Goal: Information Seeking & Learning: Learn about a topic

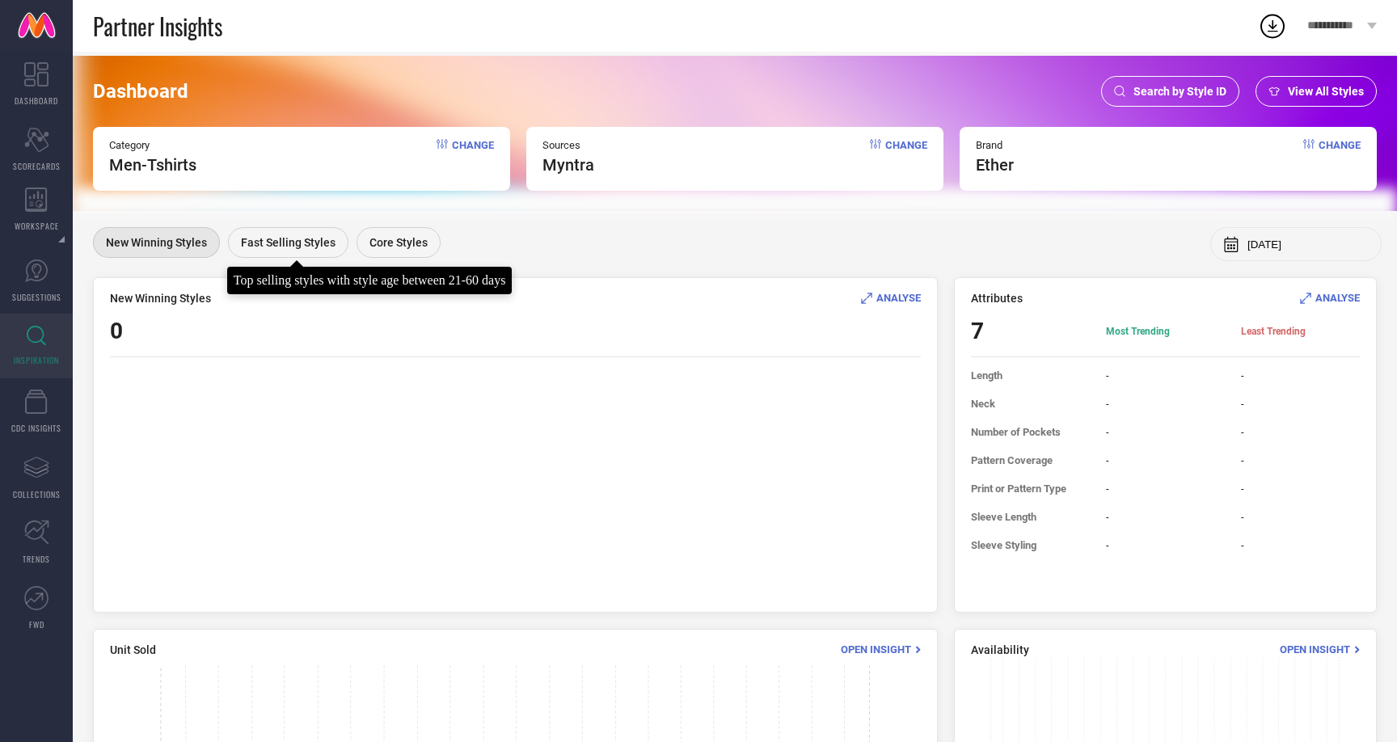
click at [245, 250] on div "Fast Selling Styles" at bounding box center [288, 242] width 120 height 31
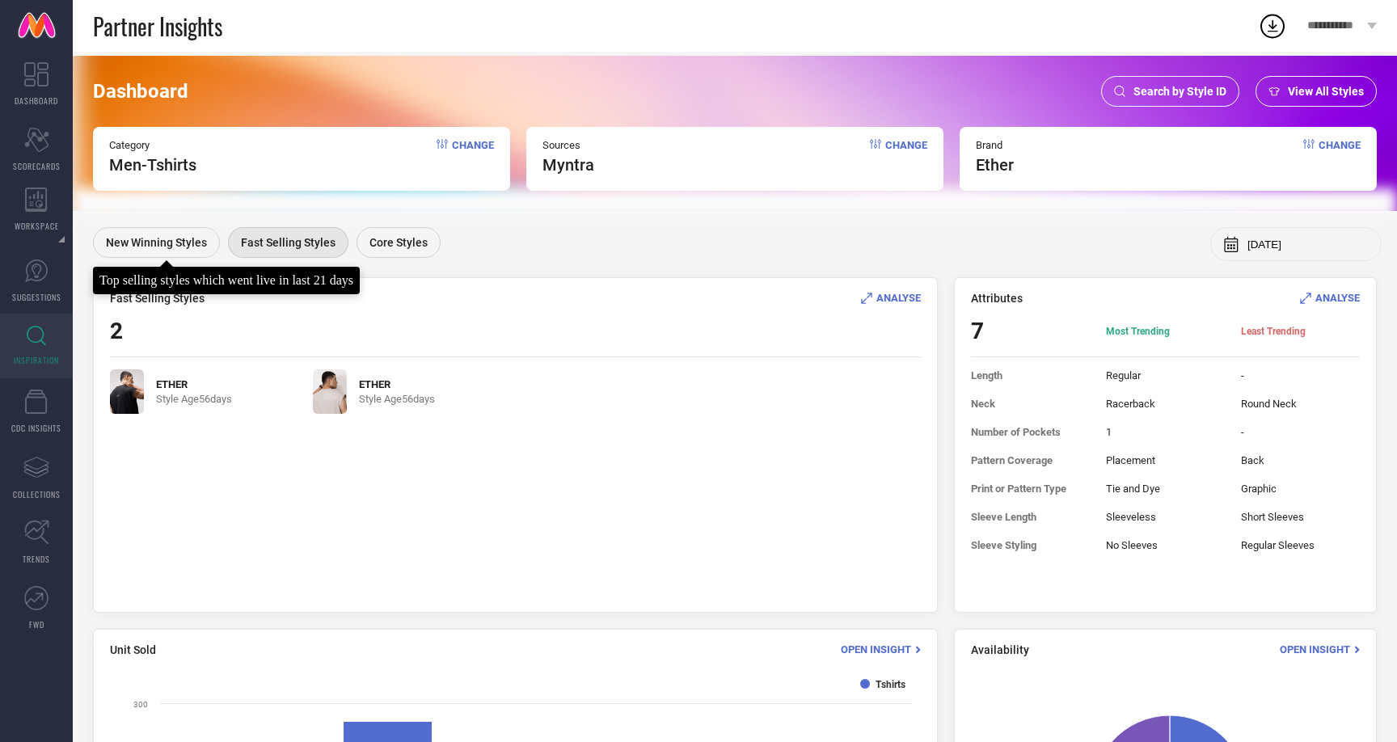
click at [162, 251] on div "New Winning Styles" at bounding box center [156, 242] width 127 height 31
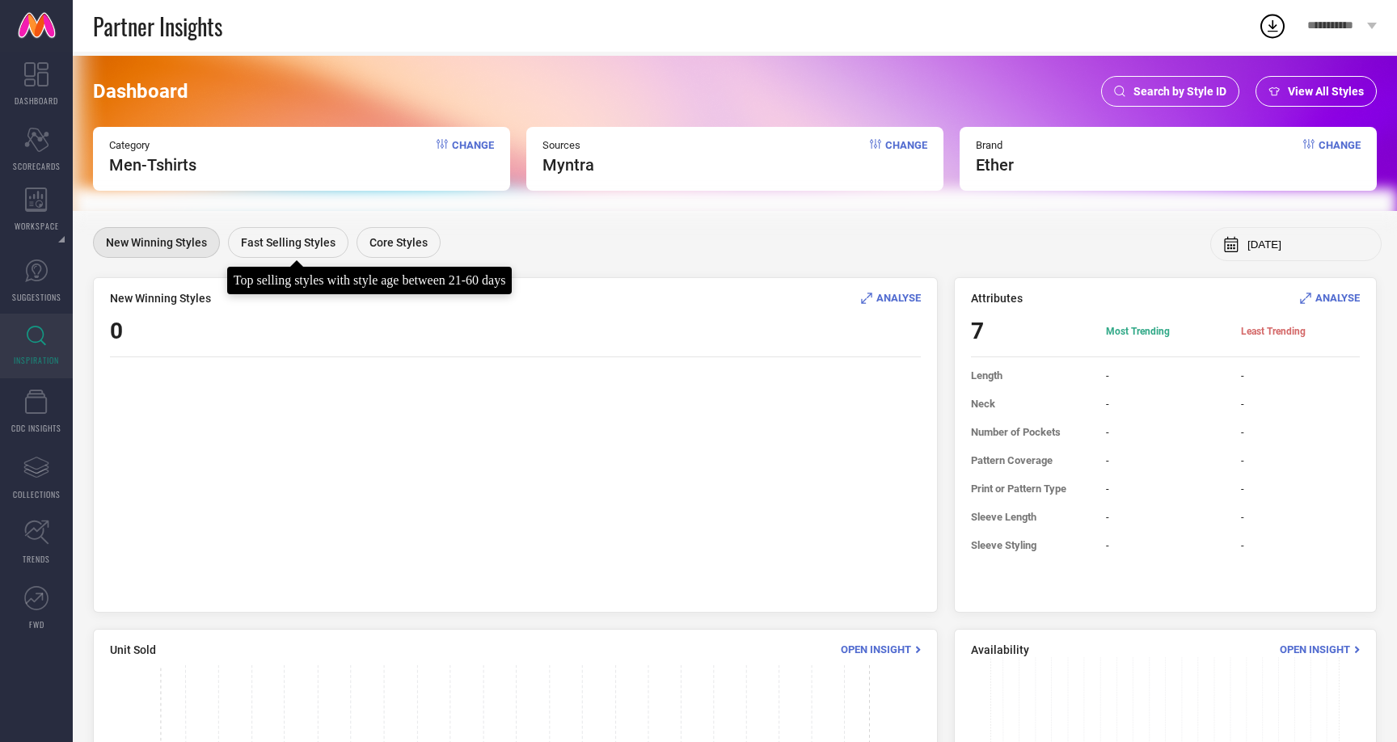
click at [302, 230] on div "Fast Selling Styles" at bounding box center [288, 242] width 120 height 31
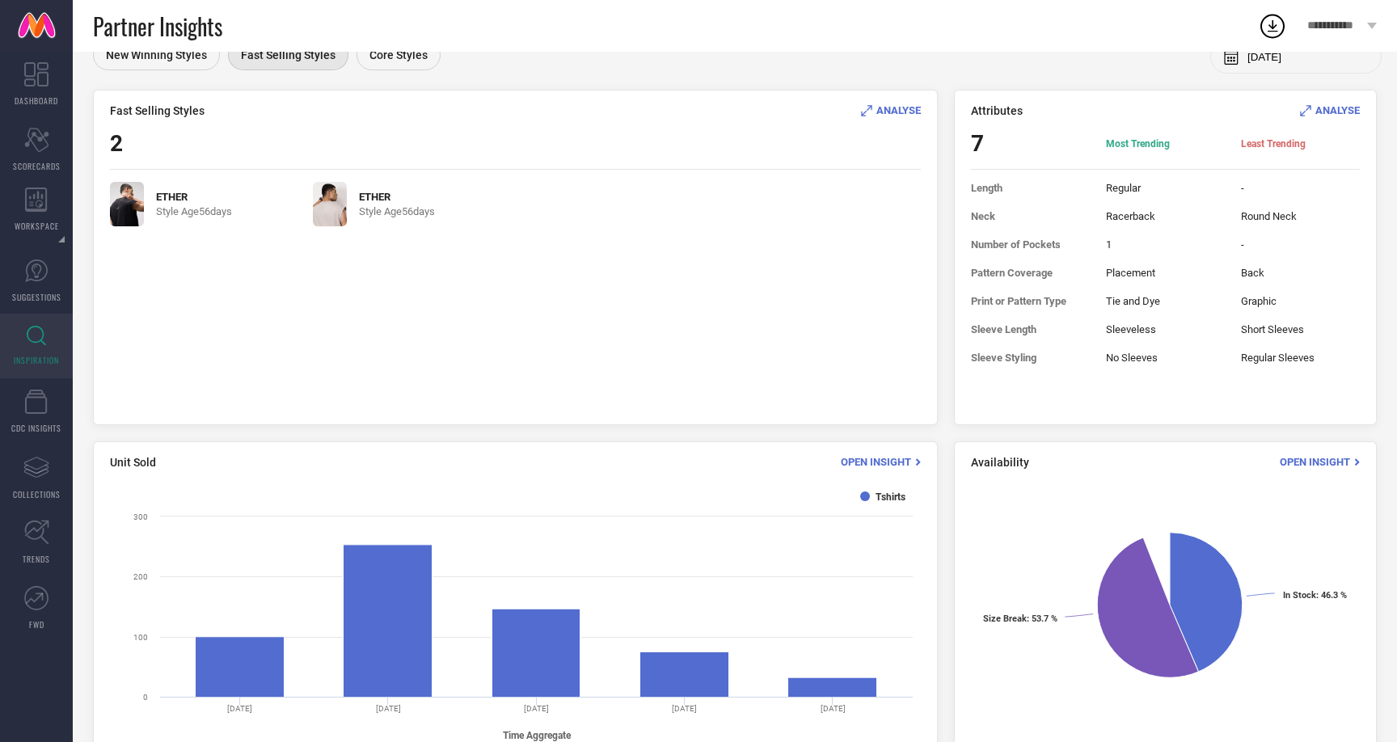
scroll to position [231, 0]
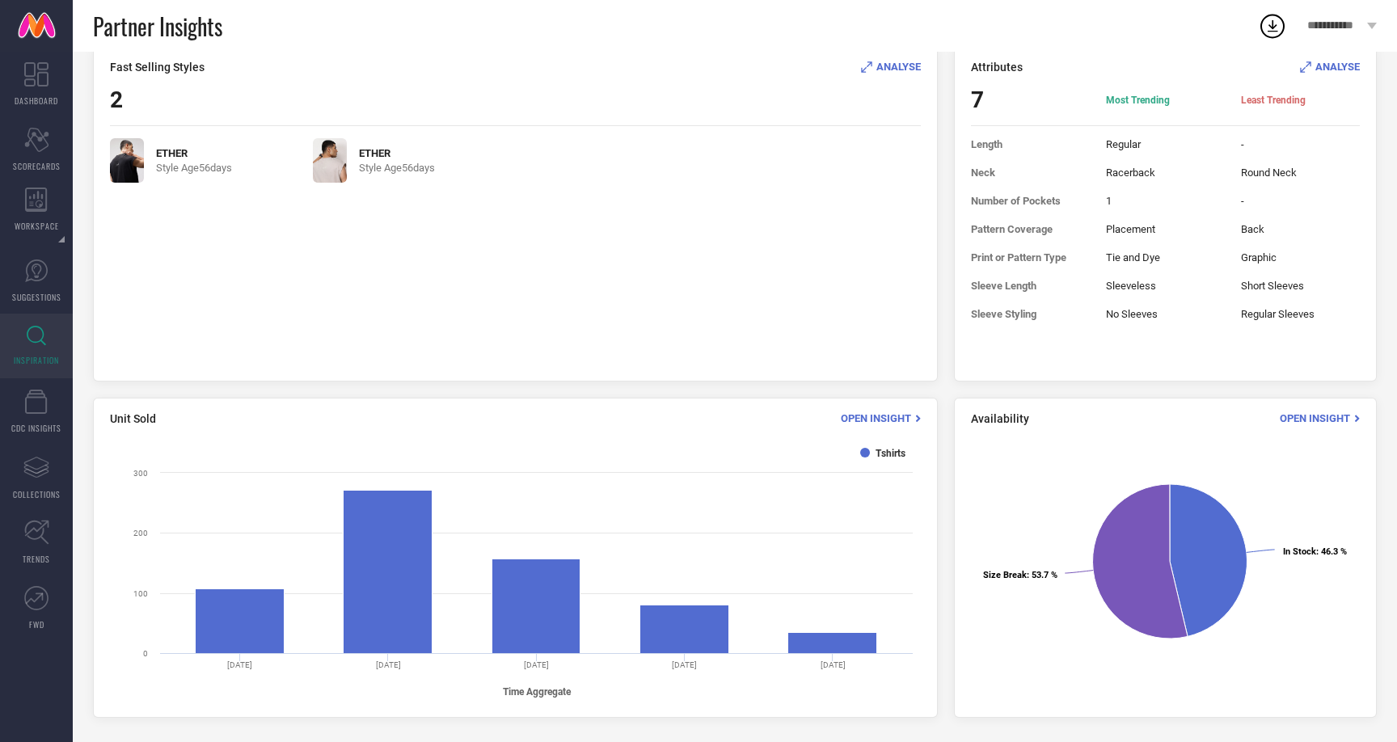
click at [1323, 421] on span "Open Insight" at bounding box center [1315, 418] width 70 height 12
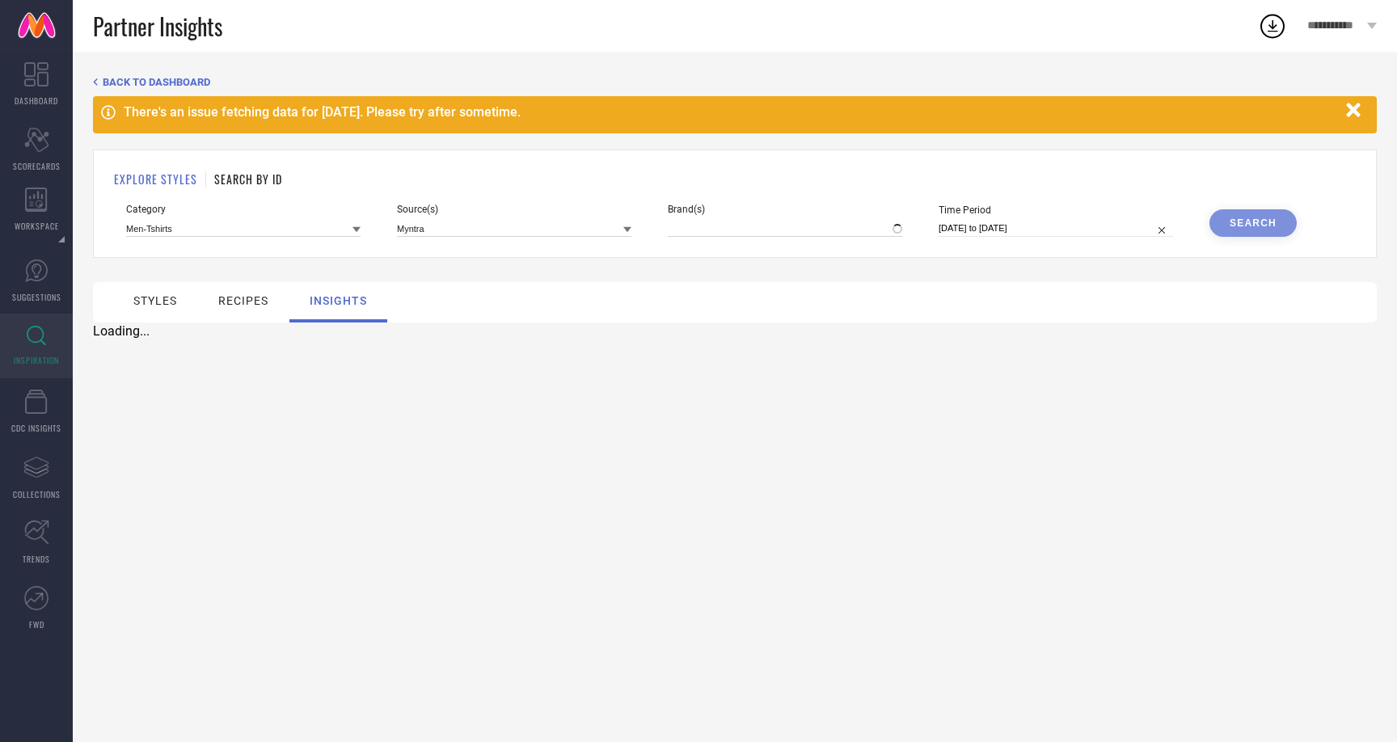
type input "ETHER"
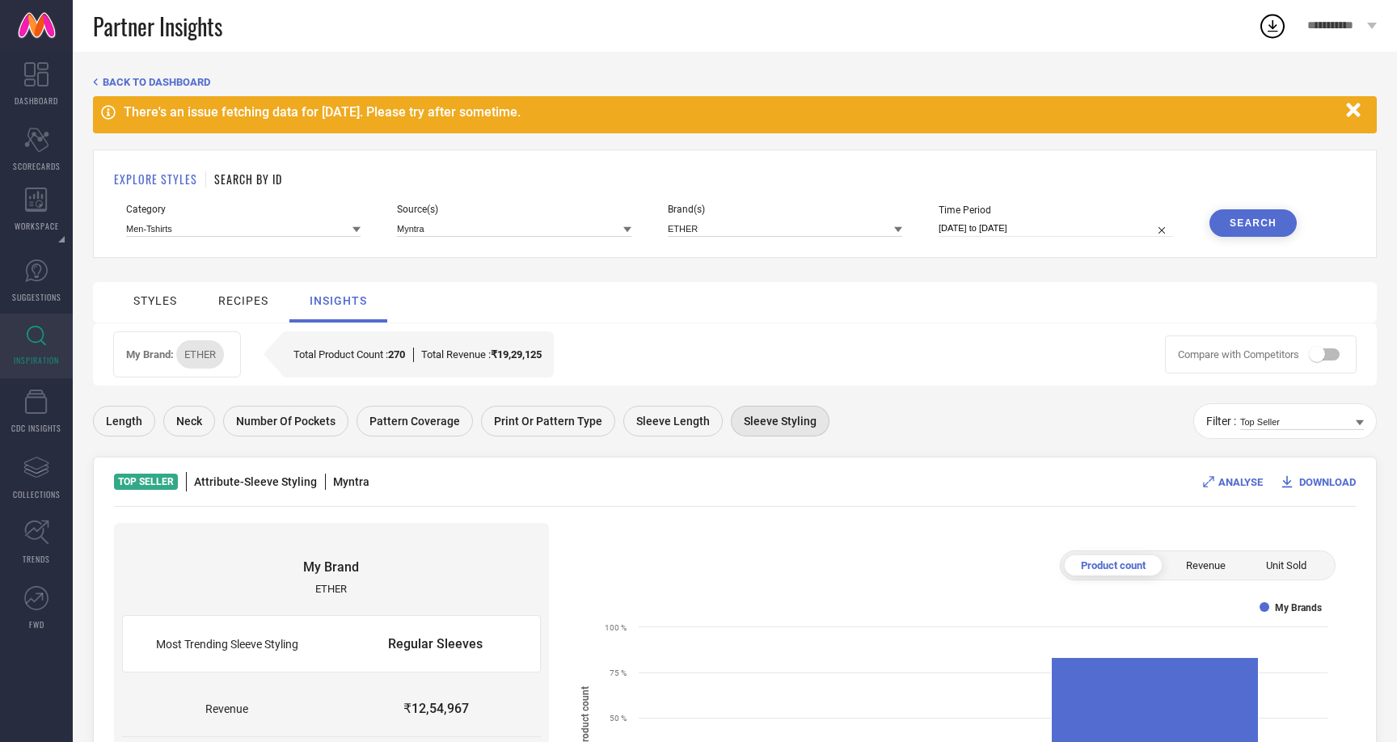
click at [251, 308] on div "recipes" at bounding box center [243, 300] width 58 height 21
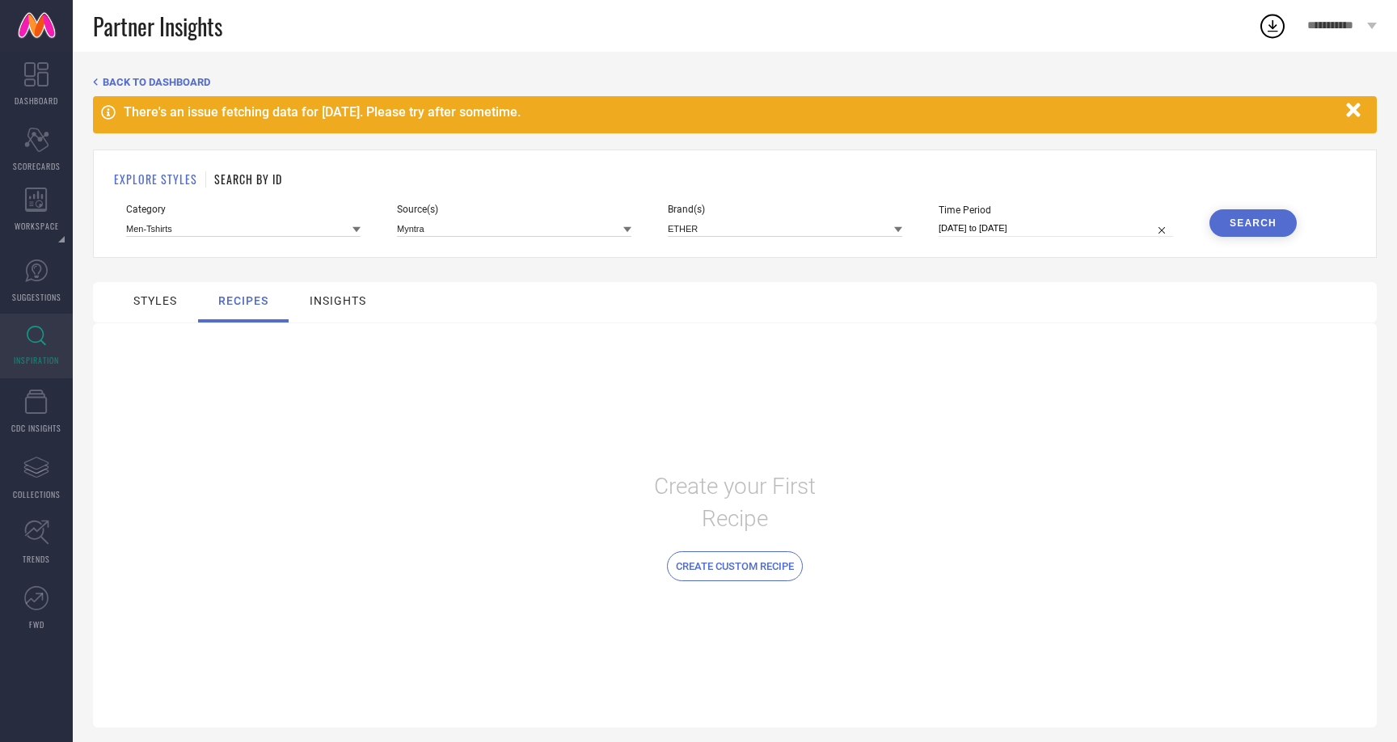
click at [153, 305] on div "styles" at bounding box center [155, 300] width 44 height 13
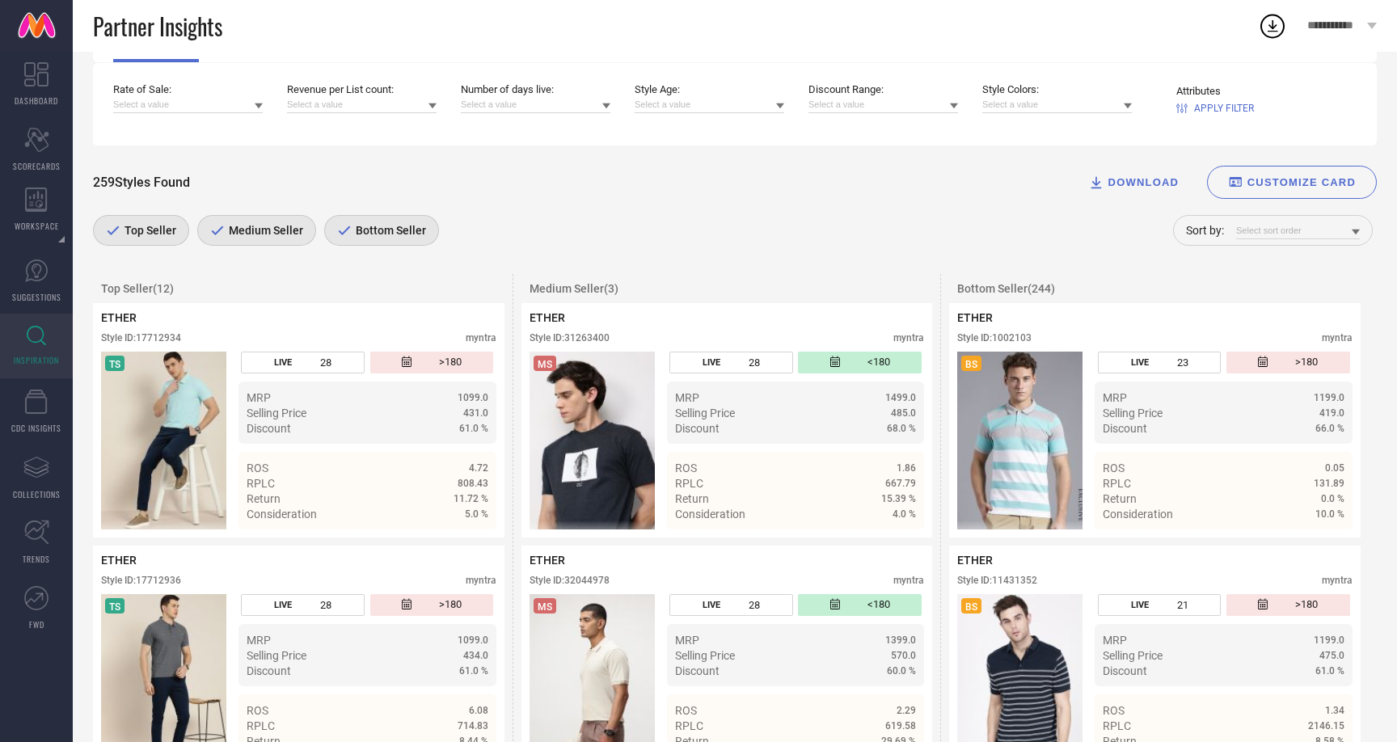
scroll to position [263, 0]
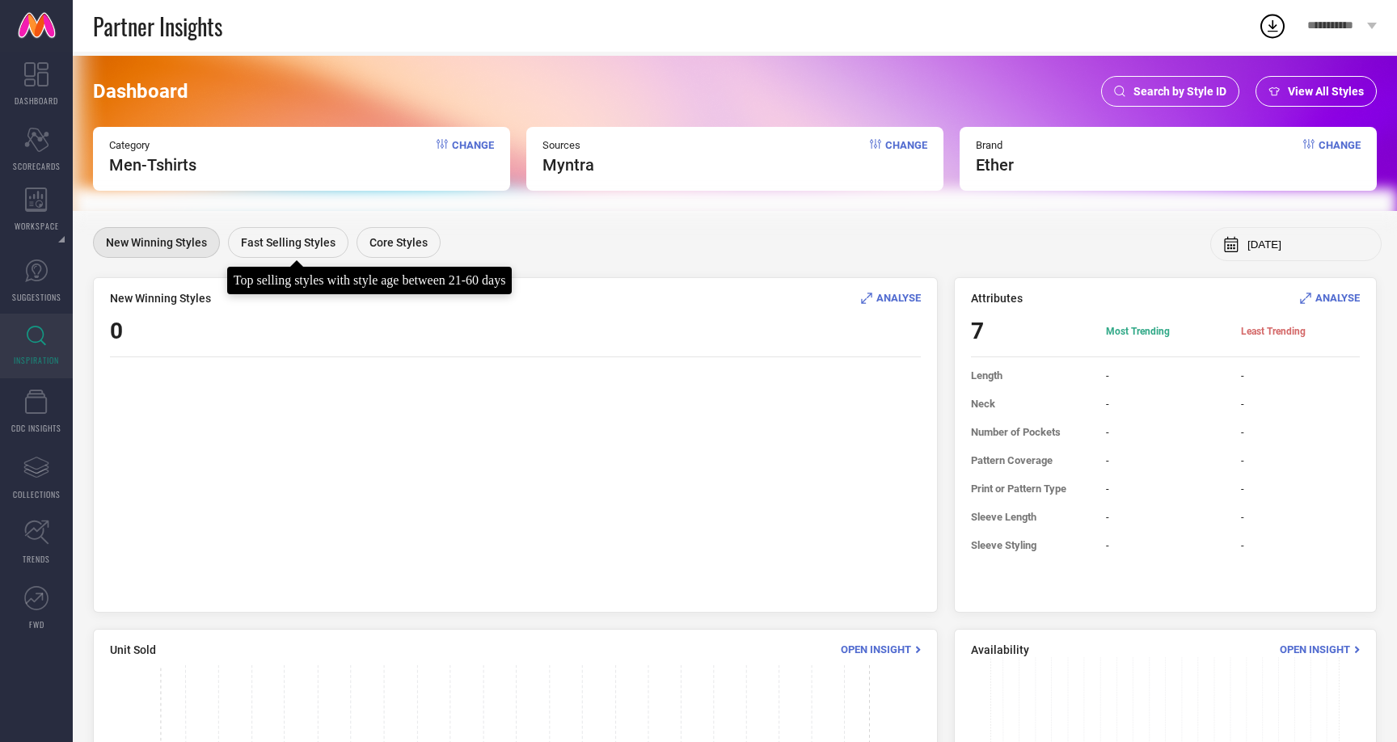
click at [316, 245] on span "Fast Selling Styles" at bounding box center [288, 242] width 95 height 13
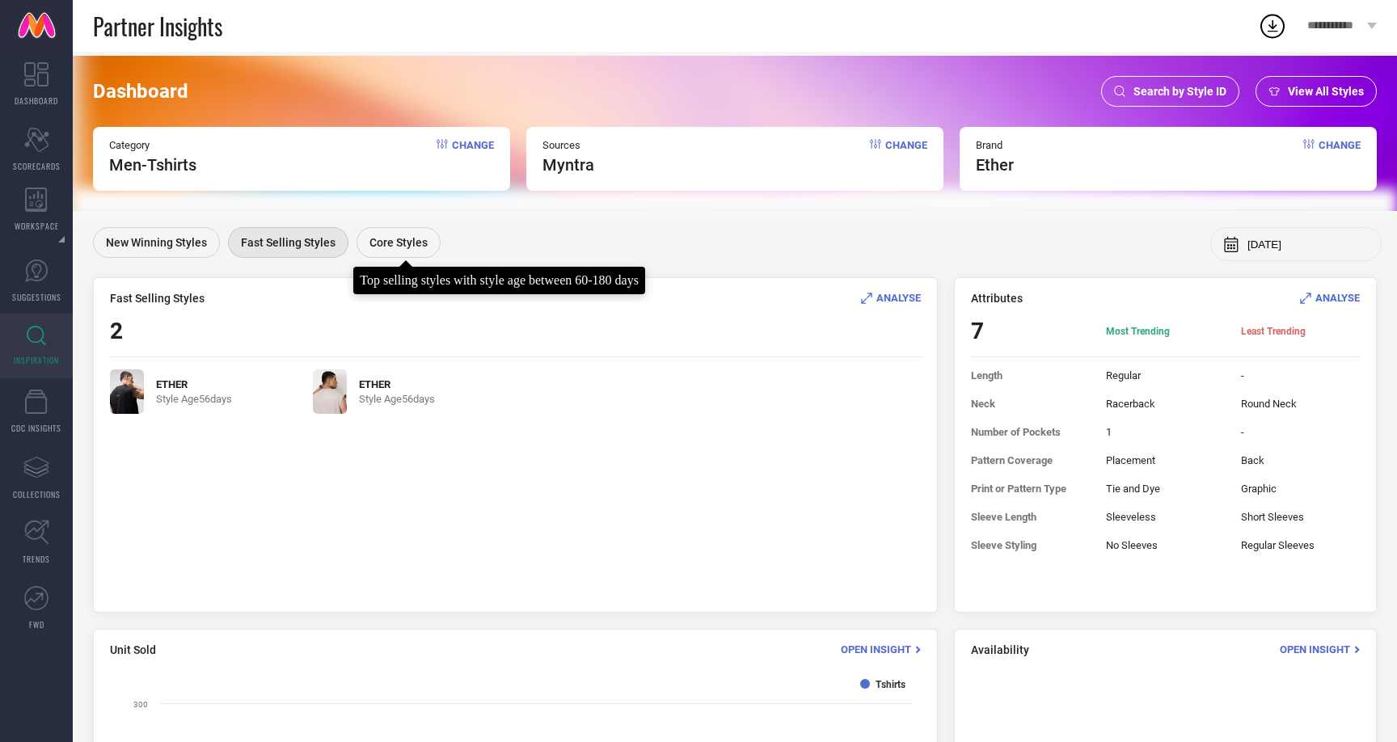
click at [408, 238] on span "Core Styles" at bounding box center [398, 242] width 58 height 13
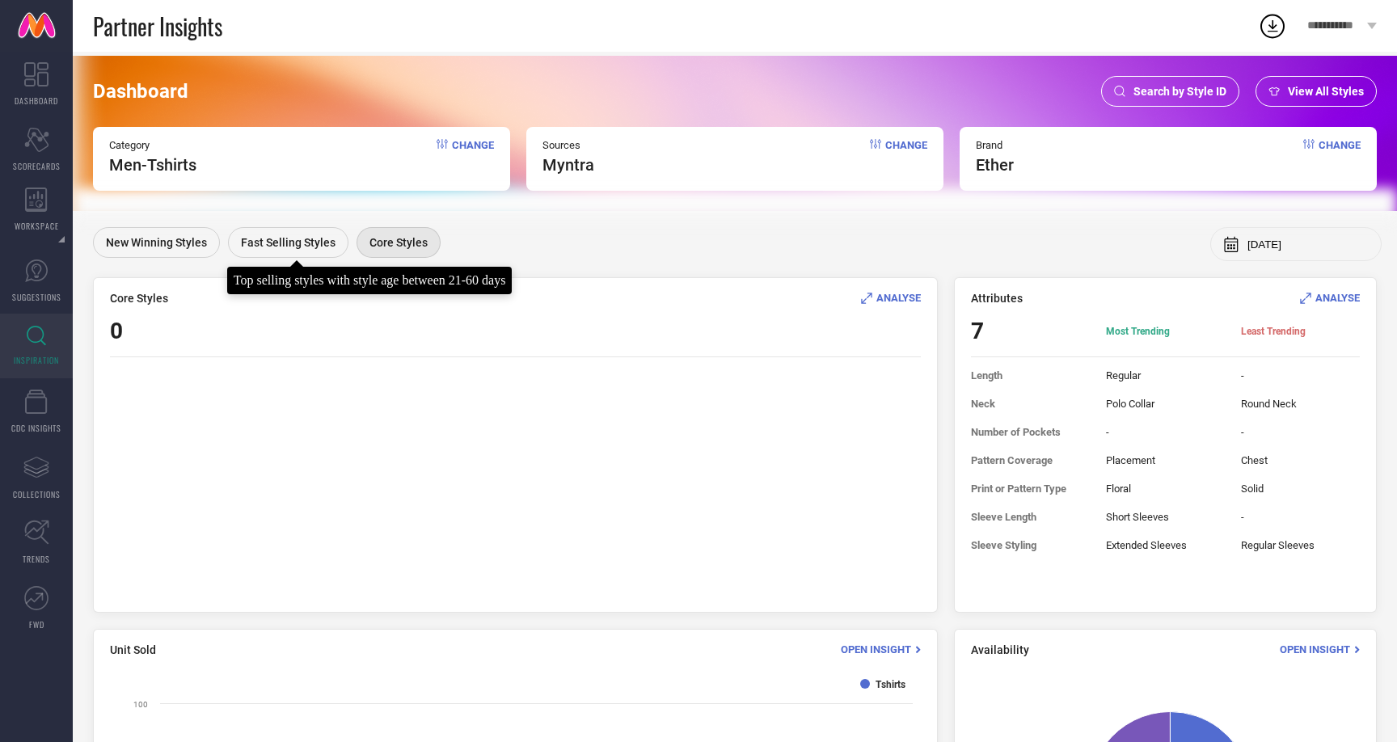
click at [298, 244] on span "Fast Selling Styles" at bounding box center [288, 242] width 95 height 13
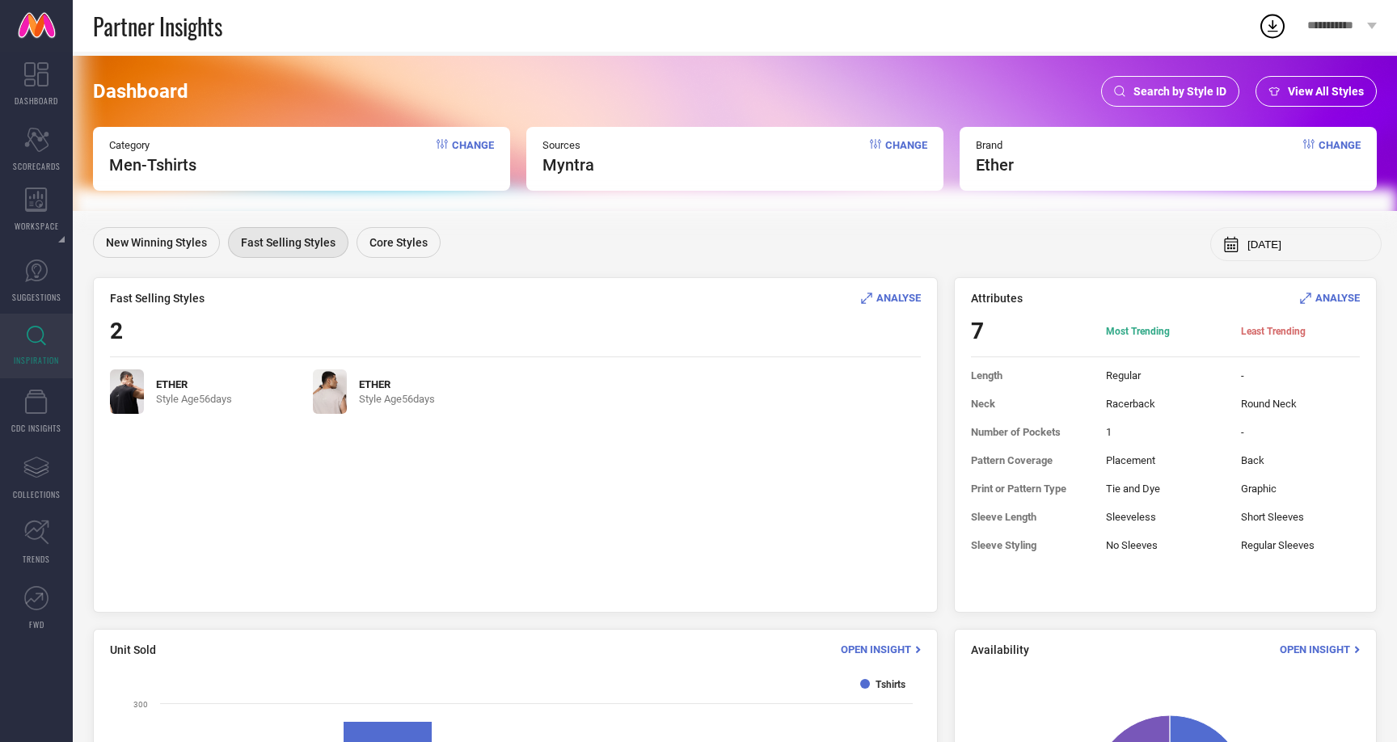
click at [452, 143] on span "Change" at bounding box center [473, 157] width 42 height 36
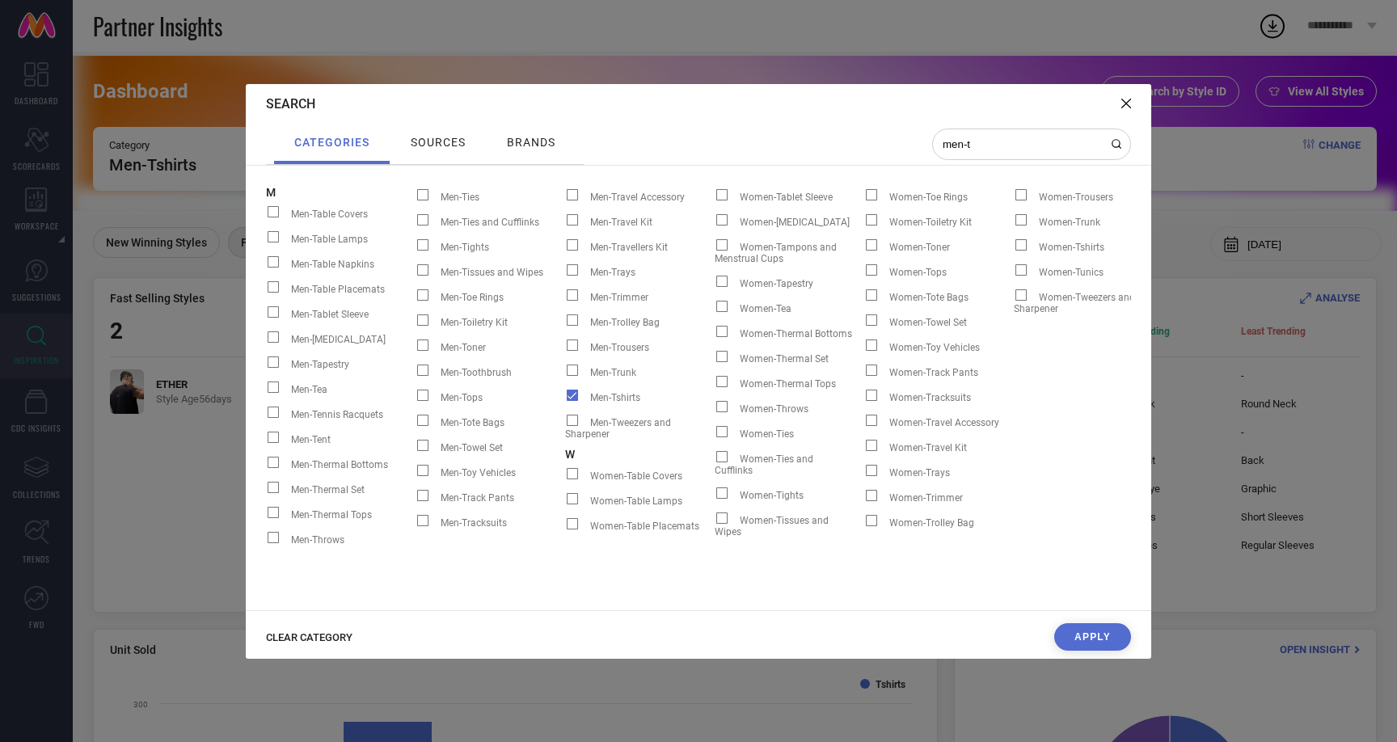
type input "men-t"
click at [571, 397] on span at bounding box center [572, 395] width 11 height 11
click at [565, 401] on input "Men-Tshirts" at bounding box center [565, 401] width 0 height 0
click at [571, 348] on span at bounding box center [572, 344] width 11 height 11
click at [565, 351] on input "Men-Trousers" at bounding box center [565, 351] width 0 height 0
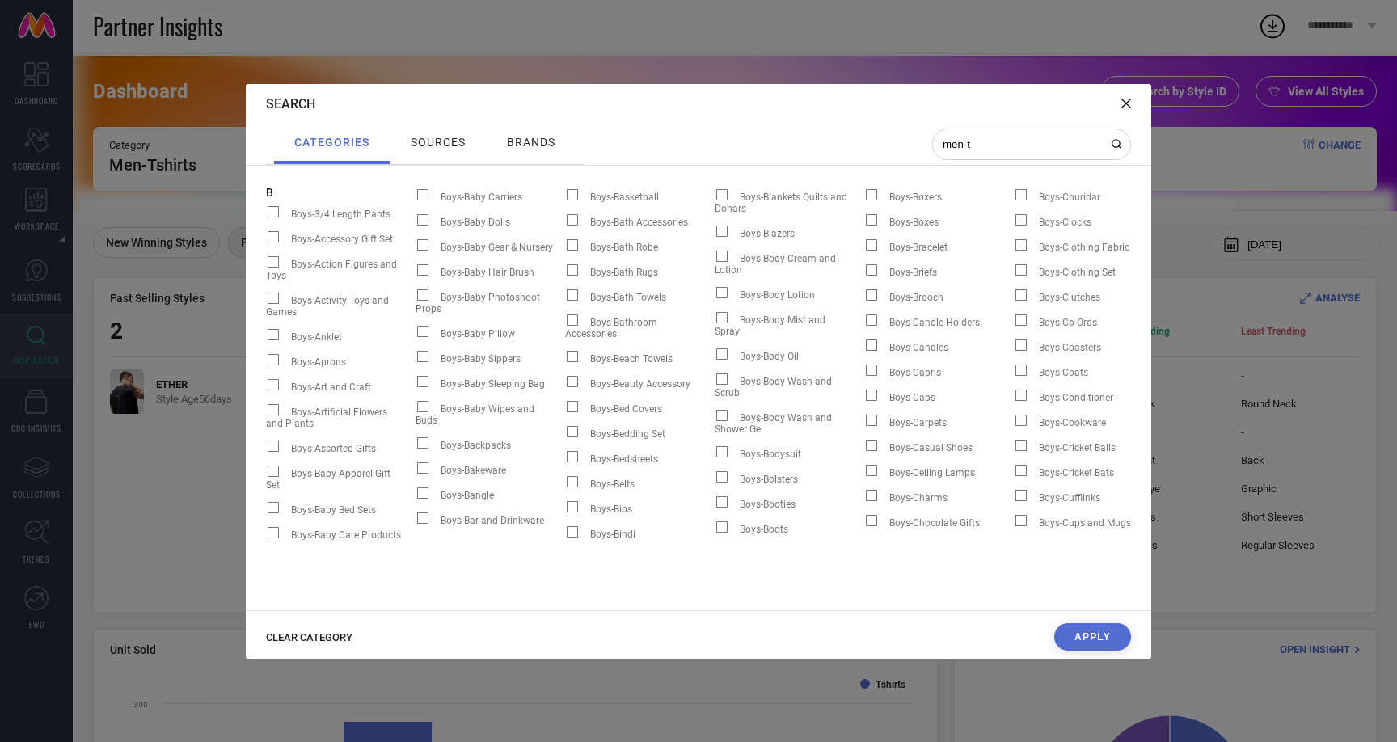
click at [1110, 636] on button "Apply" at bounding box center [1092, 636] width 77 height 27
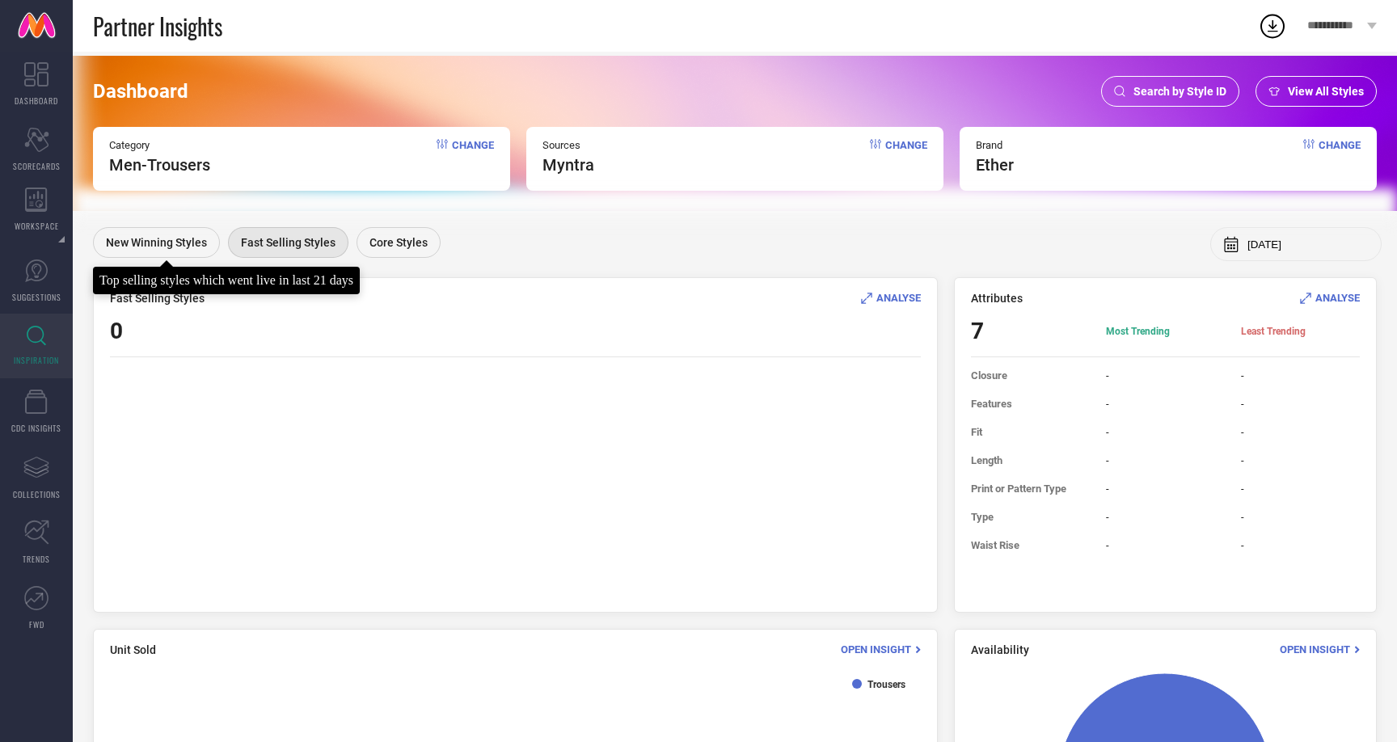
click at [147, 242] on span "New Winning Styles" at bounding box center [156, 242] width 101 height 13
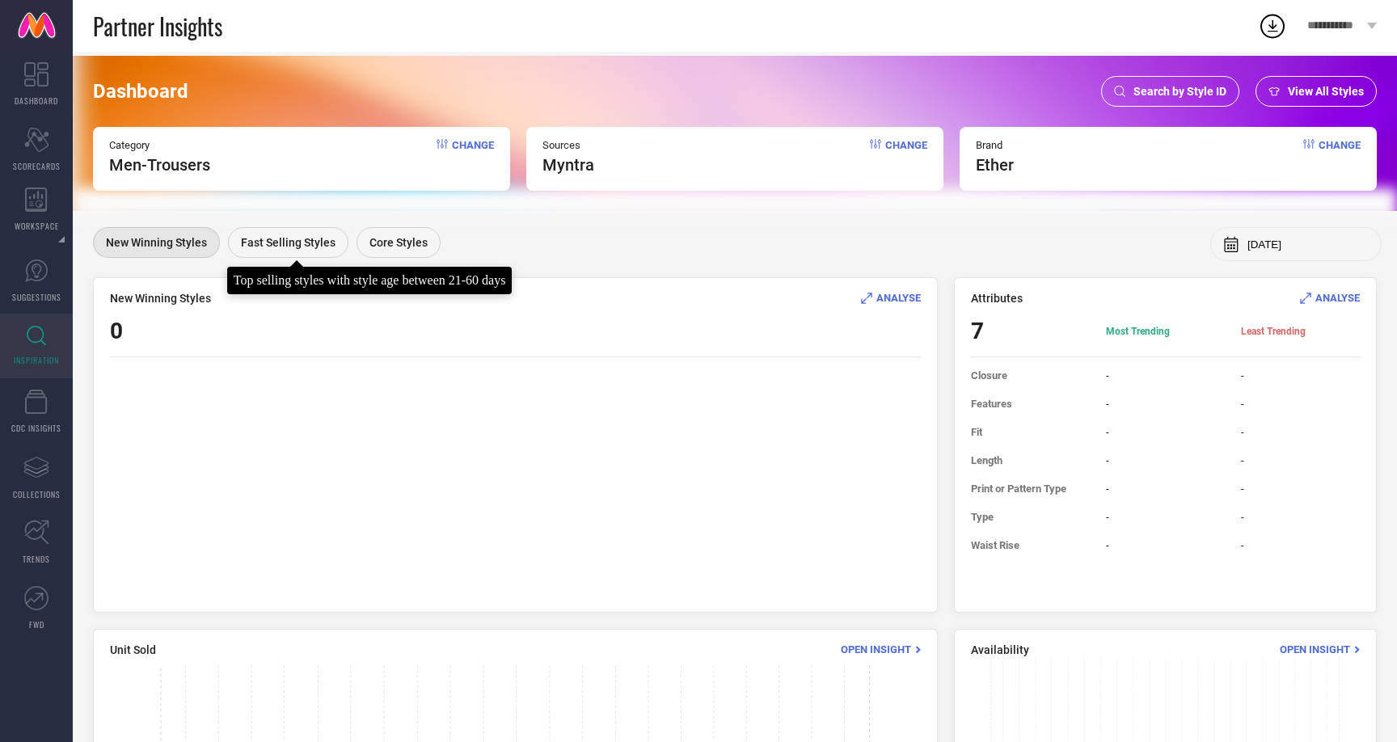
click at [300, 240] on span "Fast Selling Styles" at bounding box center [288, 242] width 95 height 13
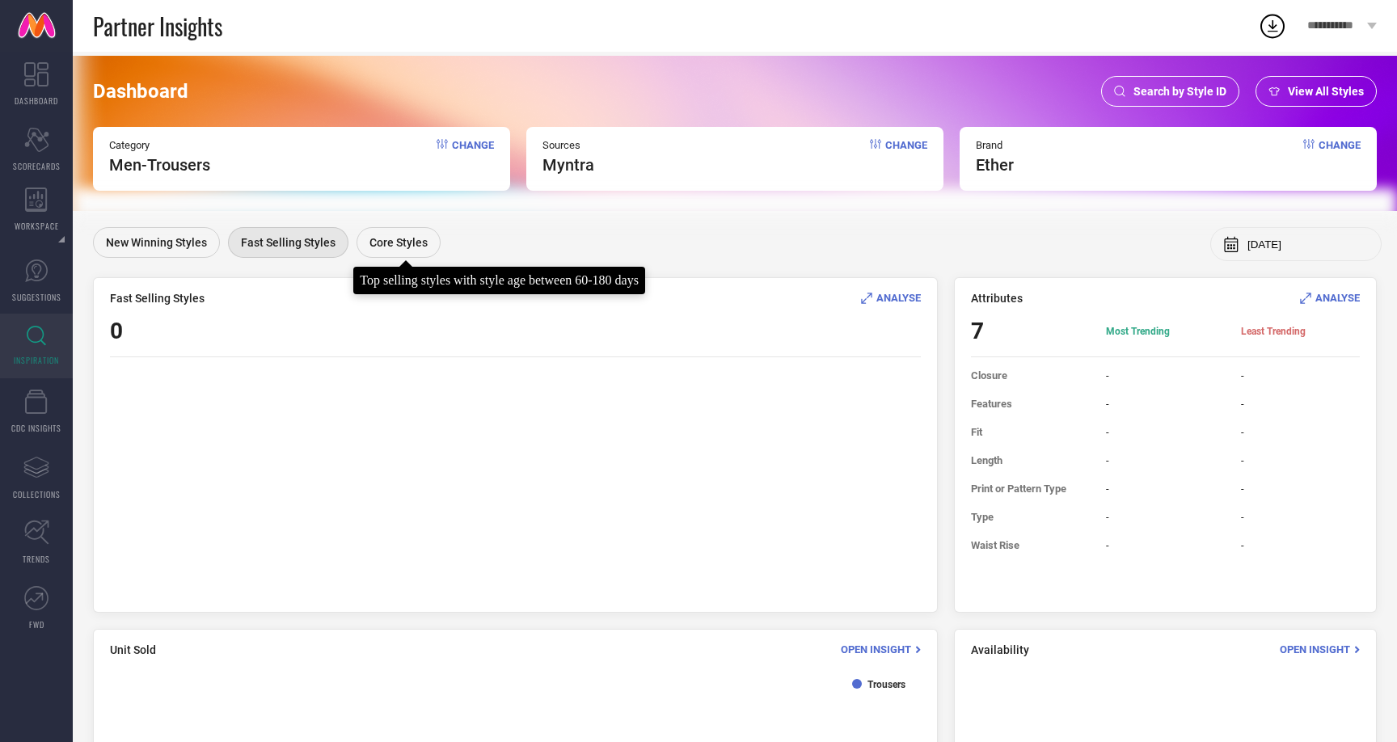
click at [388, 242] on span "Core Styles" at bounding box center [398, 242] width 58 height 13
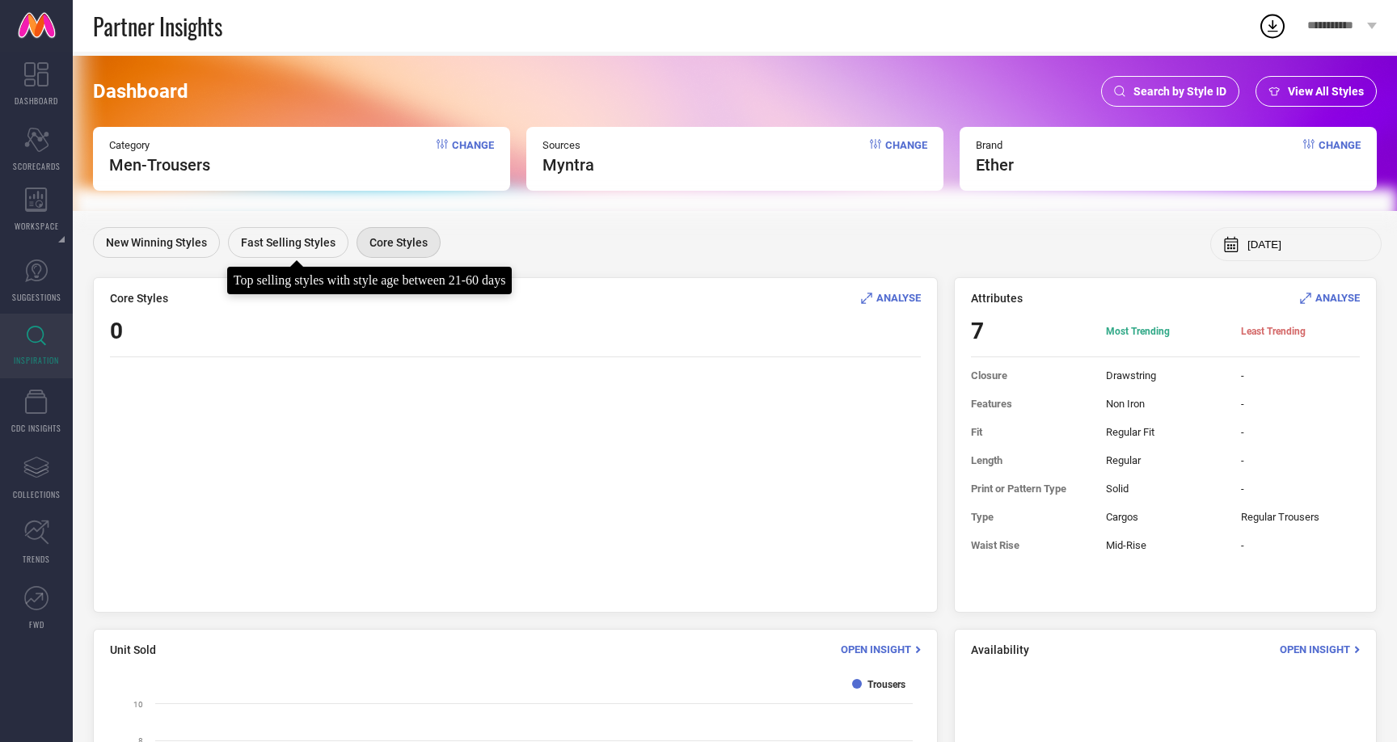
click at [299, 244] on span "Fast Selling Styles" at bounding box center [288, 242] width 95 height 13
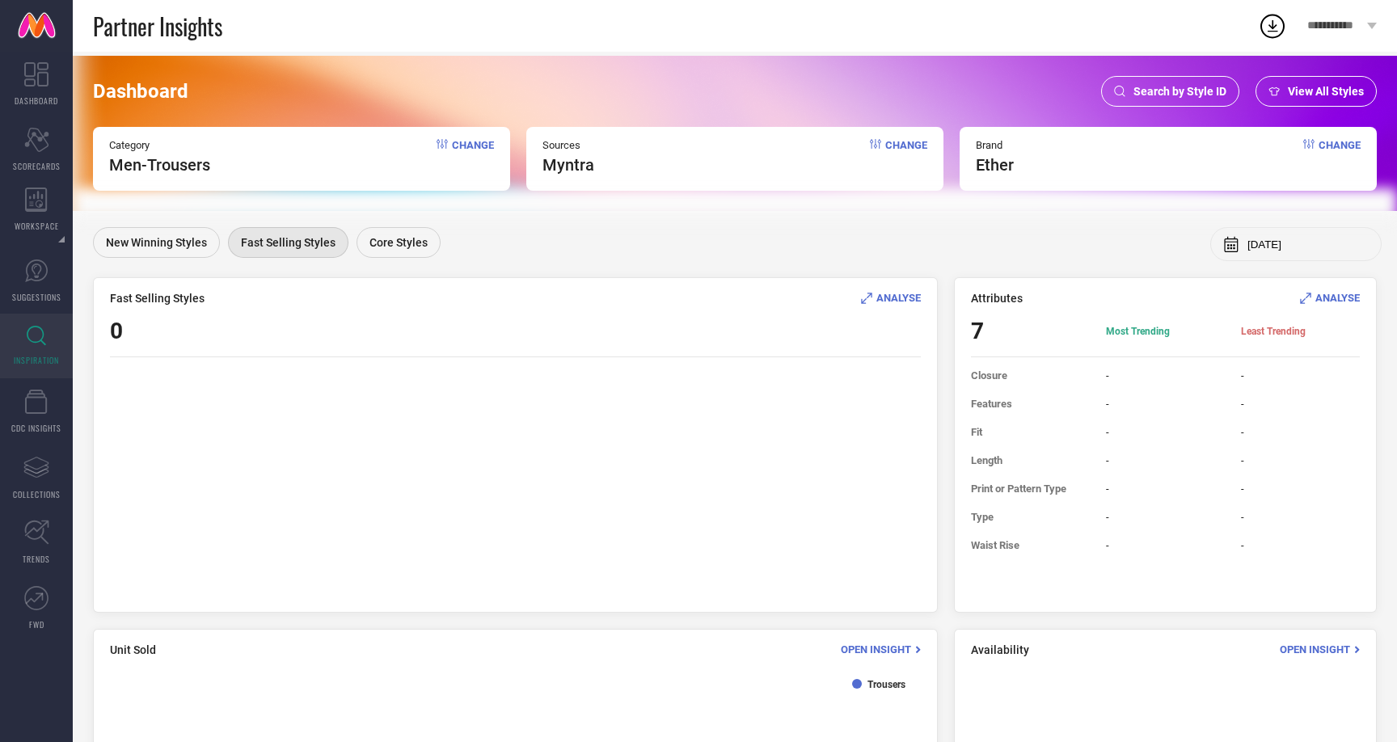
click at [430, 151] on div "Category Men-Trousers Change" at bounding box center [301, 159] width 417 height 64
click at [453, 147] on span "Change" at bounding box center [473, 157] width 42 height 36
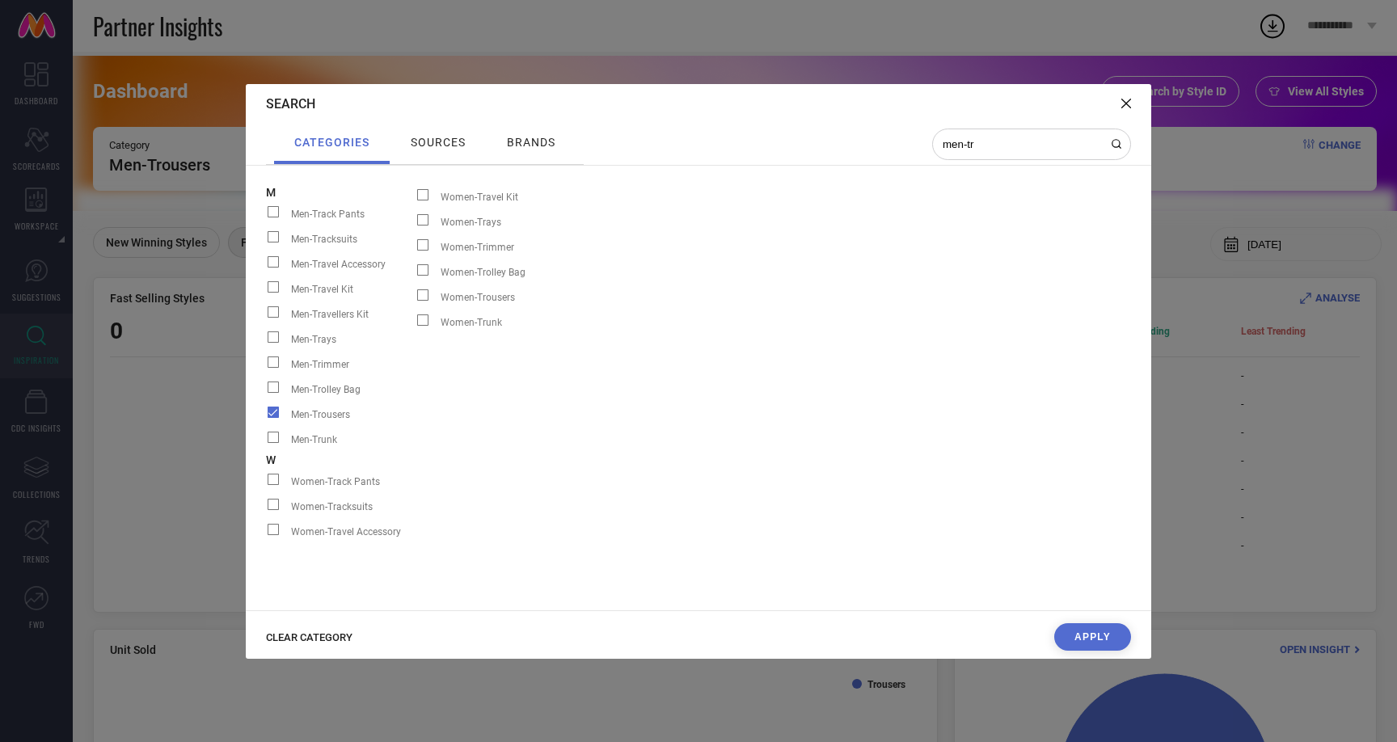
click at [269, 416] on span at bounding box center [273, 412] width 11 height 11
click at [266, 418] on input "Men-Trousers" at bounding box center [266, 418] width 0 height 0
click at [1025, 143] on input "men-tr" at bounding box center [1022, 144] width 162 height 14
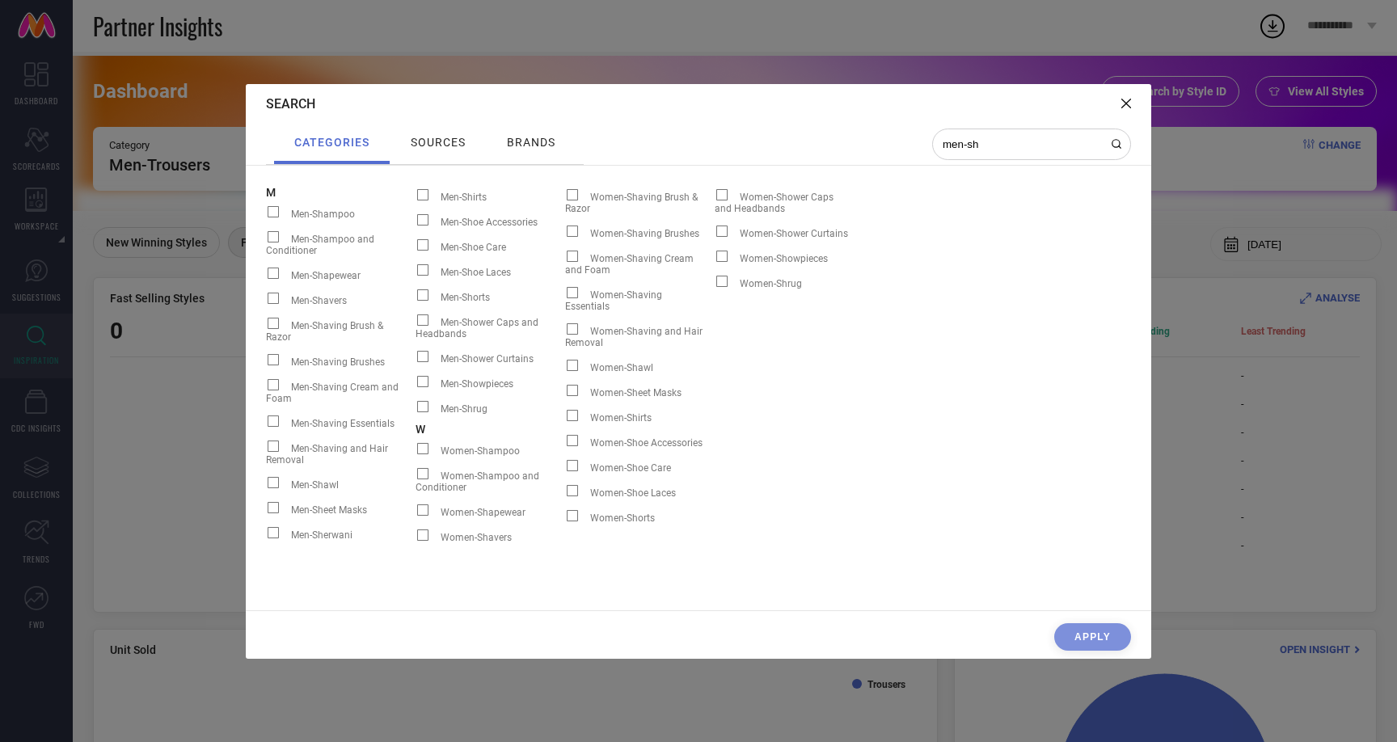
type input "men-sh"
click at [436, 196] on div at bounding box center [427, 196] width 25 height 14
click at [415, 200] on input "Men-Shirts" at bounding box center [415, 200] width 0 height 0
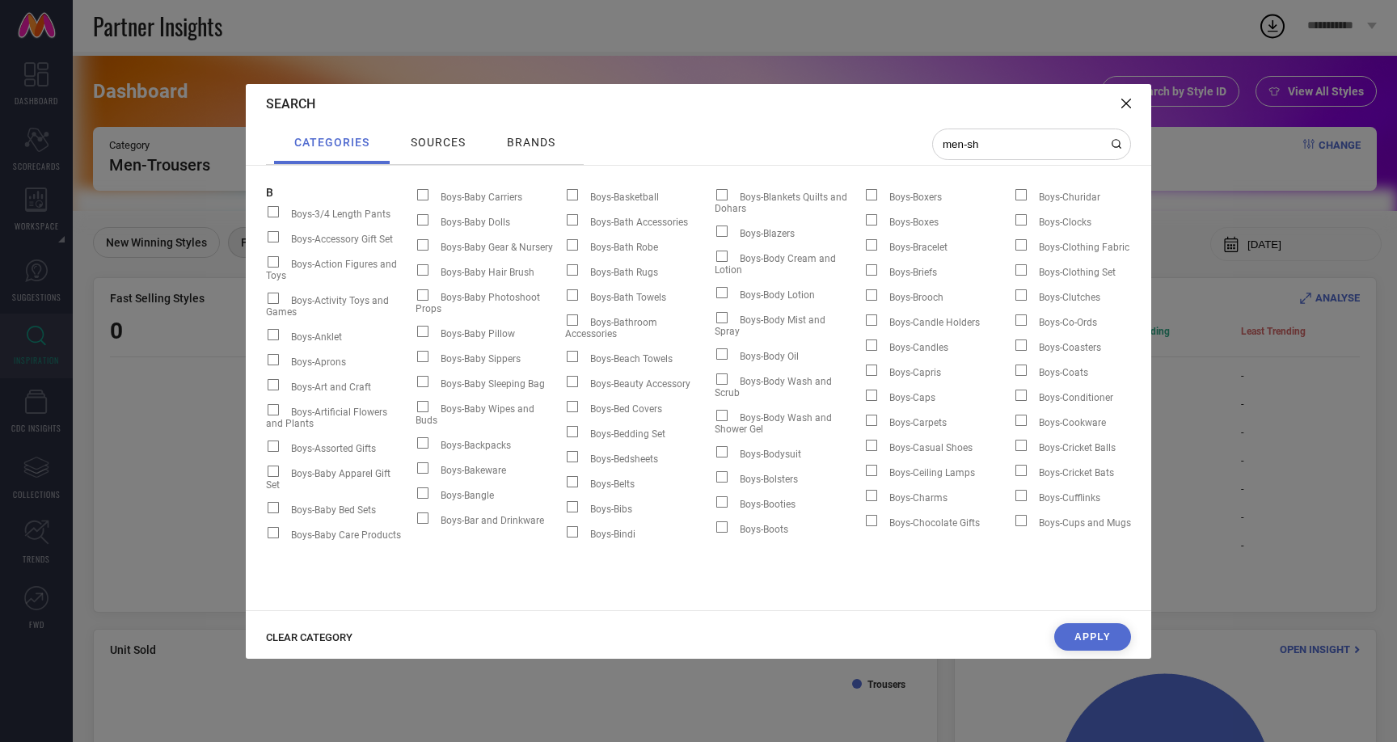
click at [1110, 638] on button "Apply" at bounding box center [1092, 636] width 77 height 27
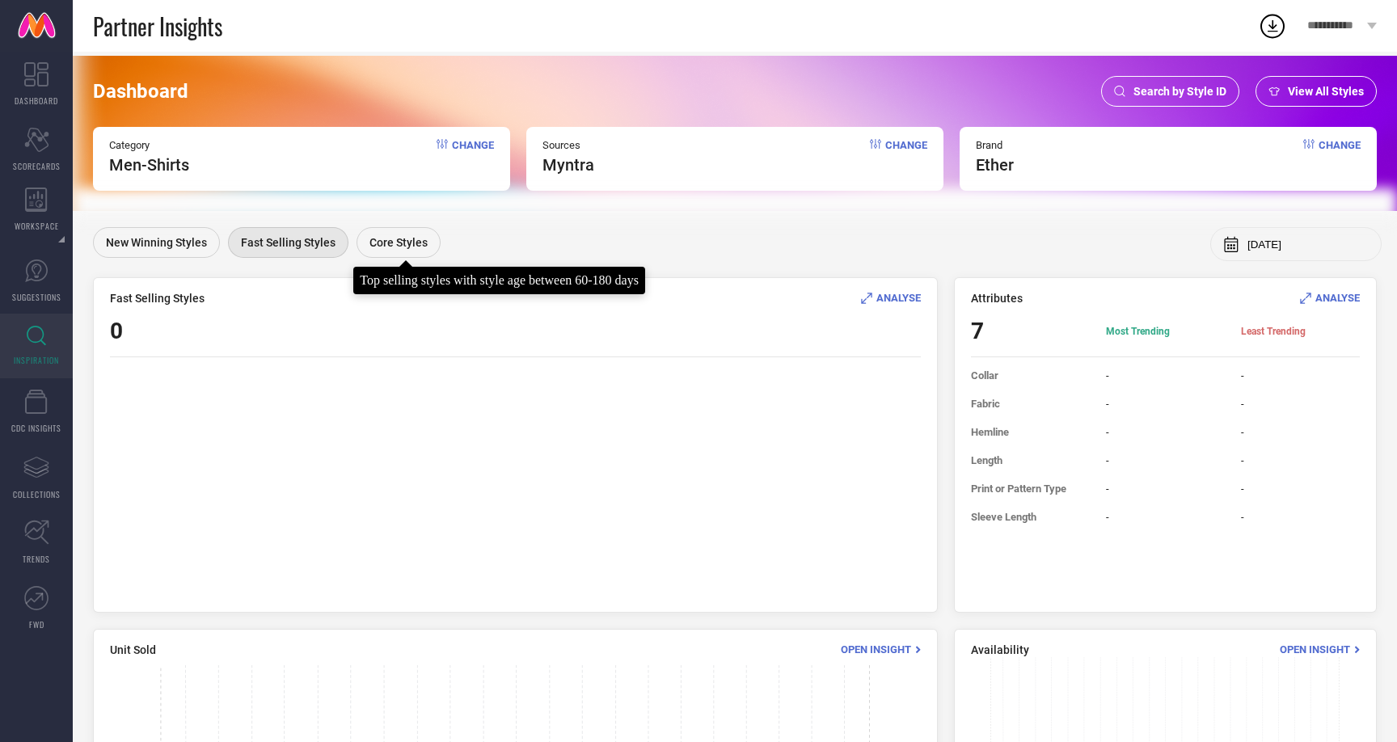
click at [378, 247] on span "Core Styles" at bounding box center [398, 242] width 58 height 13
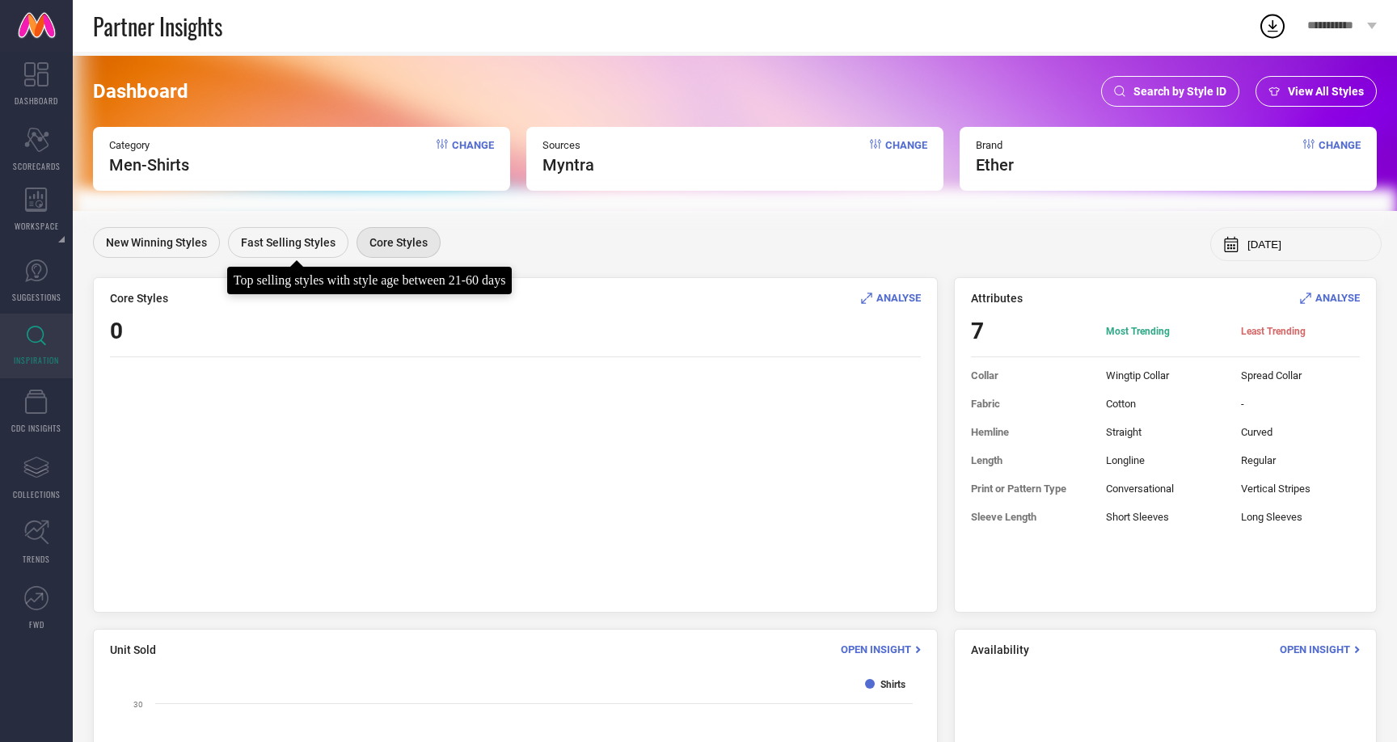
click at [284, 239] on span "Fast Selling Styles" at bounding box center [288, 242] width 95 height 13
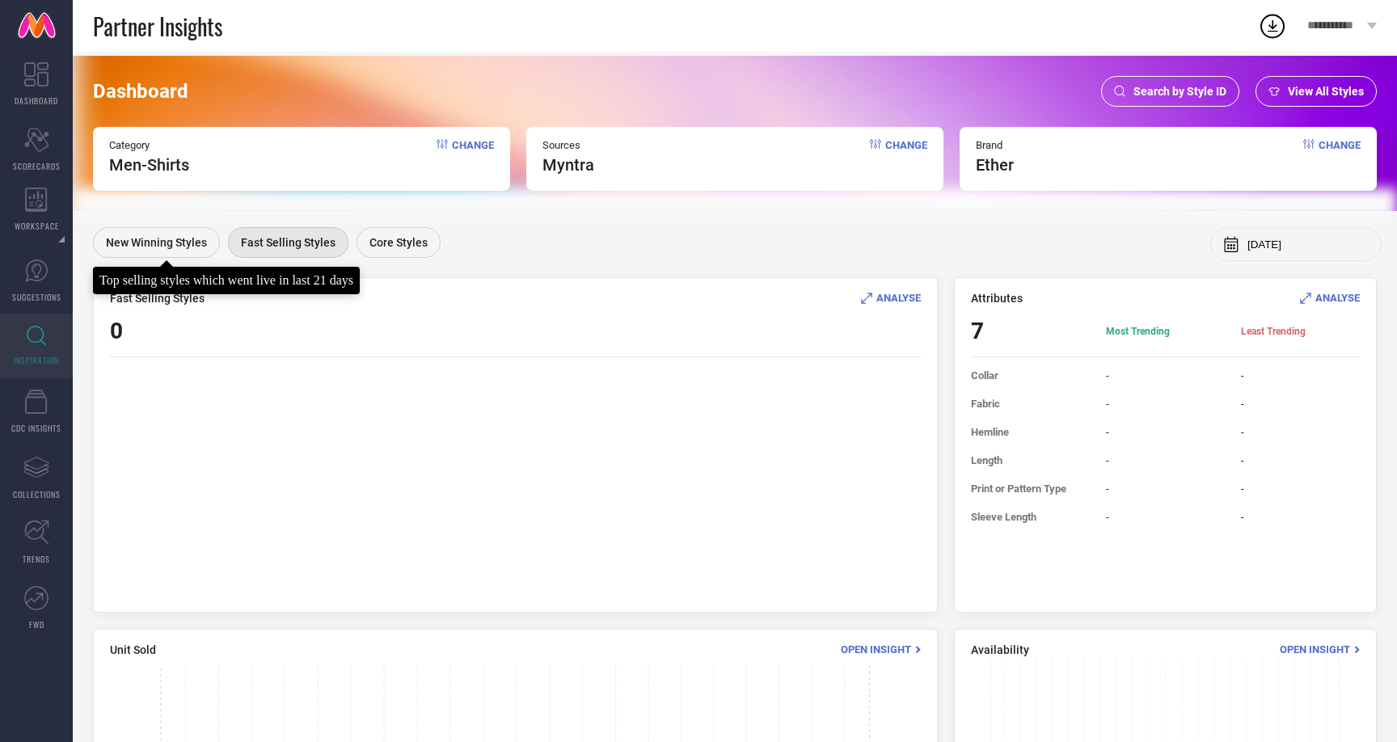
click at [133, 230] on div "New Winning Styles" at bounding box center [156, 242] width 127 height 31
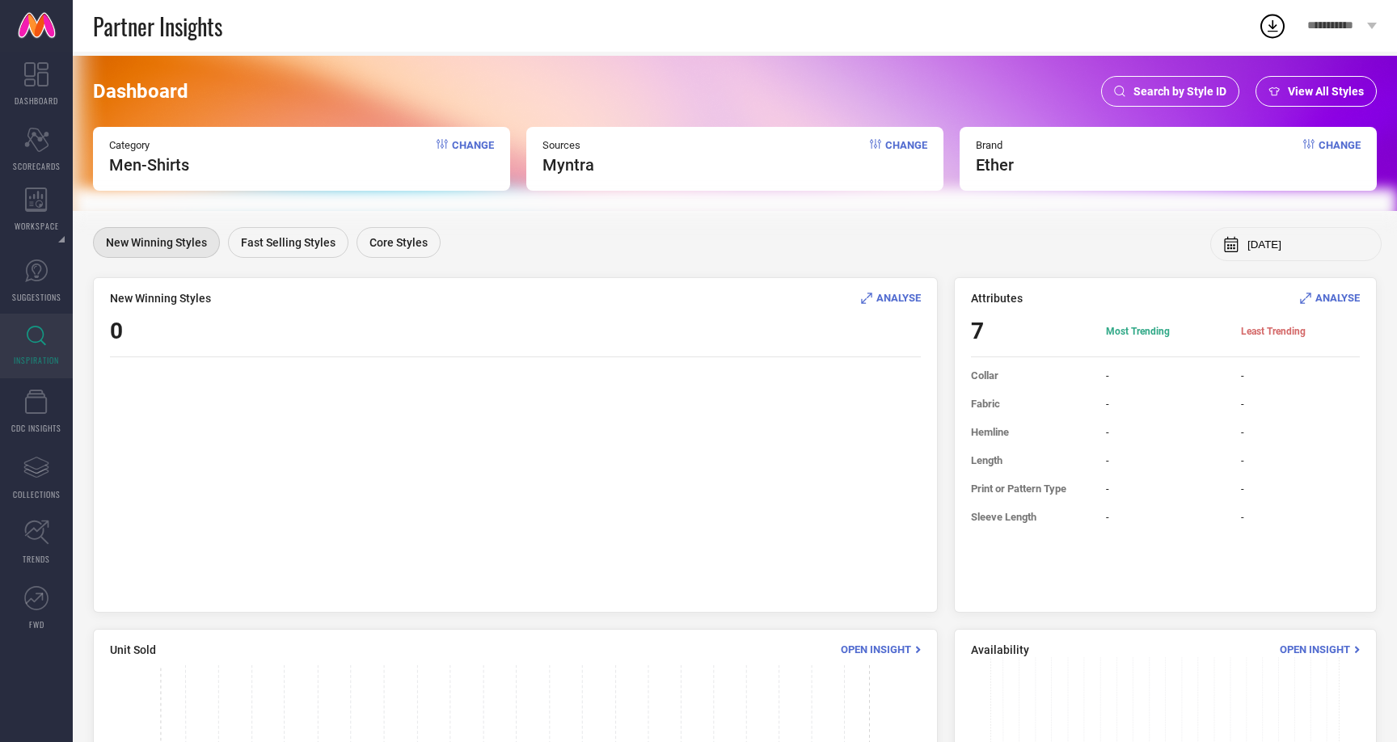
click at [39, 327] on icon at bounding box center [36, 335] width 19 height 19
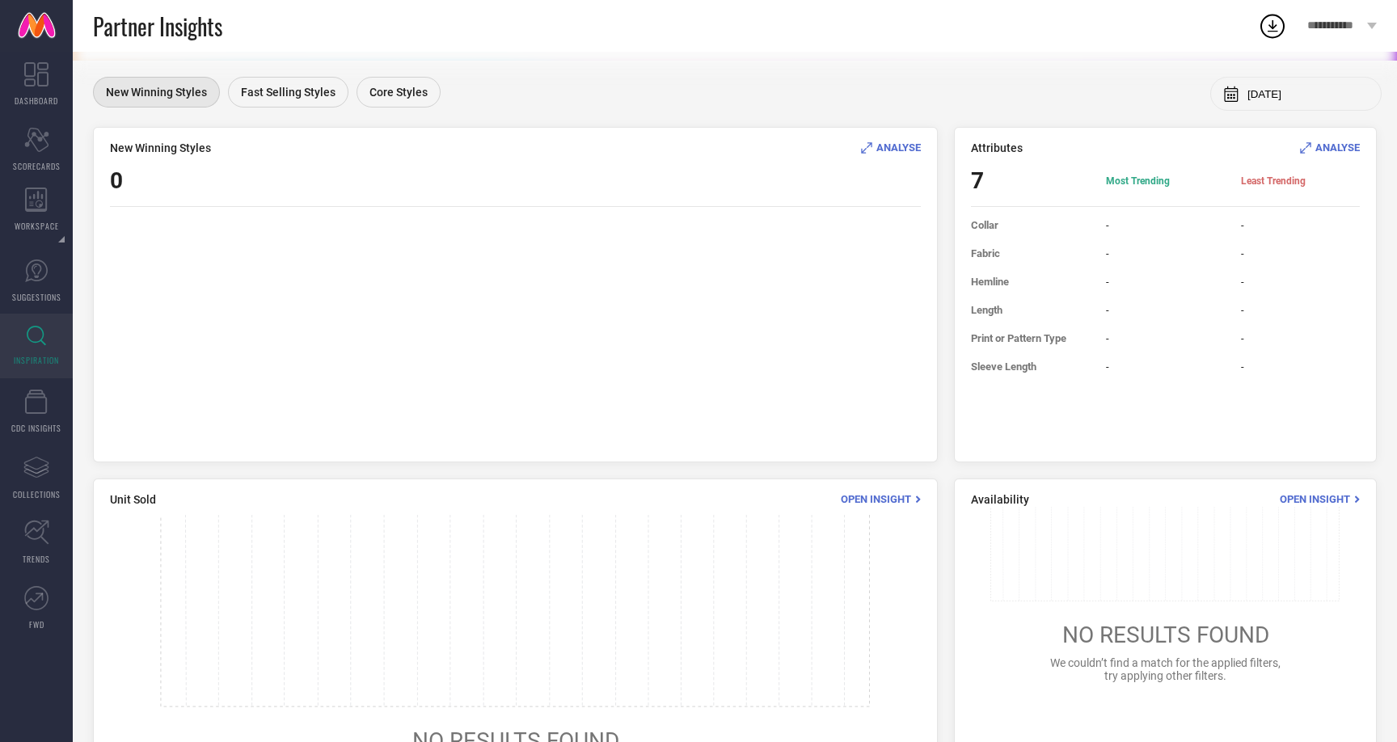
scroll to position [230, 0]
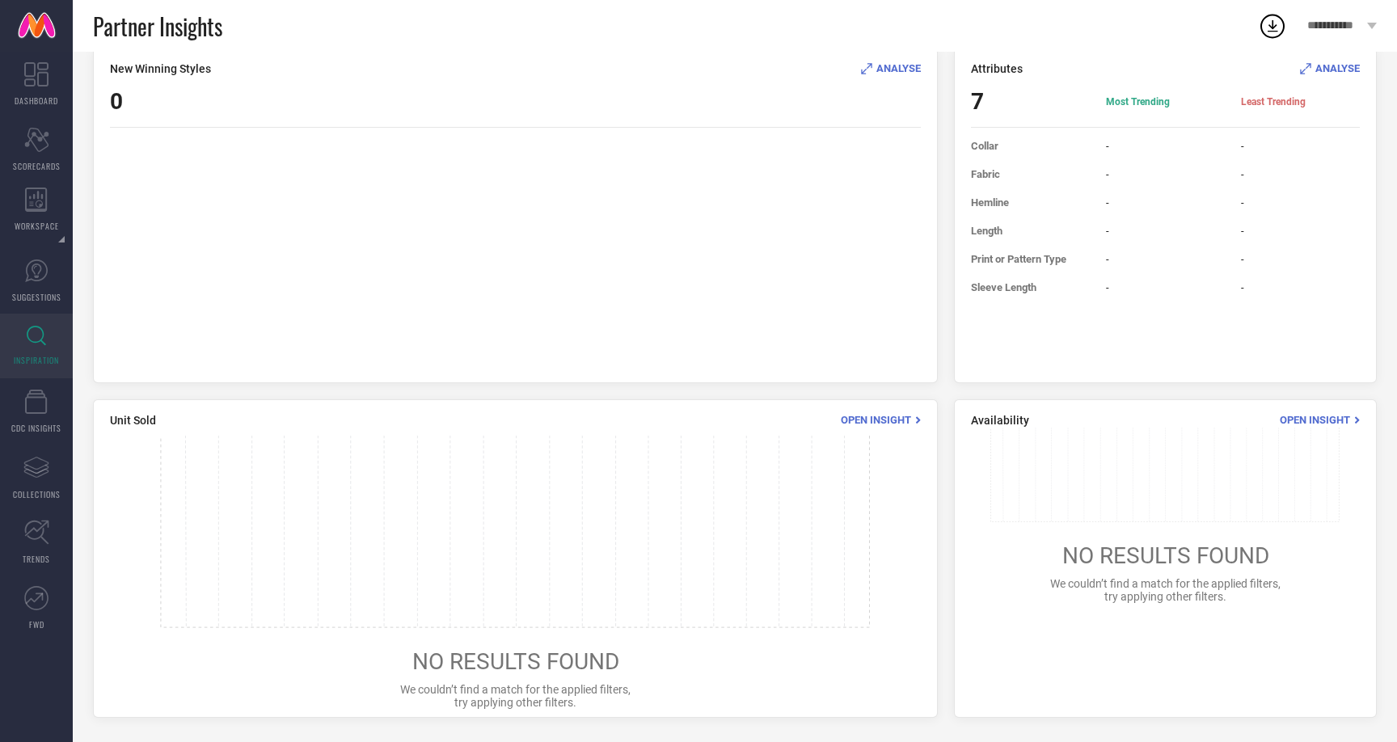
click at [1323, 415] on span "Open Insight" at bounding box center [1315, 420] width 70 height 12
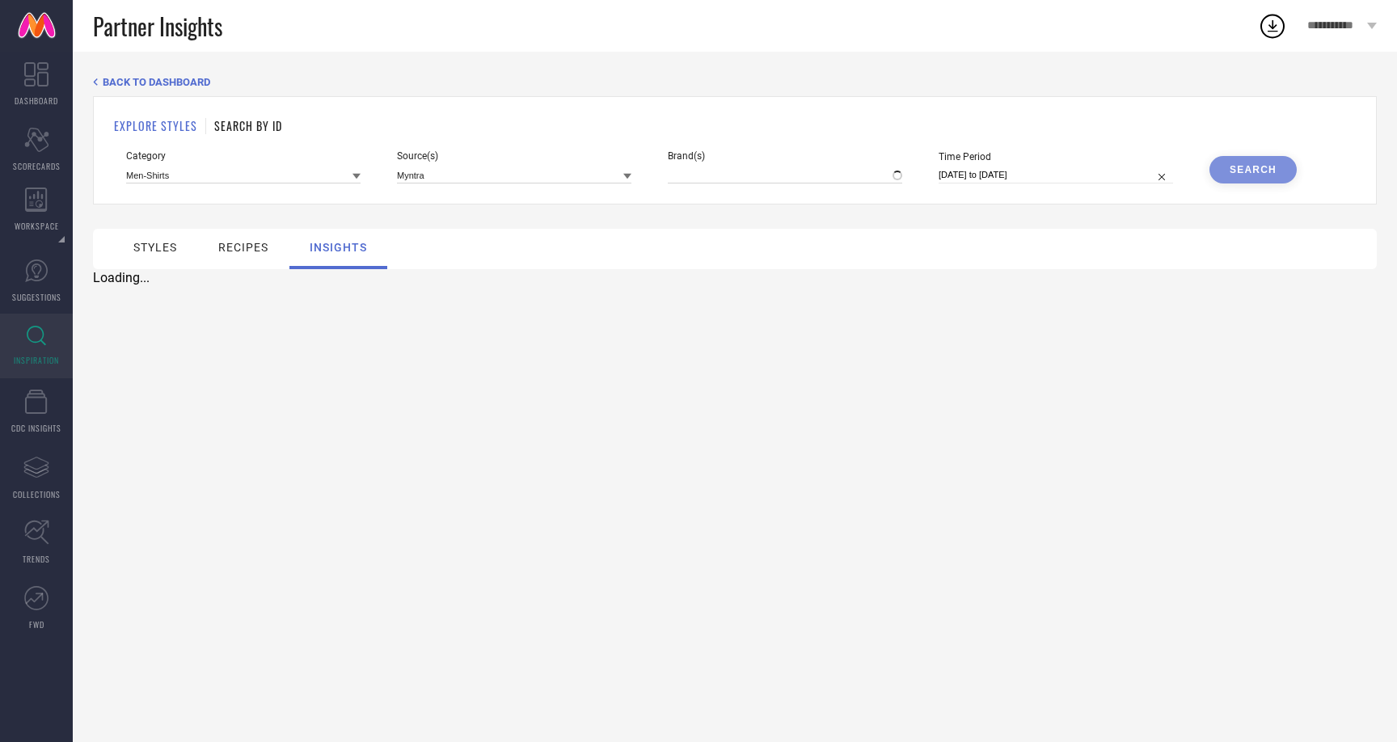
type input "ETHER"
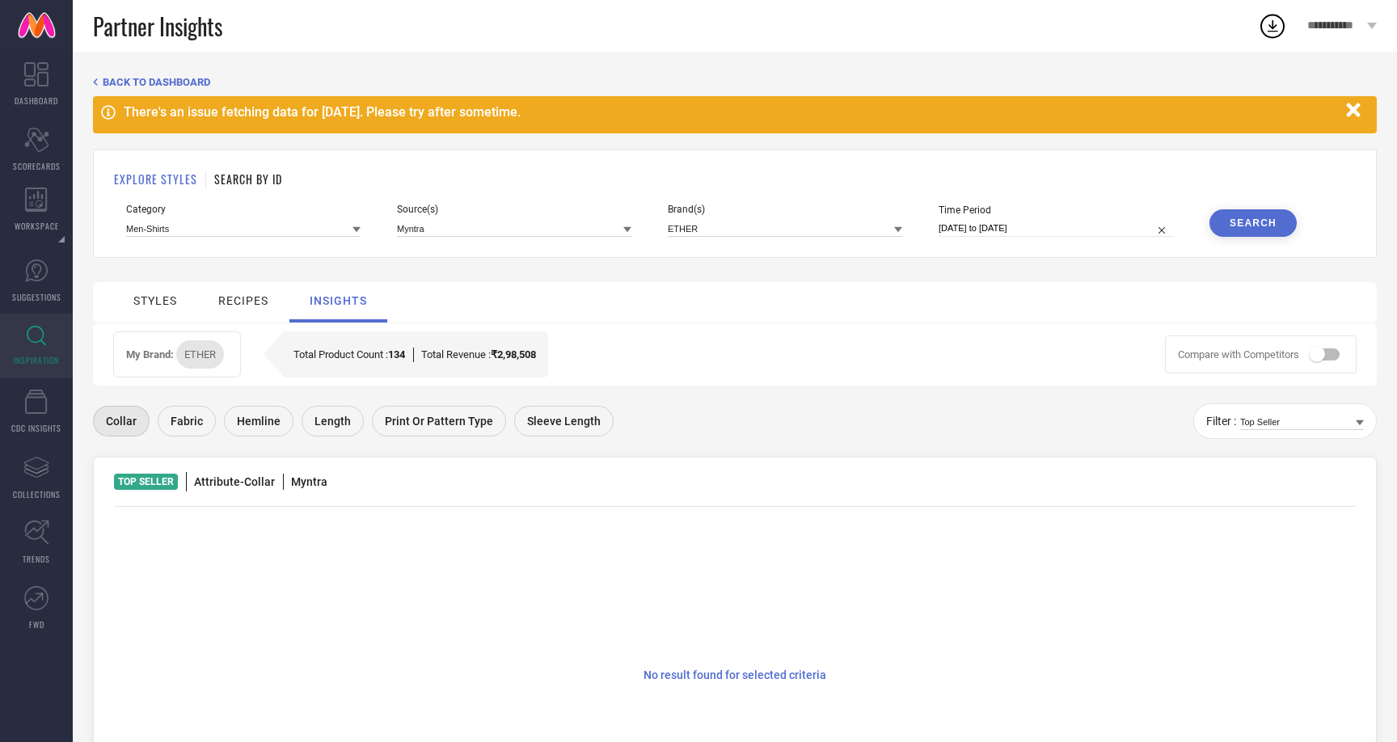
click at [254, 296] on div "recipes" at bounding box center [243, 300] width 50 height 13
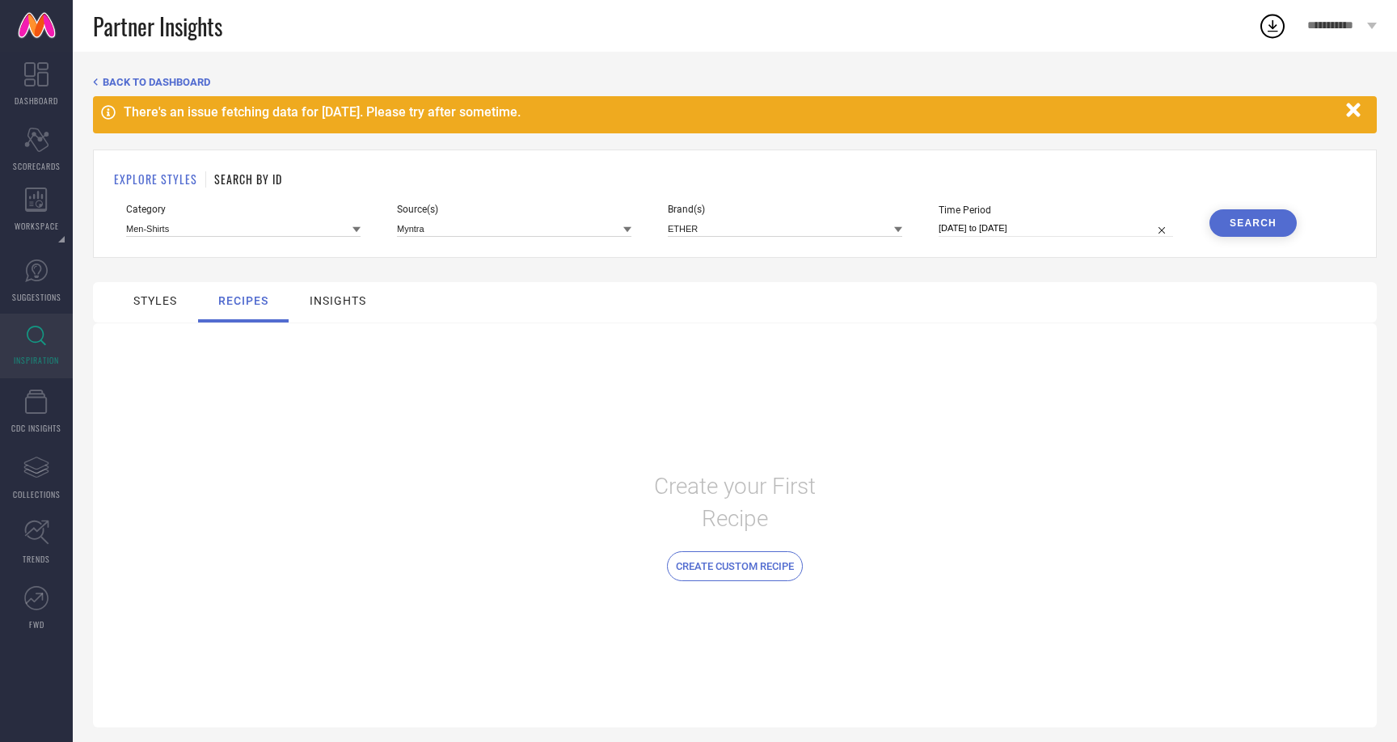
click at [136, 299] on div "styles" at bounding box center [155, 300] width 44 height 13
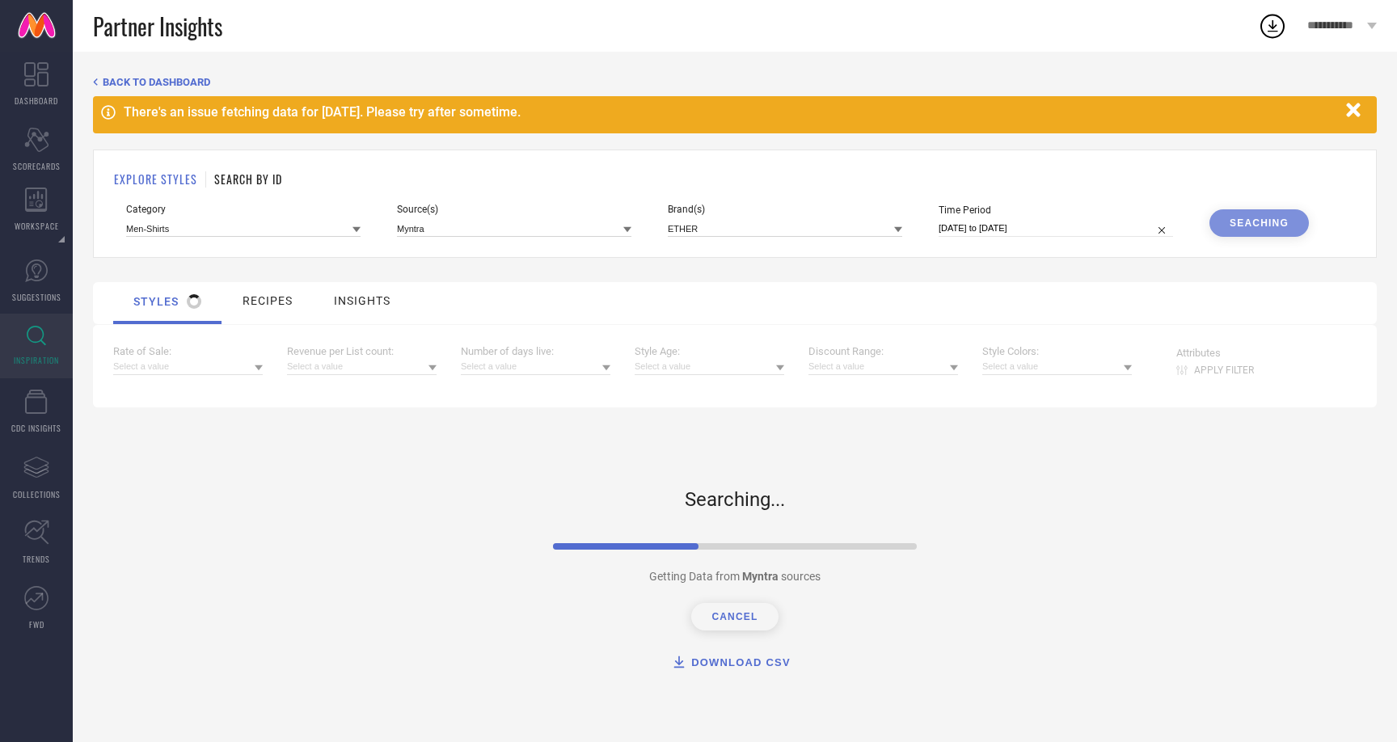
click at [995, 229] on input "[DATE] to [DATE]" at bounding box center [1055, 228] width 234 height 17
select select "6"
select select "2025"
select select "7"
select select "2025"
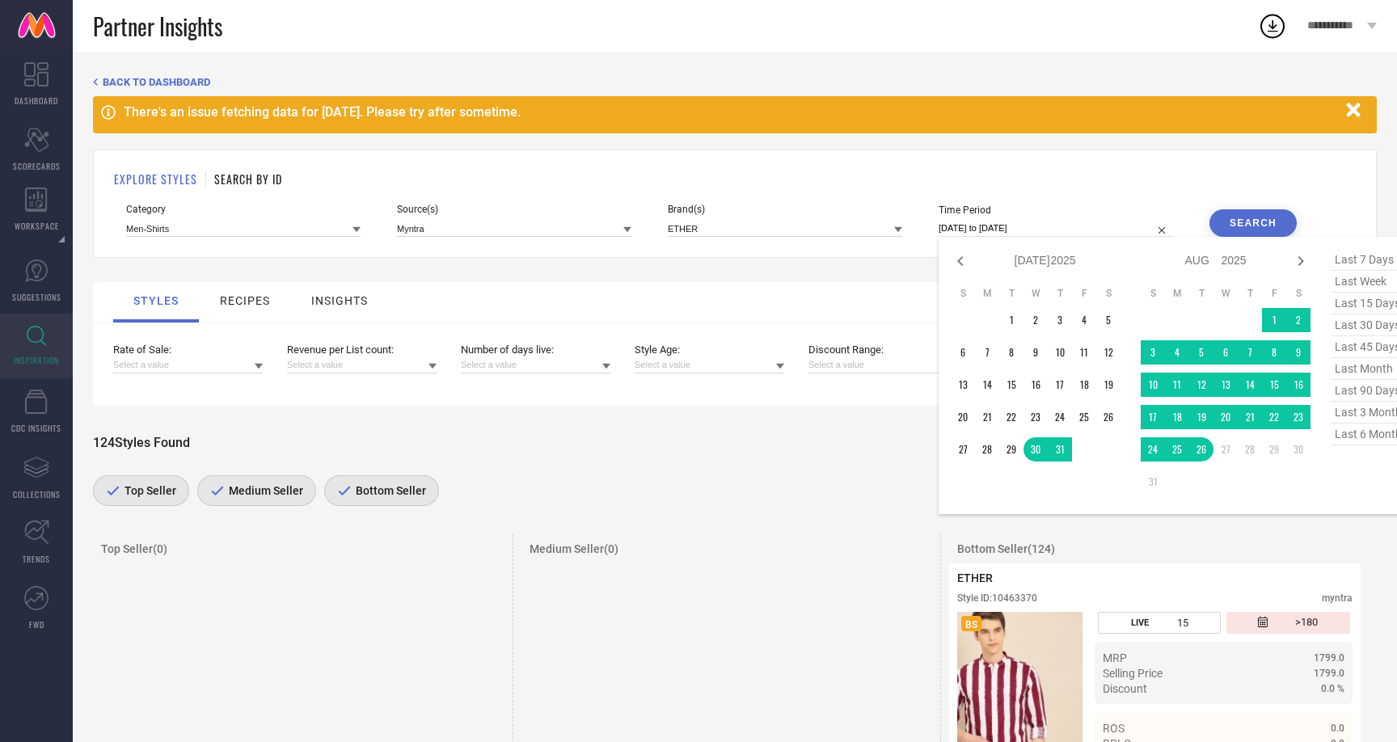
click at [995, 229] on input "[DATE] to [DATE]" at bounding box center [1055, 228] width 234 height 17
click at [586, 461] on div "124 Styles Found DOWNLOAD CUSTOMIZE CARD Top Seller Medium Seller Bottom Seller…" at bounding box center [735, 472] width 1284 height 92
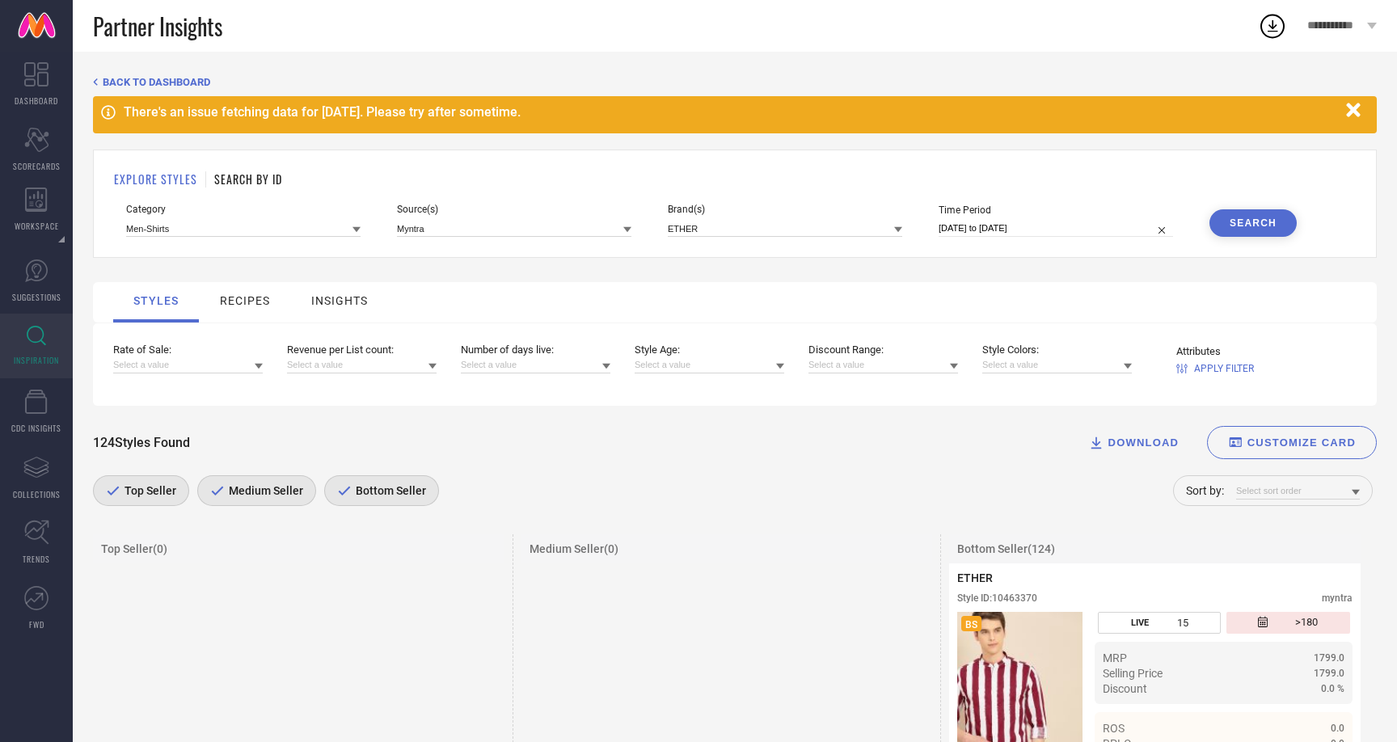
click at [1100, 223] on input "[DATE] to [DATE]" at bounding box center [1055, 228] width 234 height 17
select select "6"
select select "2025"
select select "7"
select select "2025"
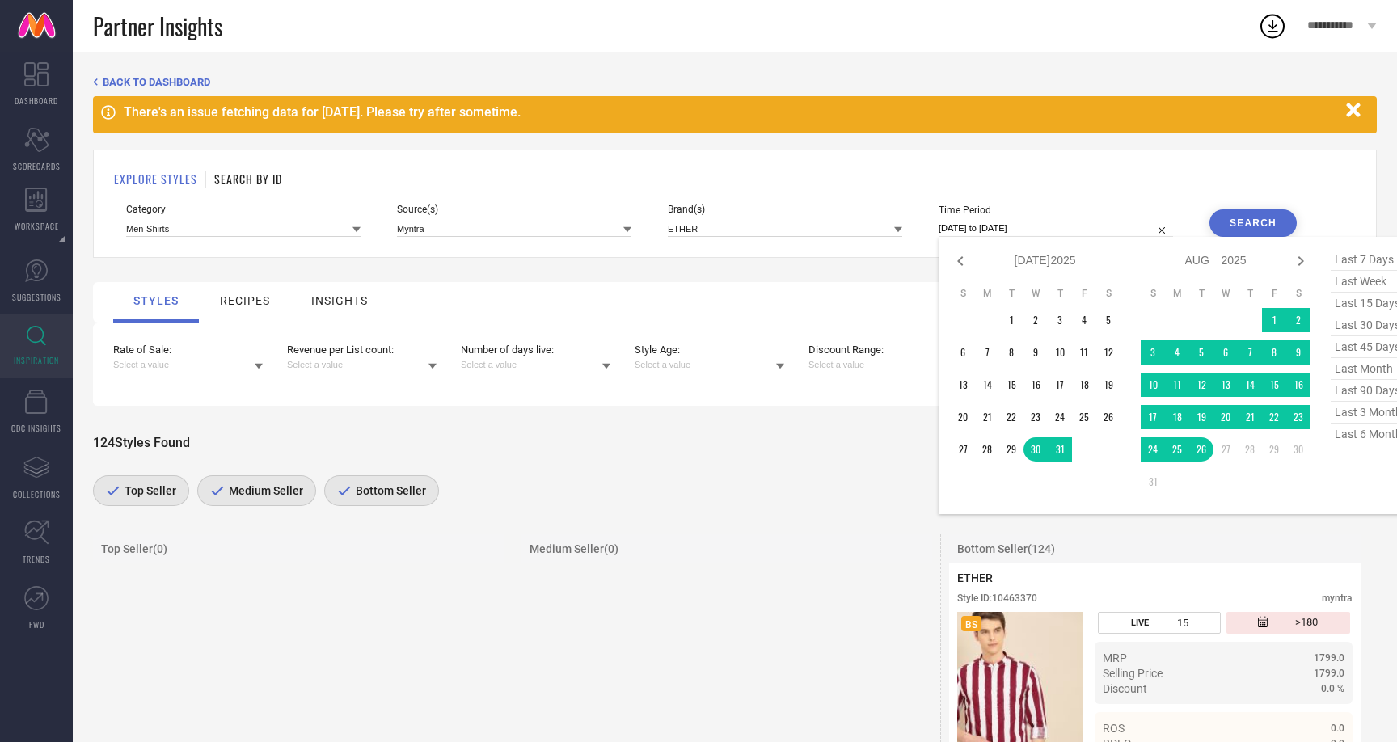
click at [1374, 306] on span "last 15 days" at bounding box center [1370, 304] width 81 height 22
type input "[DATE] to [DATE]"
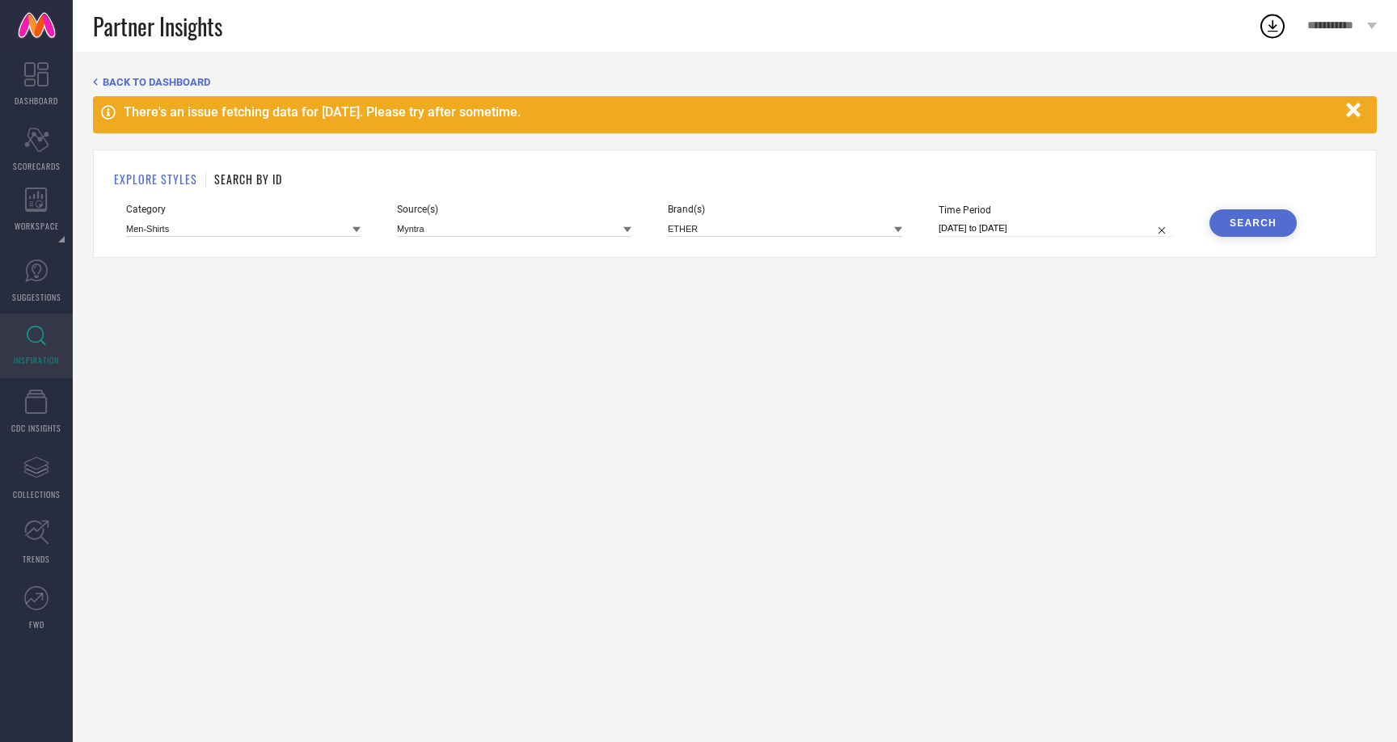
click at [1235, 217] on div "Search" at bounding box center [1252, 222] width 47 height 11
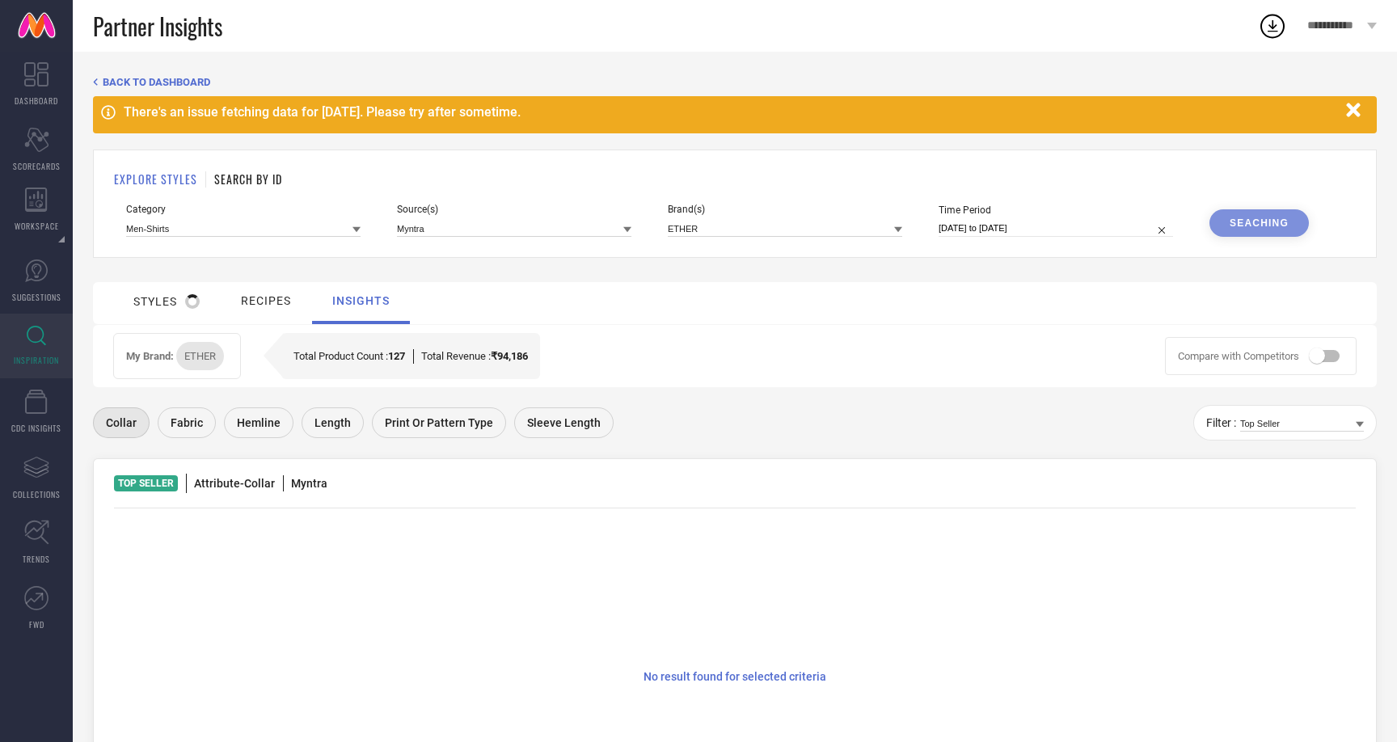
click at [245, 297] on div "recipes" at bounding box center [266, 300] width 50 height 13
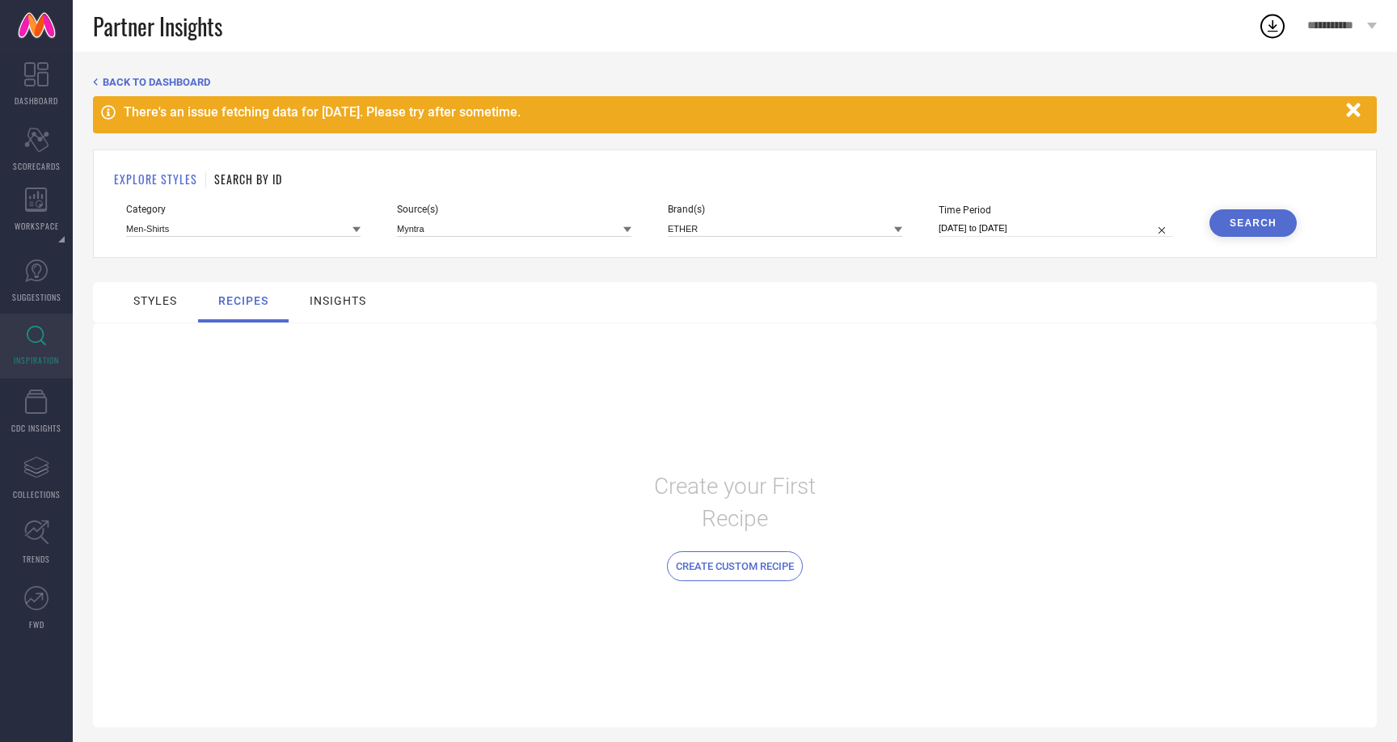
click at [170, 297] on div "styles" at bounding box center [155, 300] width 44 height 13
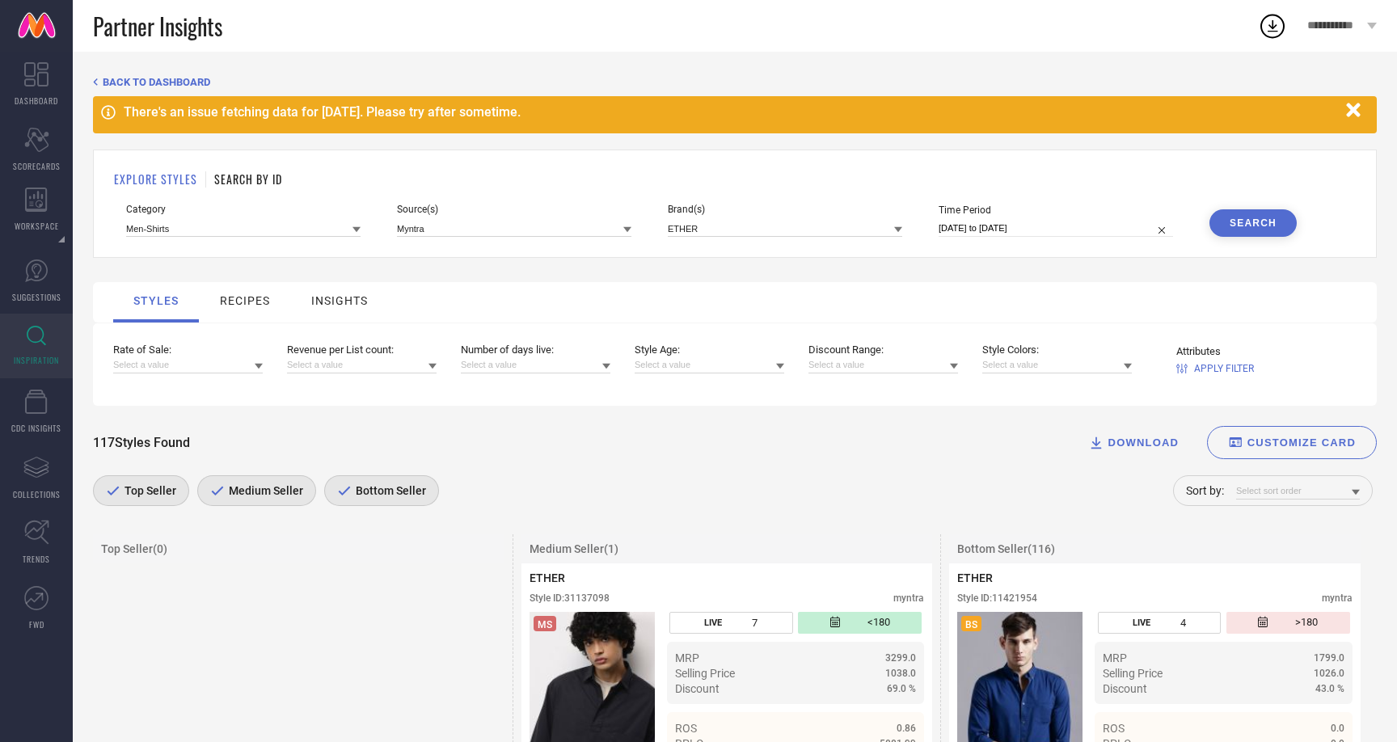
click at [356, 229] on icon at bounding box center [356, 230] width 8 height 6
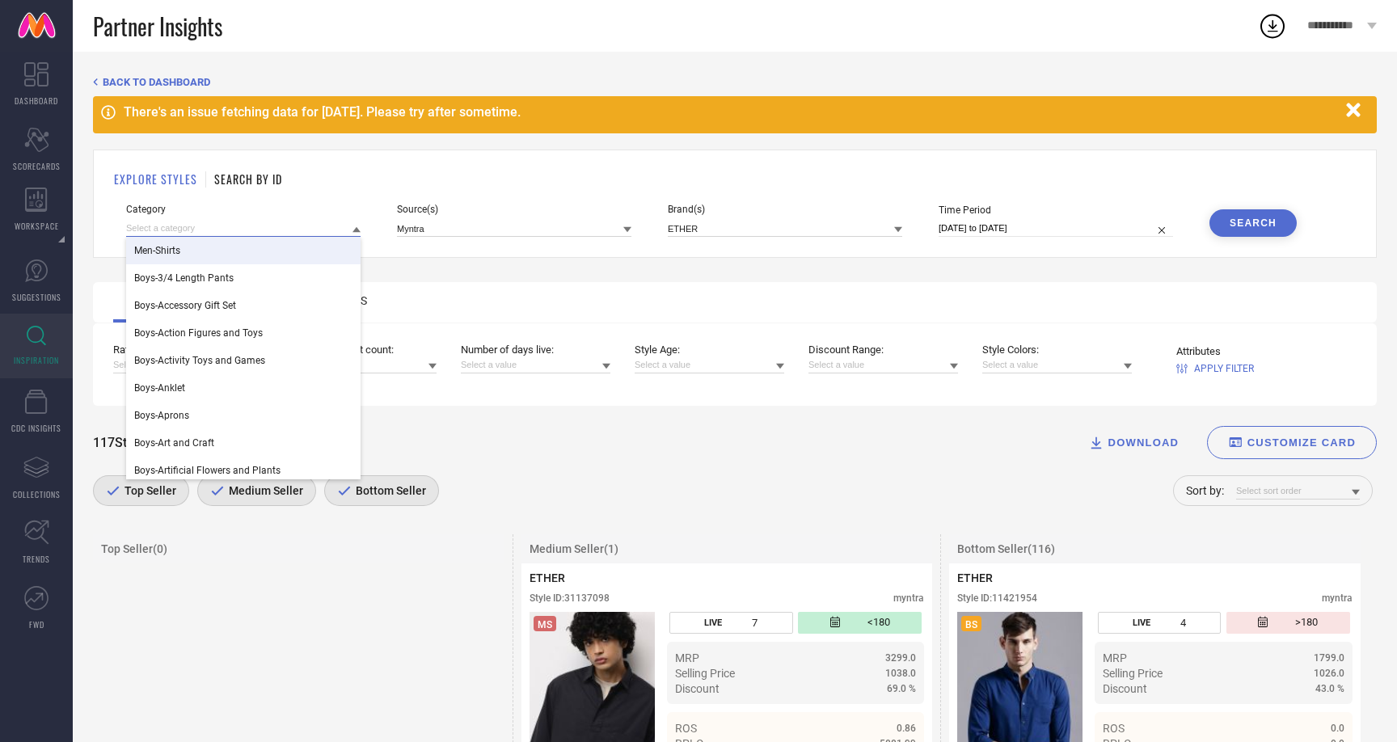
click at [188, 234] on input at bounding box center [243, 228] width 234 height 17
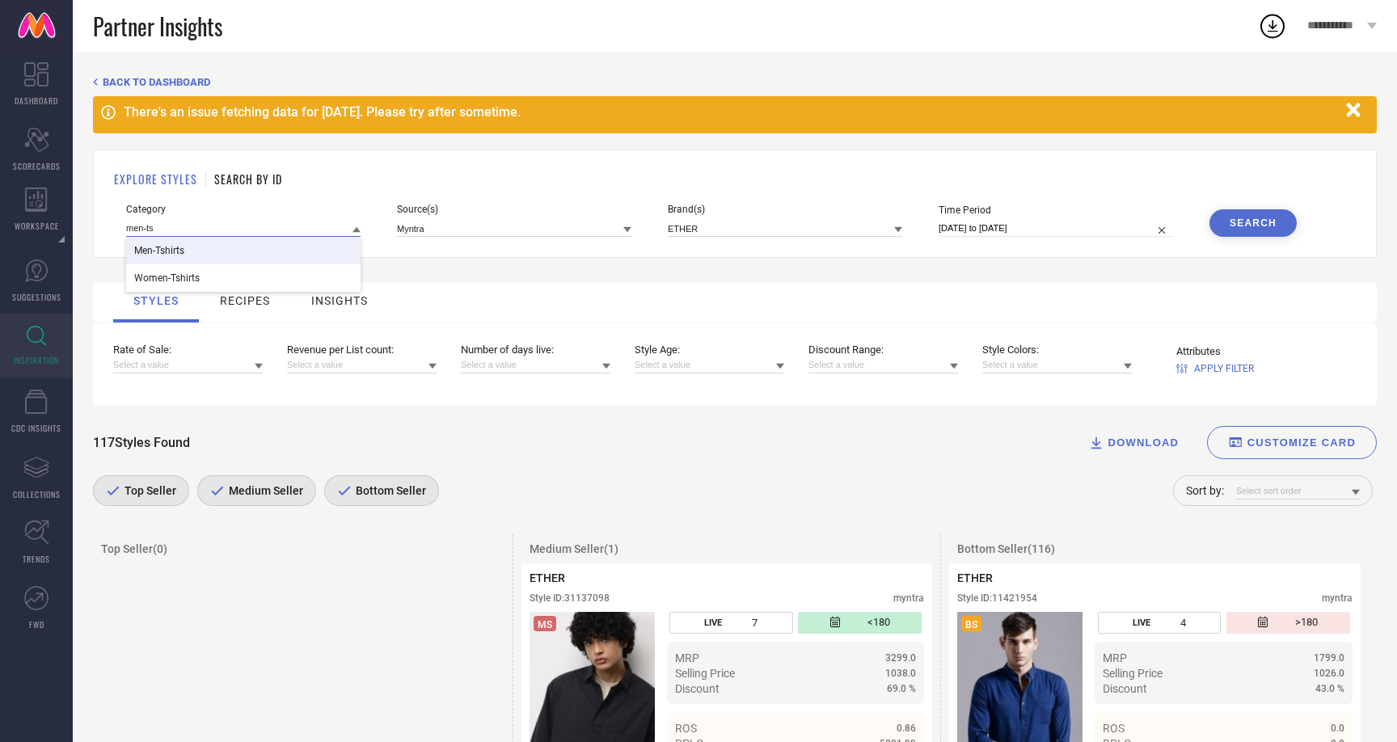
type input "men-ts"
click at [162, 253] on span "Men-Tshirts" at bounding box center [159, 250] width 50 height 11
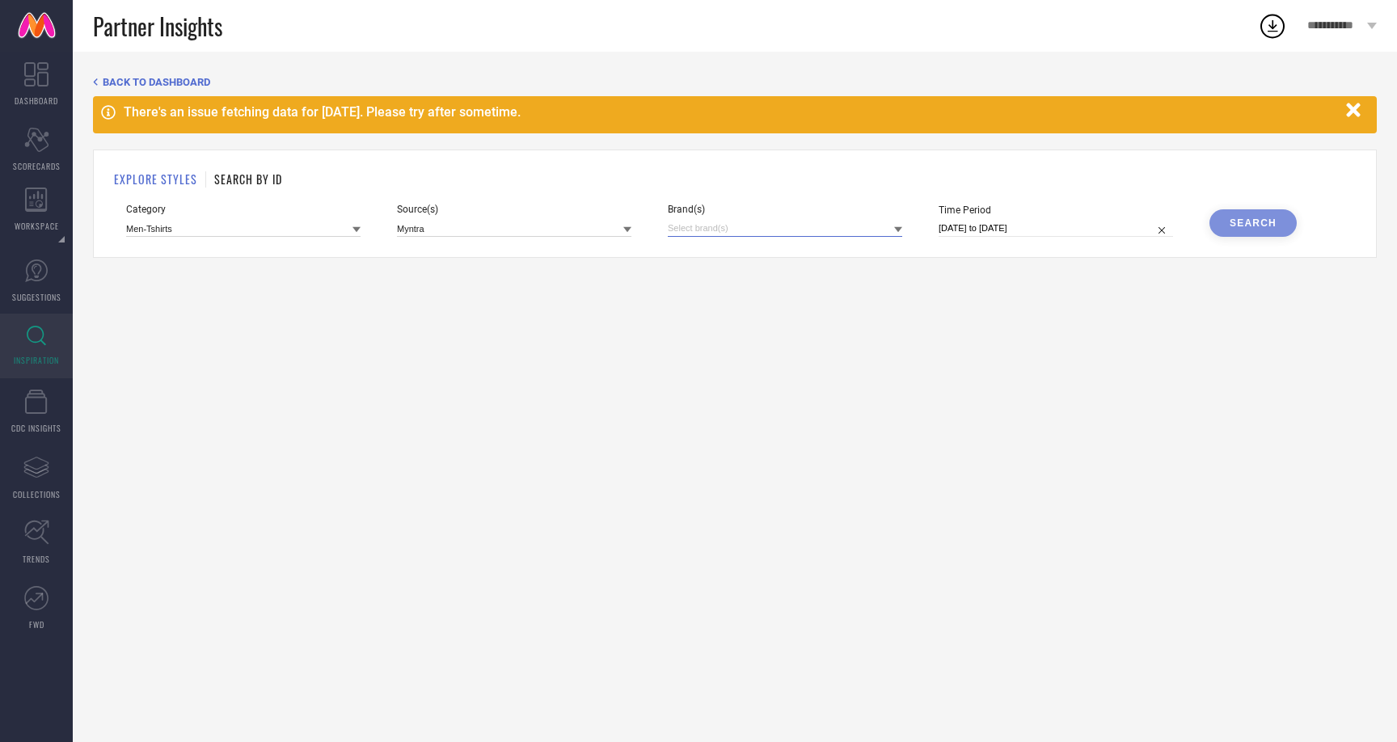
click at [703, 225] on input at bounding box center [785, 228] width 234 height 17
type input "eth"
click at [782, 276] on div "ETHER" at bounding box center [785, 283] width 234 height 31
click at [1238, 218] on div "Search" at bounding box center [1252, 222] width 47 height 11
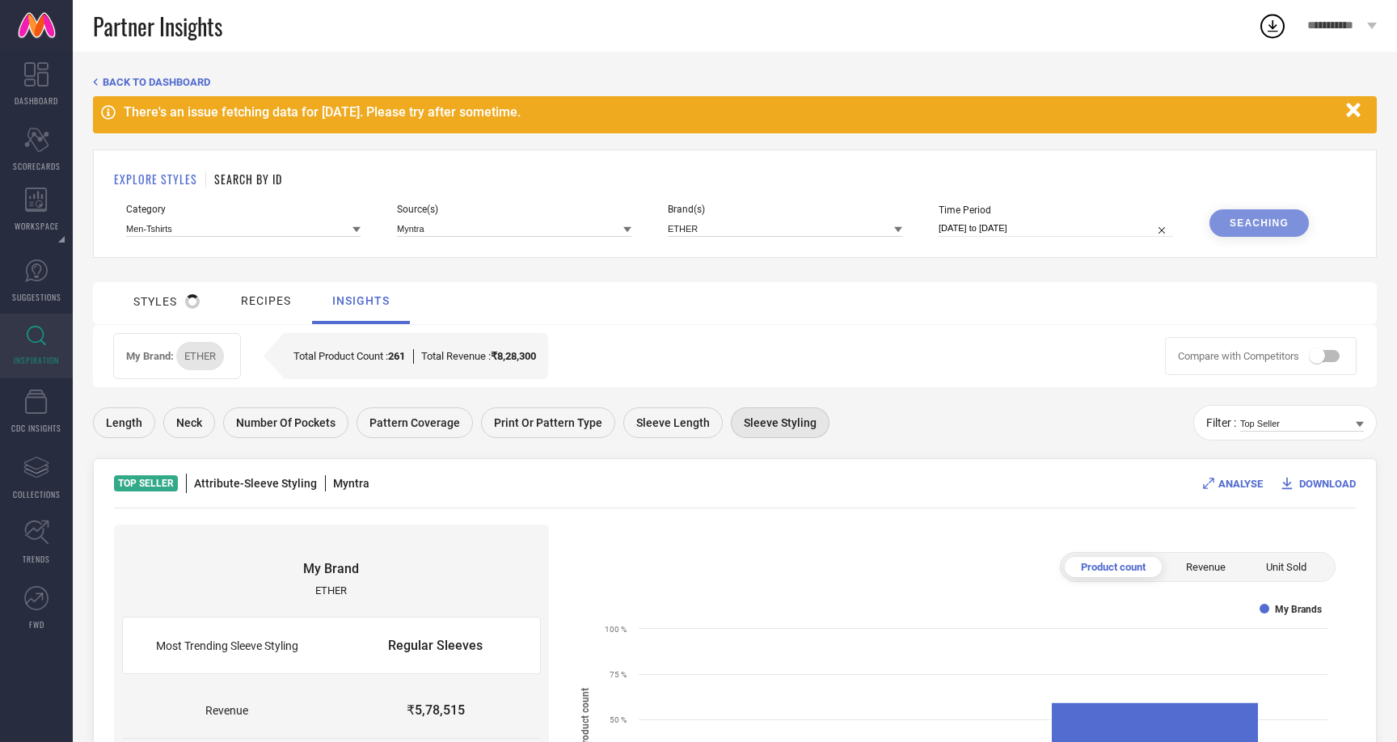
click at [150, 299] on div "styles" at bounding box center [166, 301] width 66 height 15
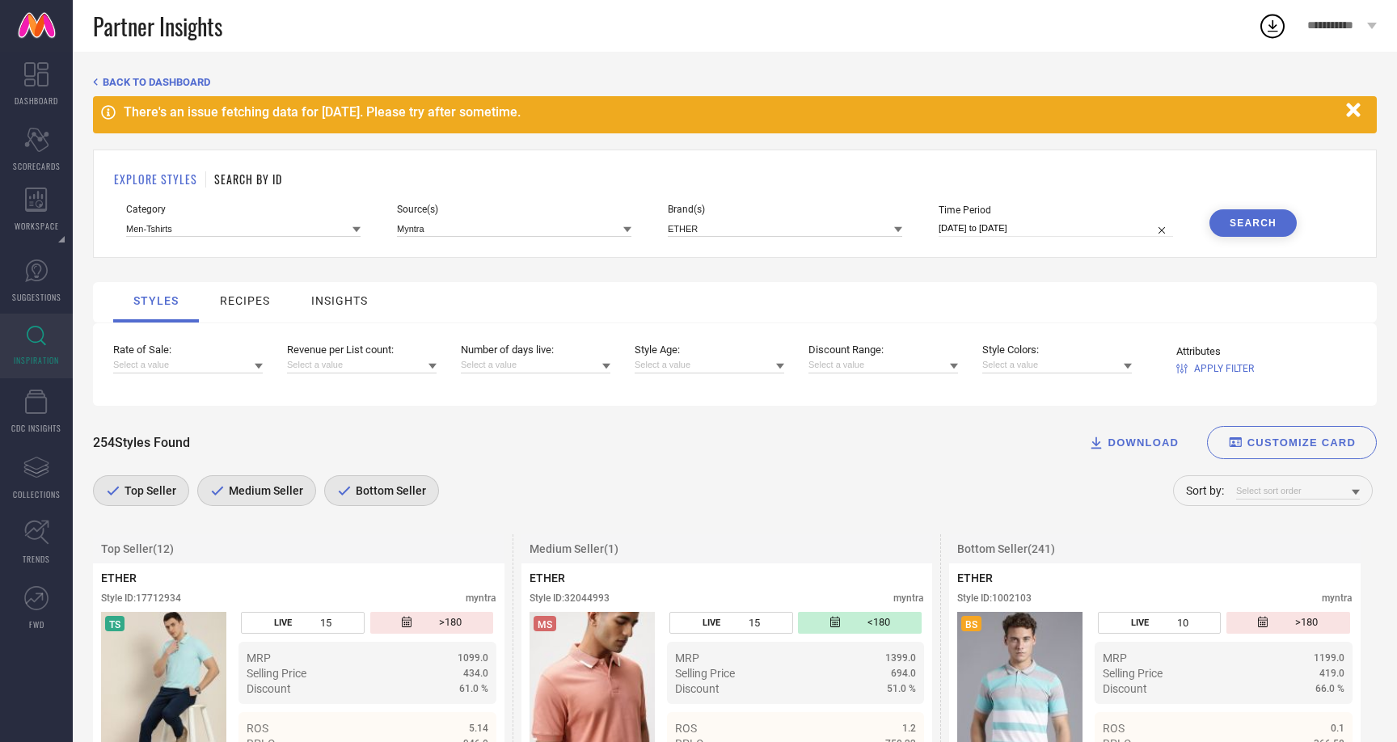
click at [356, 230] on icon at bounding box center [356, 230] width 8 height 6
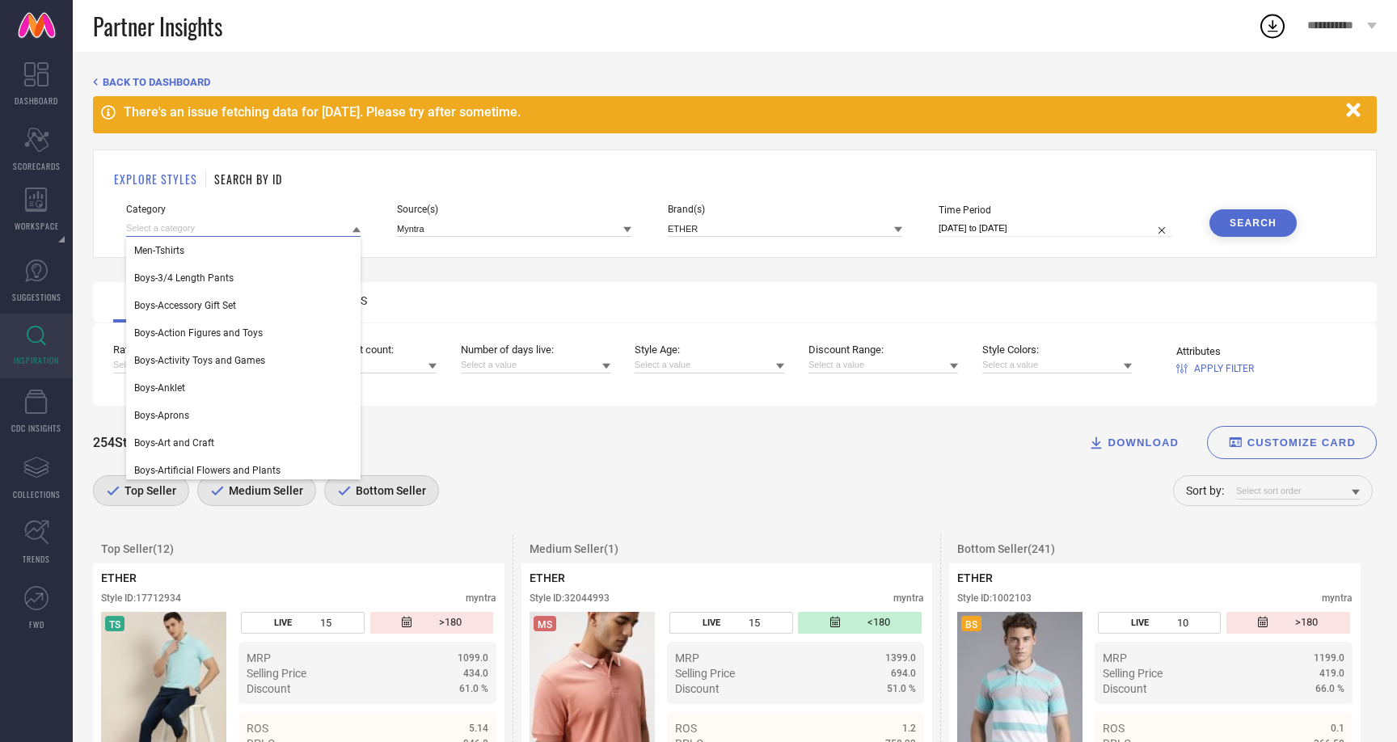
click at [240, 234] on input at bounding box center [243, 228] width 234 height 17
type input "men-tr"
click at [175, 329] on span "Men-Trousers" at bounding box center [163, 332] width 59 height 11
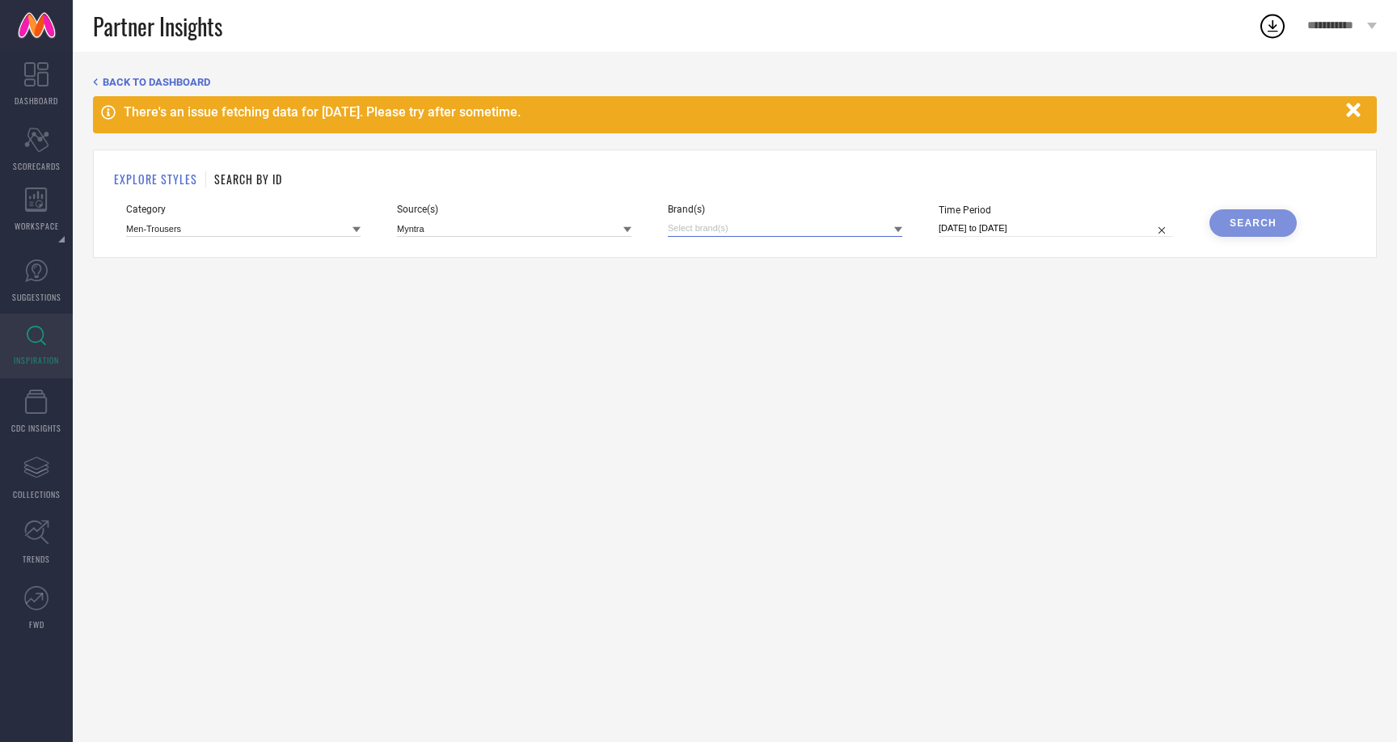
click at [807, 229] on input at bounding box center [785, 228] width 234 height 17
type input "ether"
click at [795, 289] on div "ETHER" at bounding box center [785, 283] width 234 height 31
click at [1236, 222] on div "Search" at bounding box center [1252, 222] width 47 height 11
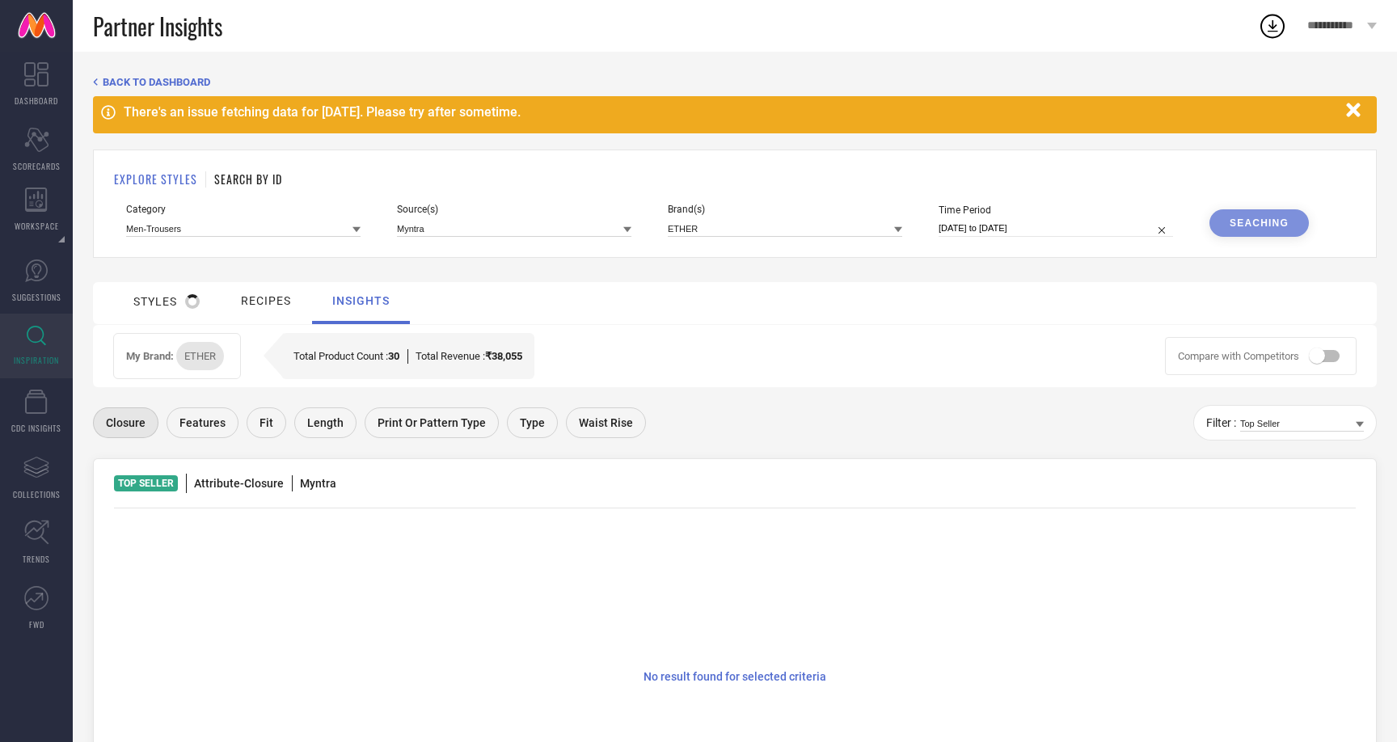
click at [188, 298] on div at bounding box center [192, 301] width 15 height 15
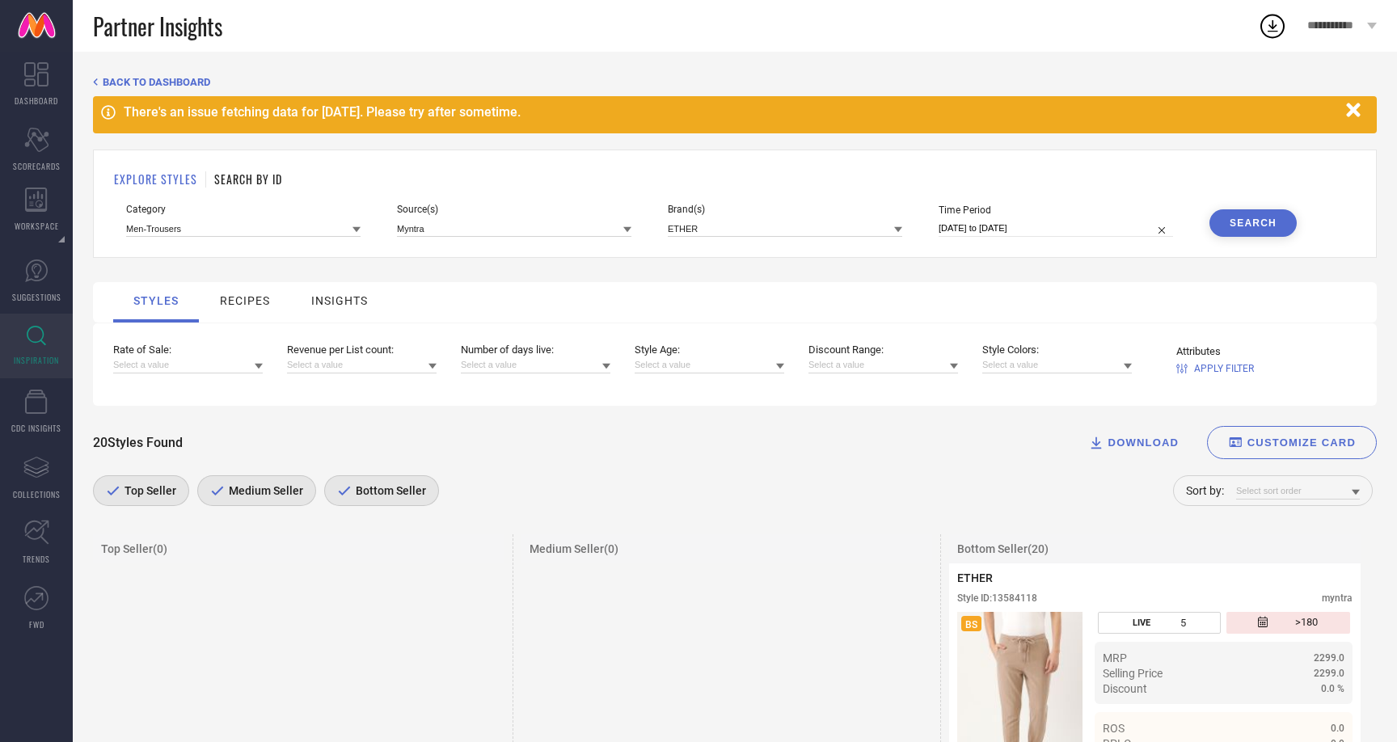
click at [361, 230] on div "Category Men-Trousers Source(s) Myntra Brand(s) ETHER Time Period [DATE] to [DA…" at bounding box center [734, 220] width 1217 height 33
click at [333, 228] on input at bounding box center [243, 228] width 234 height 17
type input "men-jea"
click at [170, 254] on span "Men-Jeans" at bounding box center [158, 250] width 48 height 11
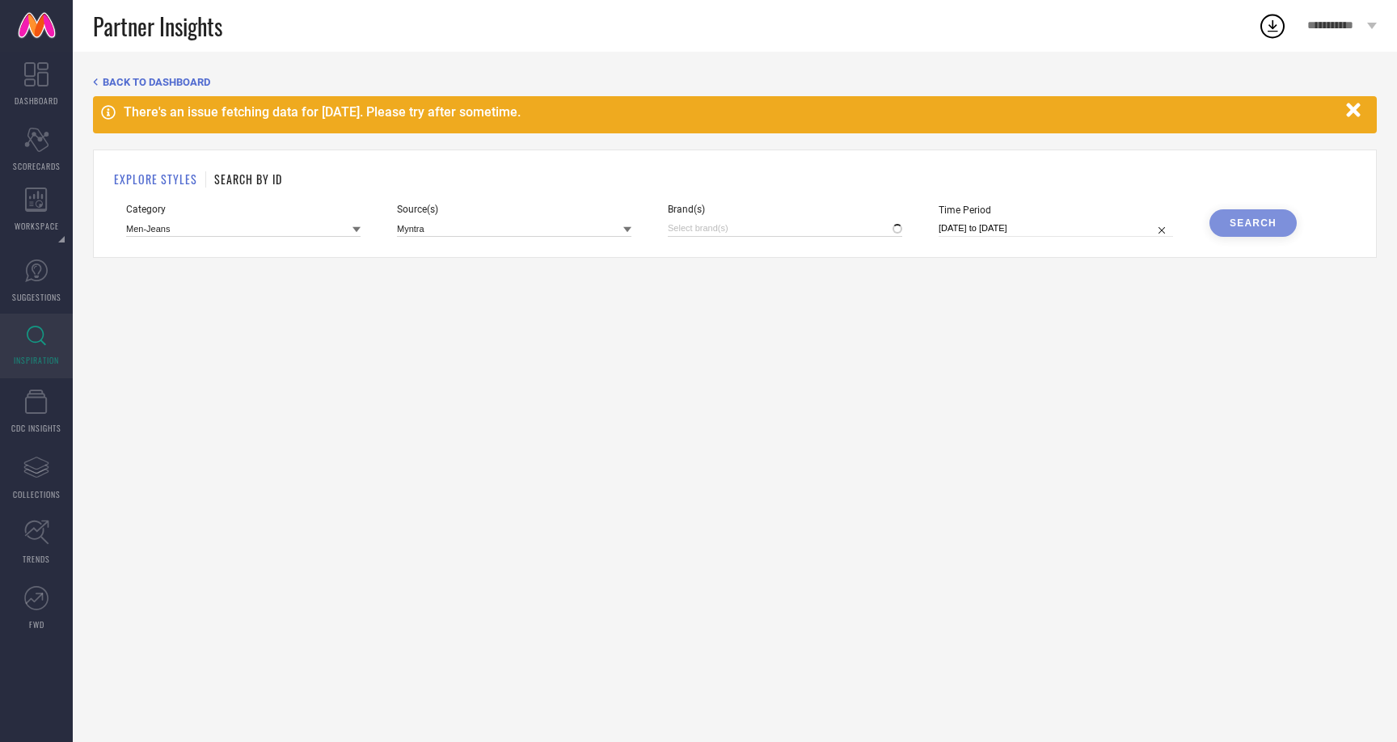
click at [713, 239] on div "EXPLORE STYLES SEARCH BY ID Category Men-Jeans Source(s) Myntra Brand(s) Time P…" at bounding box center [735, 204] width 1284 height 108
click at [703, 227] on input at bounding box center [785, 228] width 234 height 17
type input "ether"
click at [673, 287] on div "ETHER" at bounding box center [785, 283] width 234 height 31
click at [1239, 219] on div "Search" at bounding box center [1252, 222] width 47 height 11
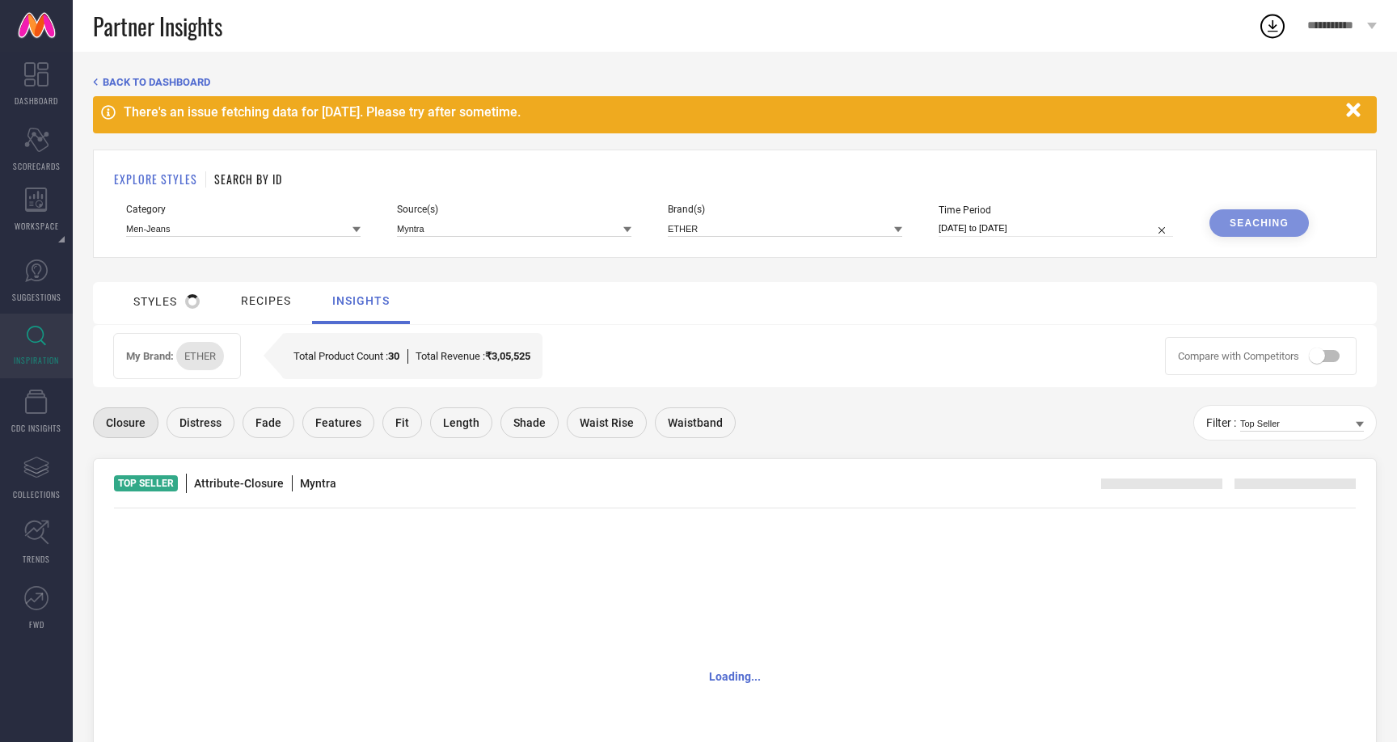
click at [171, 303] on div "styles" at bounding box center [166, 301] width 66 height 15
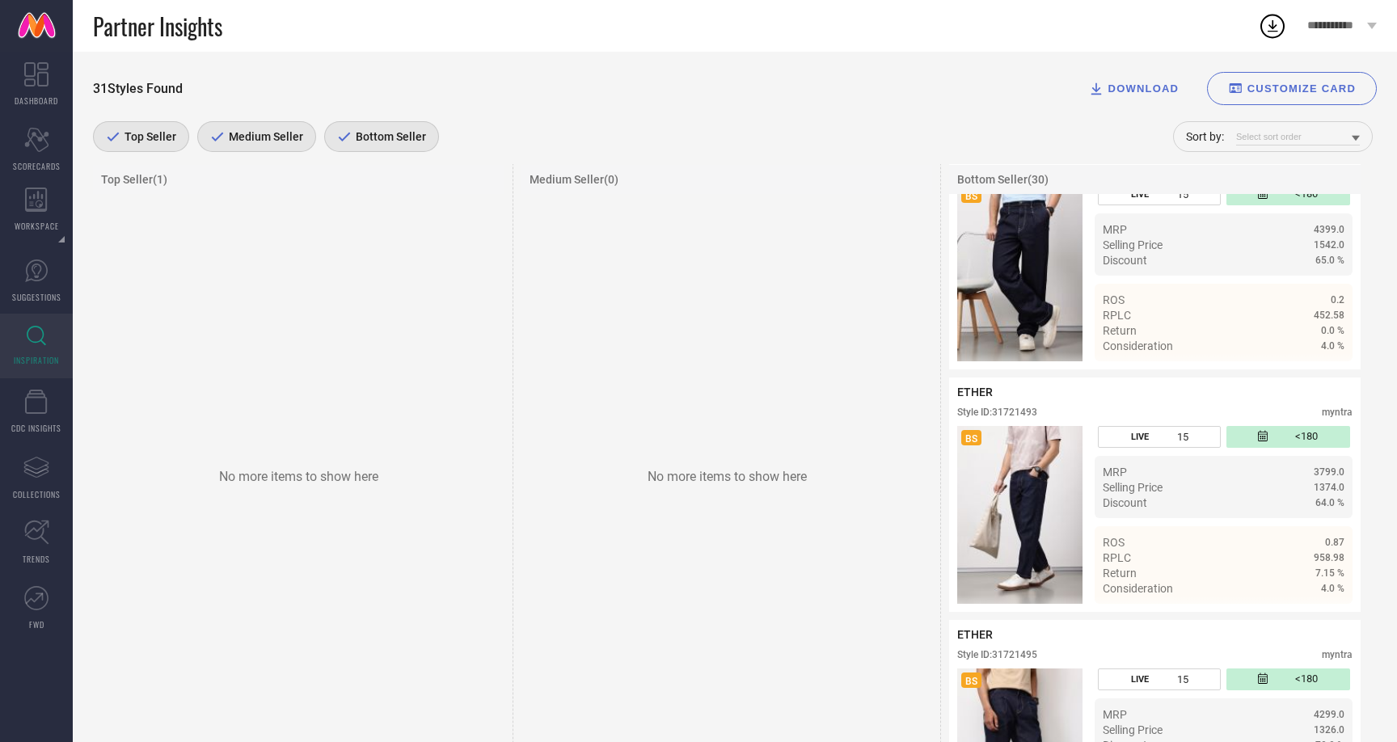
scroll to position [3818, 0]
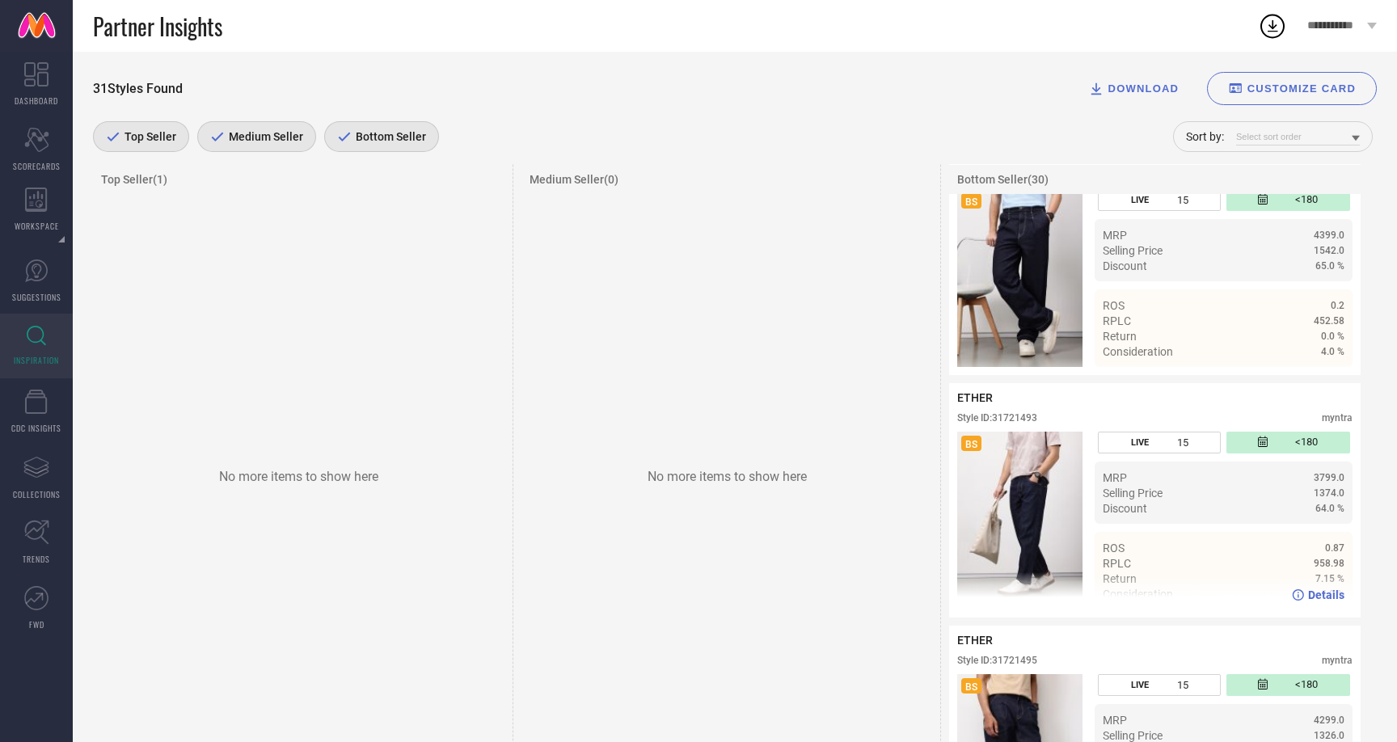
click at [1082, 512] on div "BS LIVE 15 <180 MRP 3799.0 Selling Price 1374.0 Discount 64.0 % ROS 0.87 RPLC 9…" at bounding box center [1154, 521] width 395 height 178
click at [1322, 601] on span "Details" at bounding box center [1326, 594] width 36 height 13
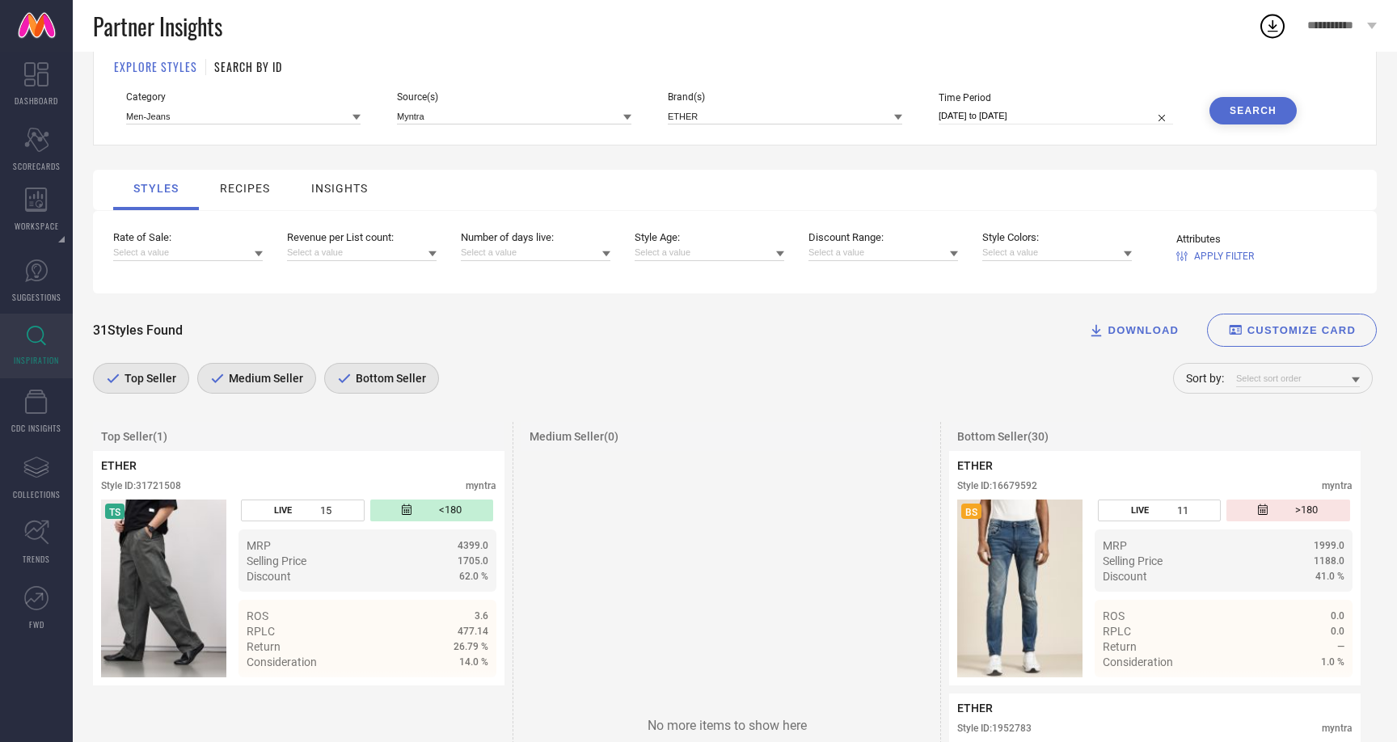
scroll to position [0, 0]
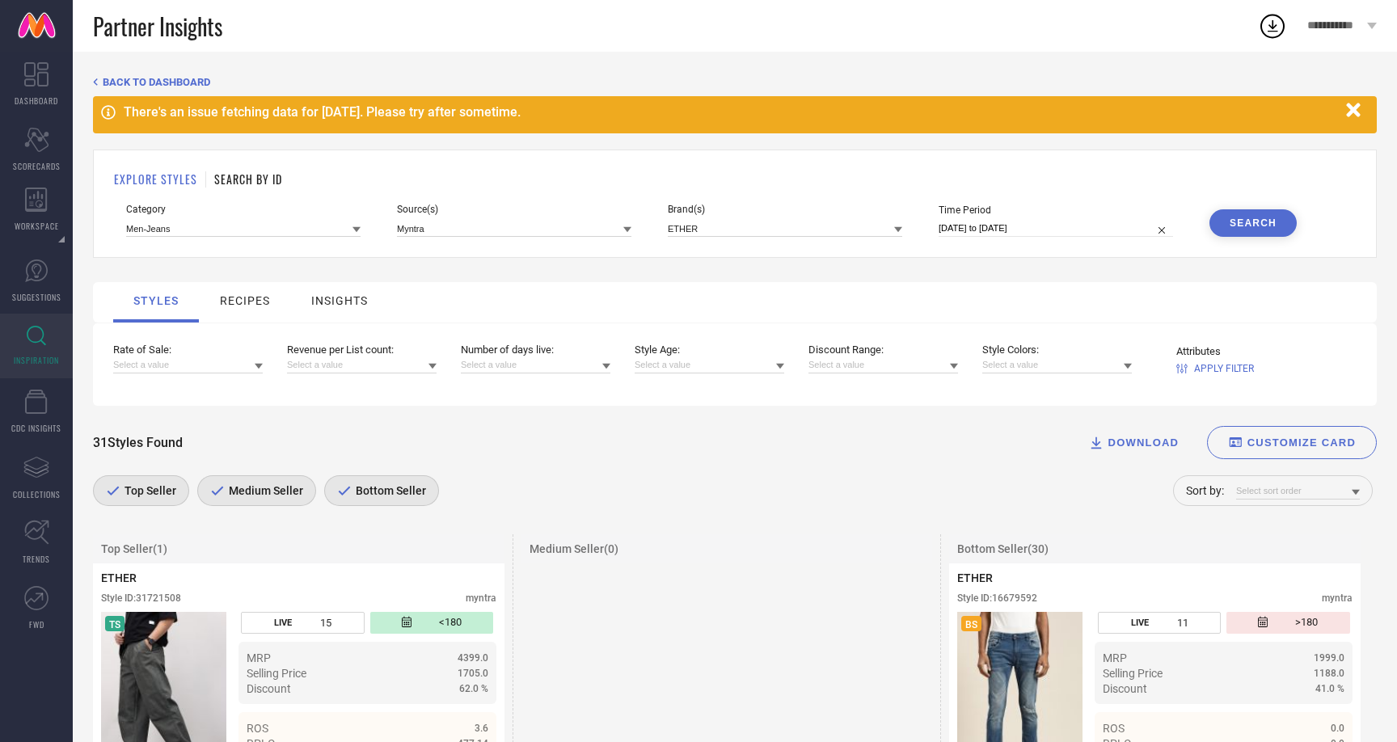
click at [256, 180] on h1 "SEARCH BY ID" at bounding box center [248, 179] width 68 height 17
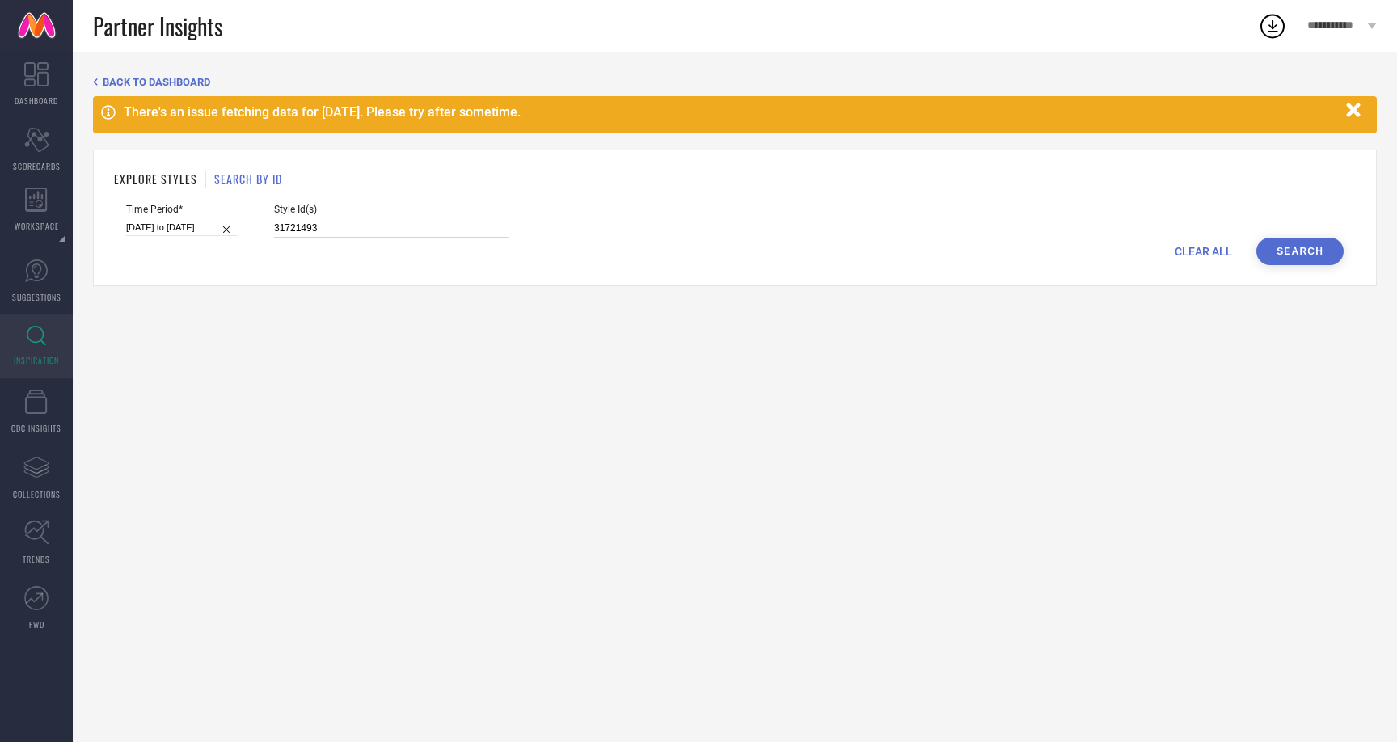
click at [291, 221] on input "31721493" at bounding box center [391, 228] width 234 height 19
click at [20, 342] on link "INSPIRATION" at bounding box center [36, 346] width 73 height 65
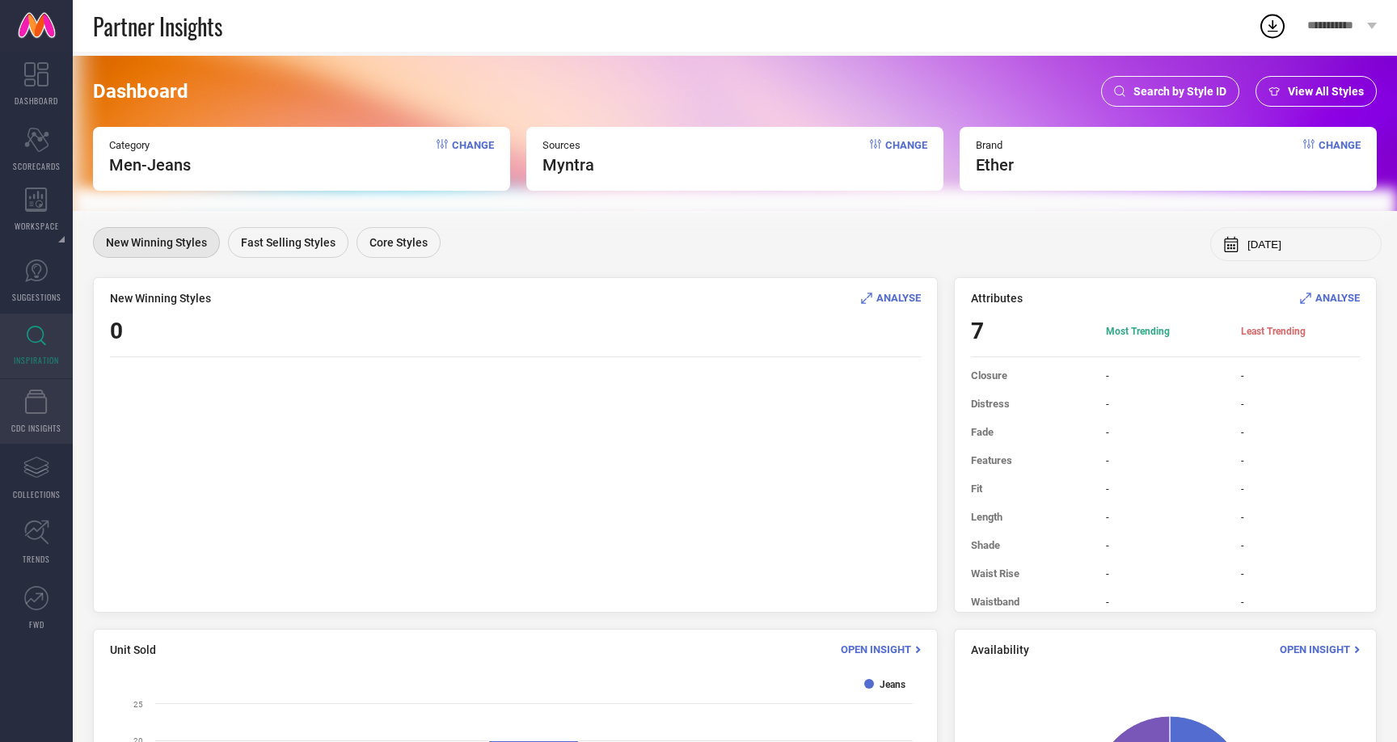
click at [32, 420] on link "CDC INSIGHTS" at bounding box center [36, 411] width 73 height 65
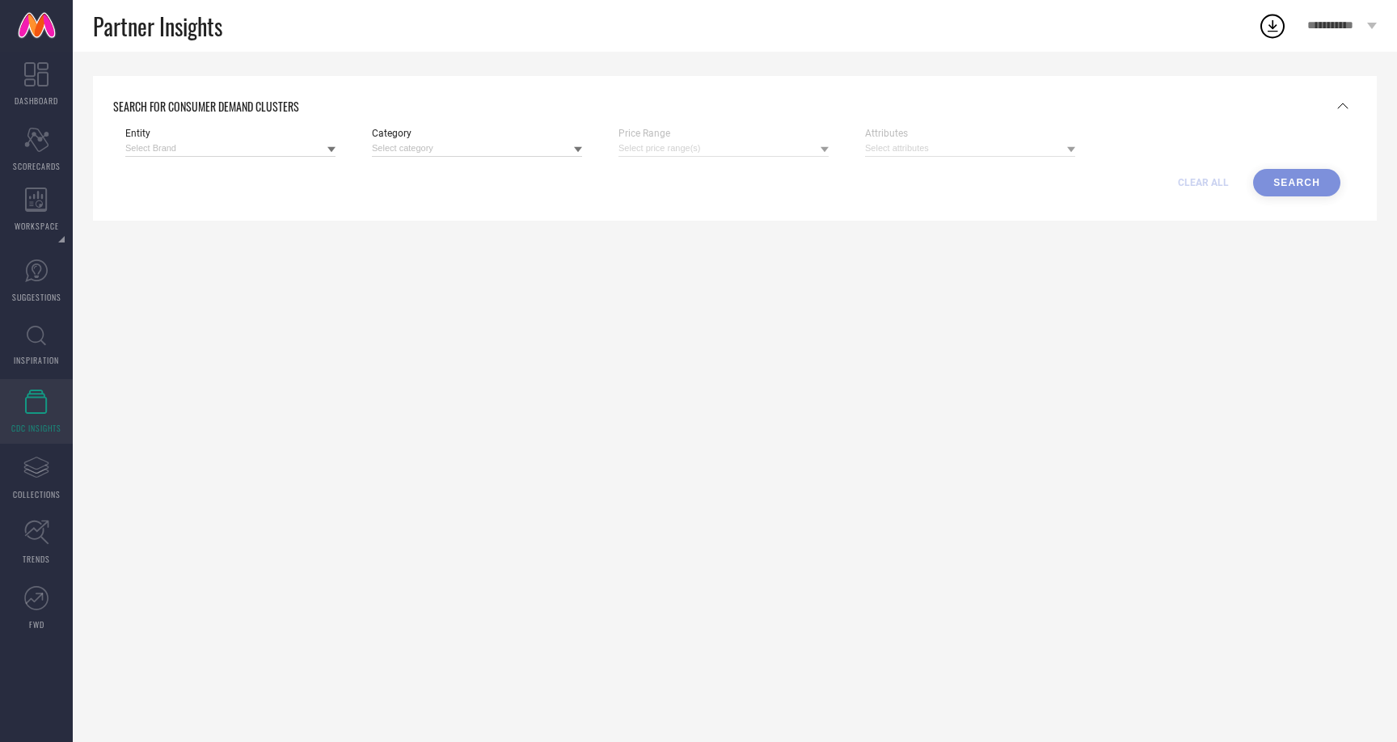
click at [334, 151] on icon at bounding box center [331, 149] width 8 height 8
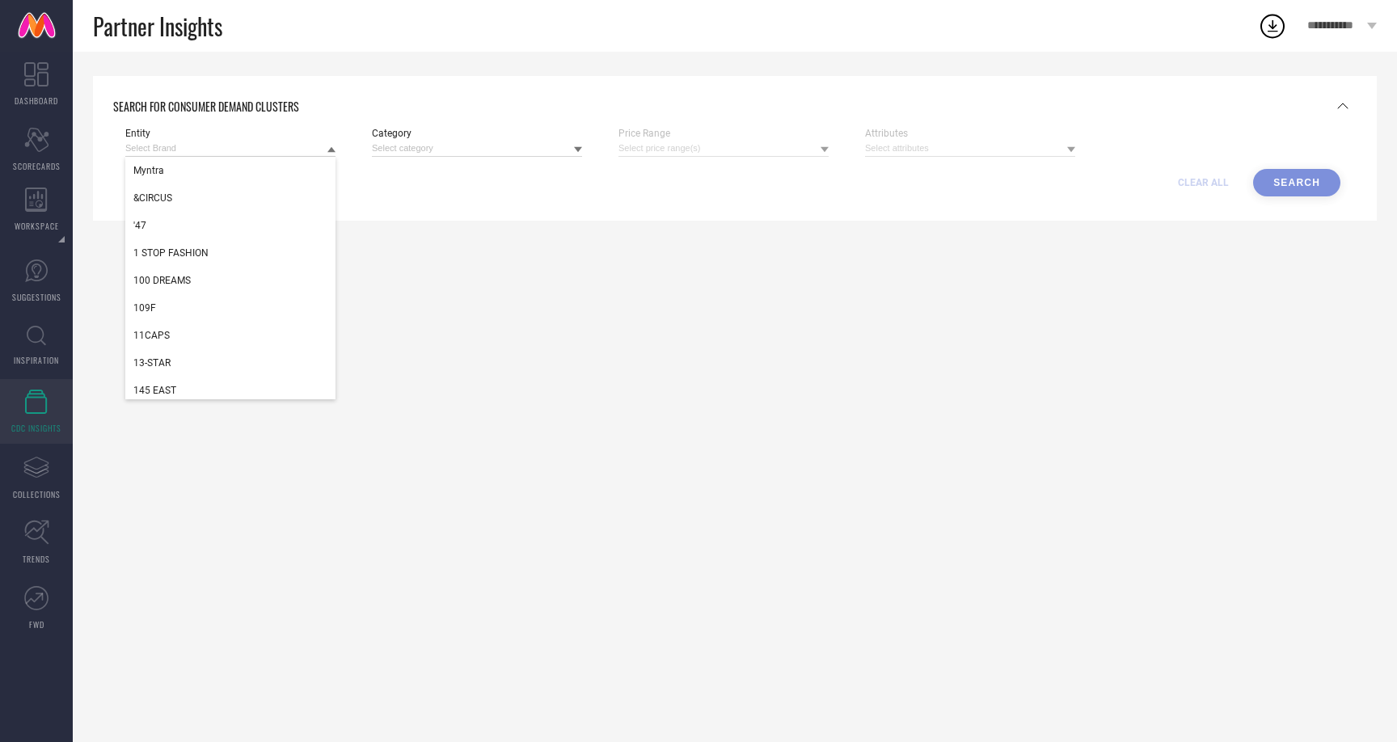
click at [334, 151] on icon at bounding box center [331, 150] width 8 height 6
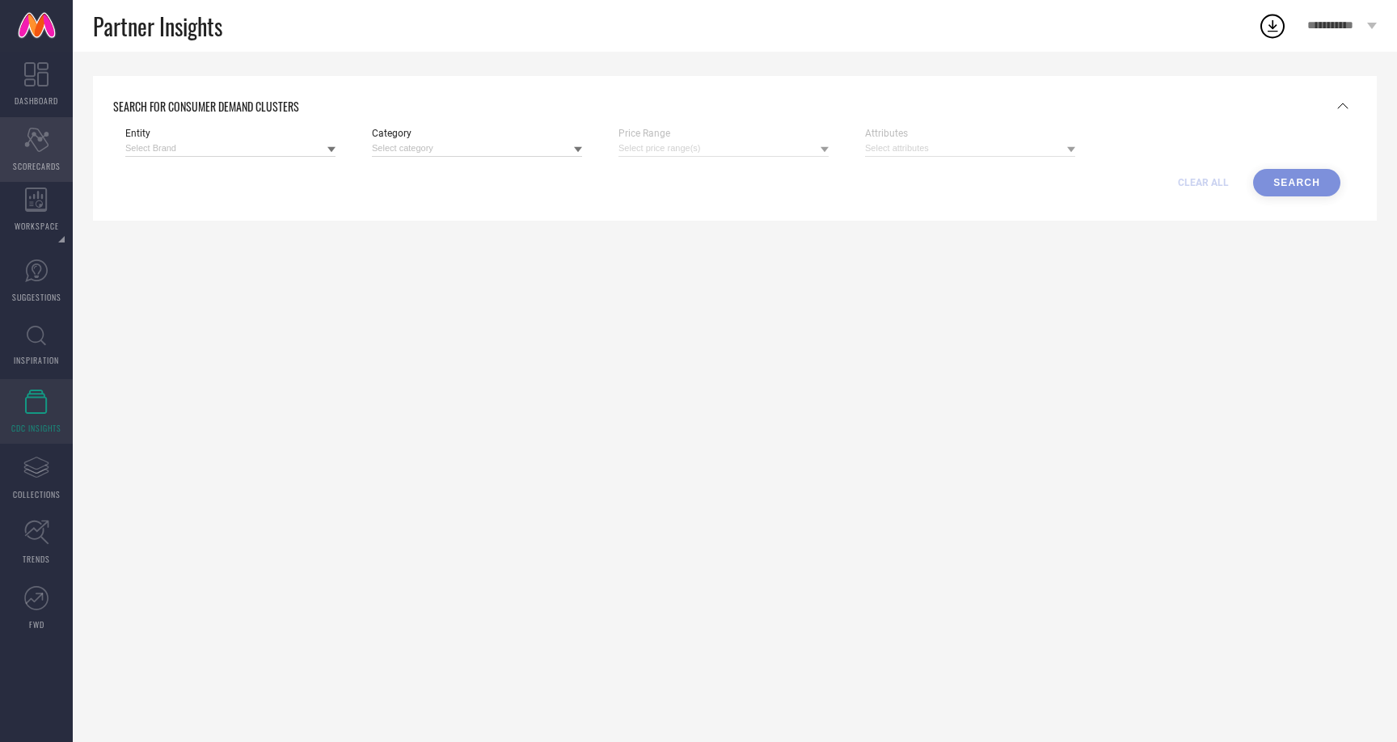
click at [38, 177] on div "Scorecard SCORECARDS" at bounding box center [36, 149] width 73 height 65
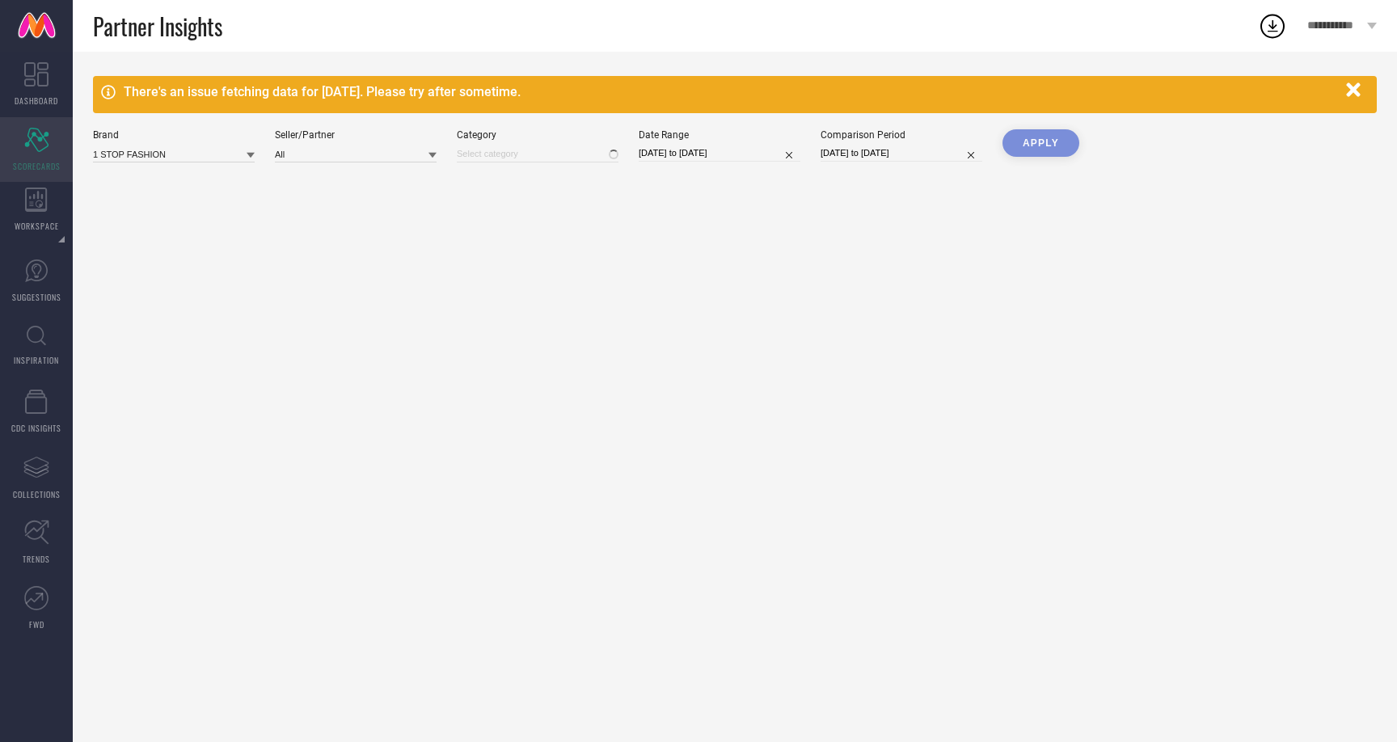
type input "All"
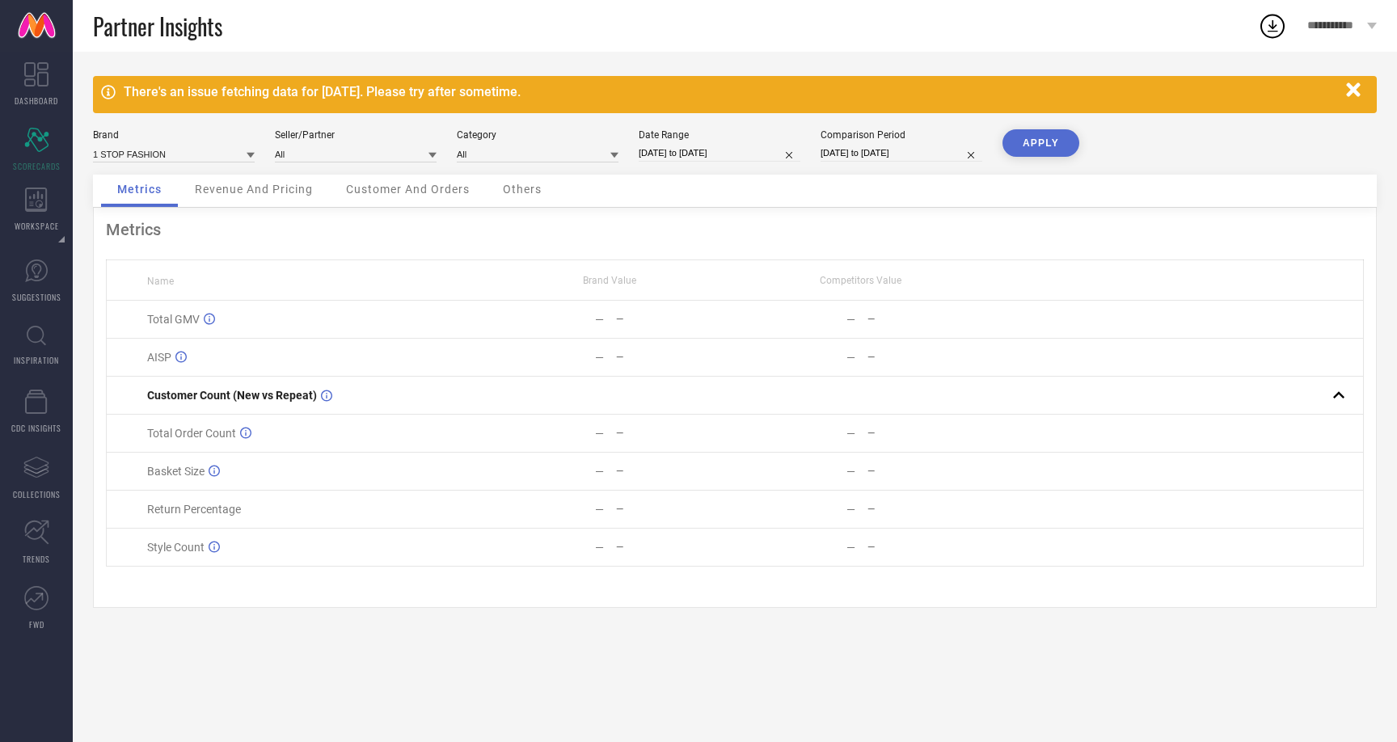
click at [250, 154] on icon at bounding box center [251, 156] width 8 height 6
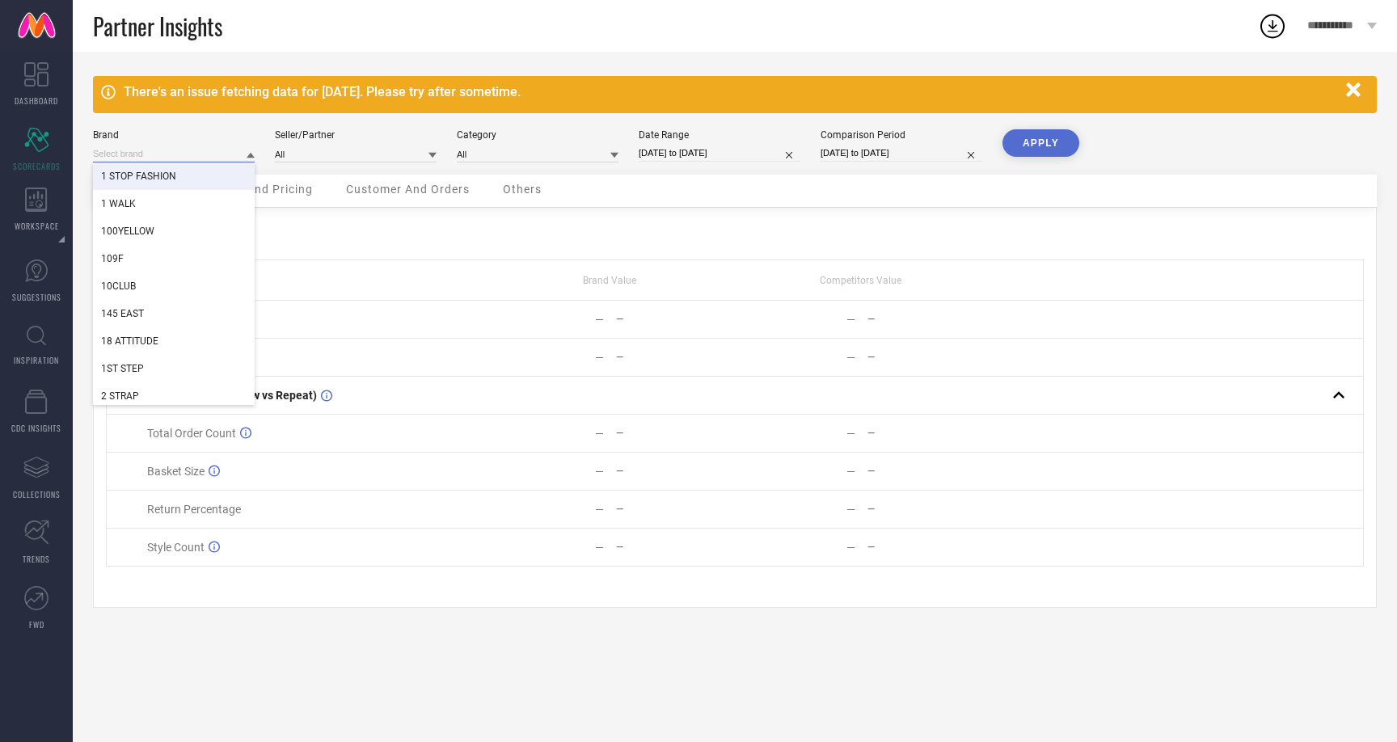
click at [174, 154] on input at bounding box center [174, 153] width 162 height 17
type input "ether"
click at [124, 176] on span "ETHER" at bounding box center [116, 176] width 30 height 11
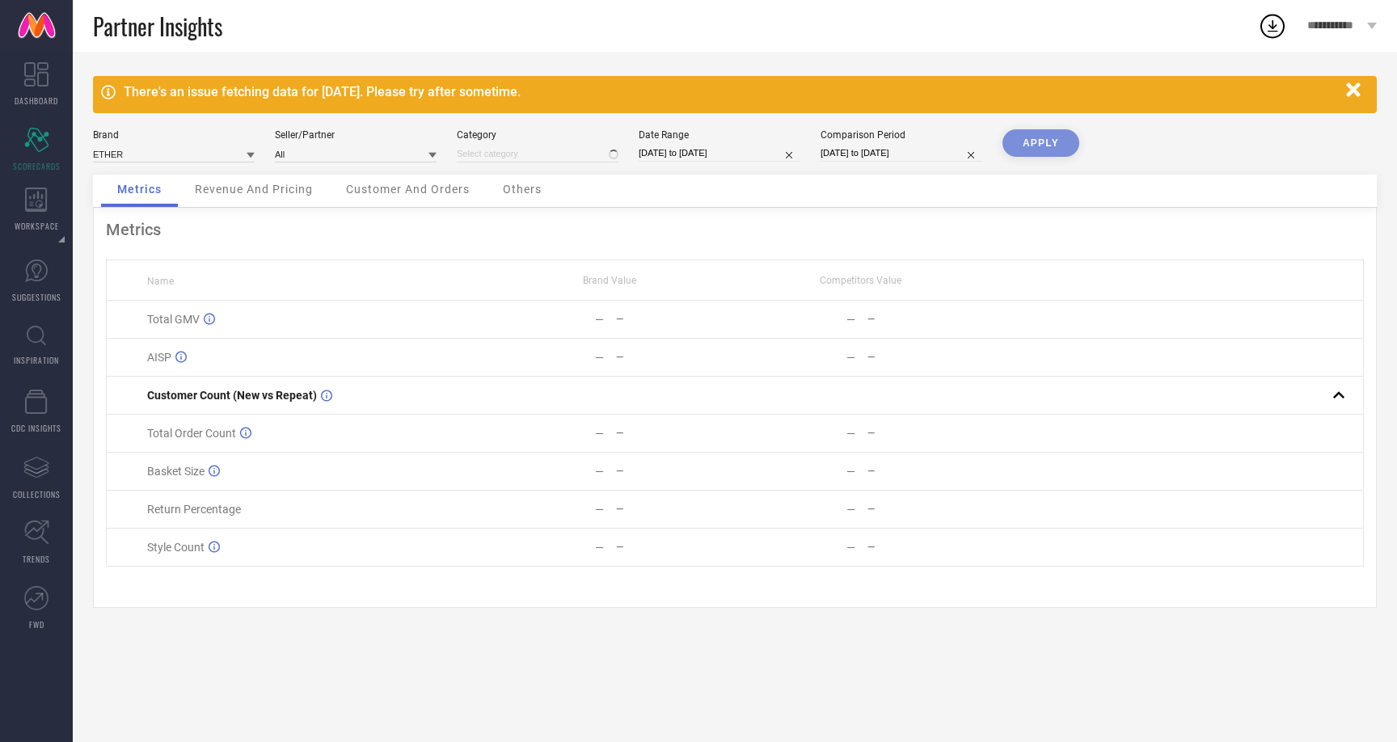
type input "All"
click at [1022, 142] on button "APPLY" at bounding box center [1040, 142] width 77 height 27
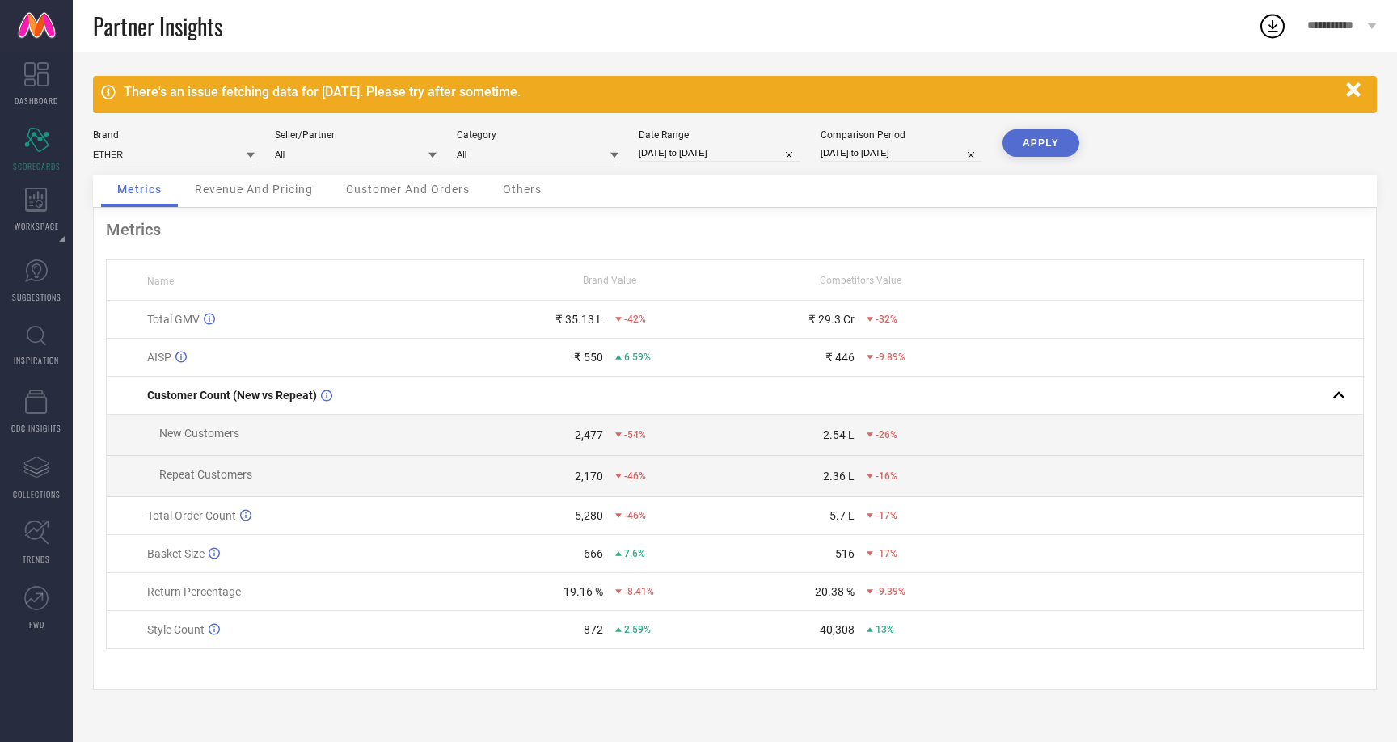
click at [753, 157] on input "[DATE] to [DATE]" at bounding box center [720, 153] width 162 height 17
select select "6"
select select "2025"
select select "7"
select select "2025"
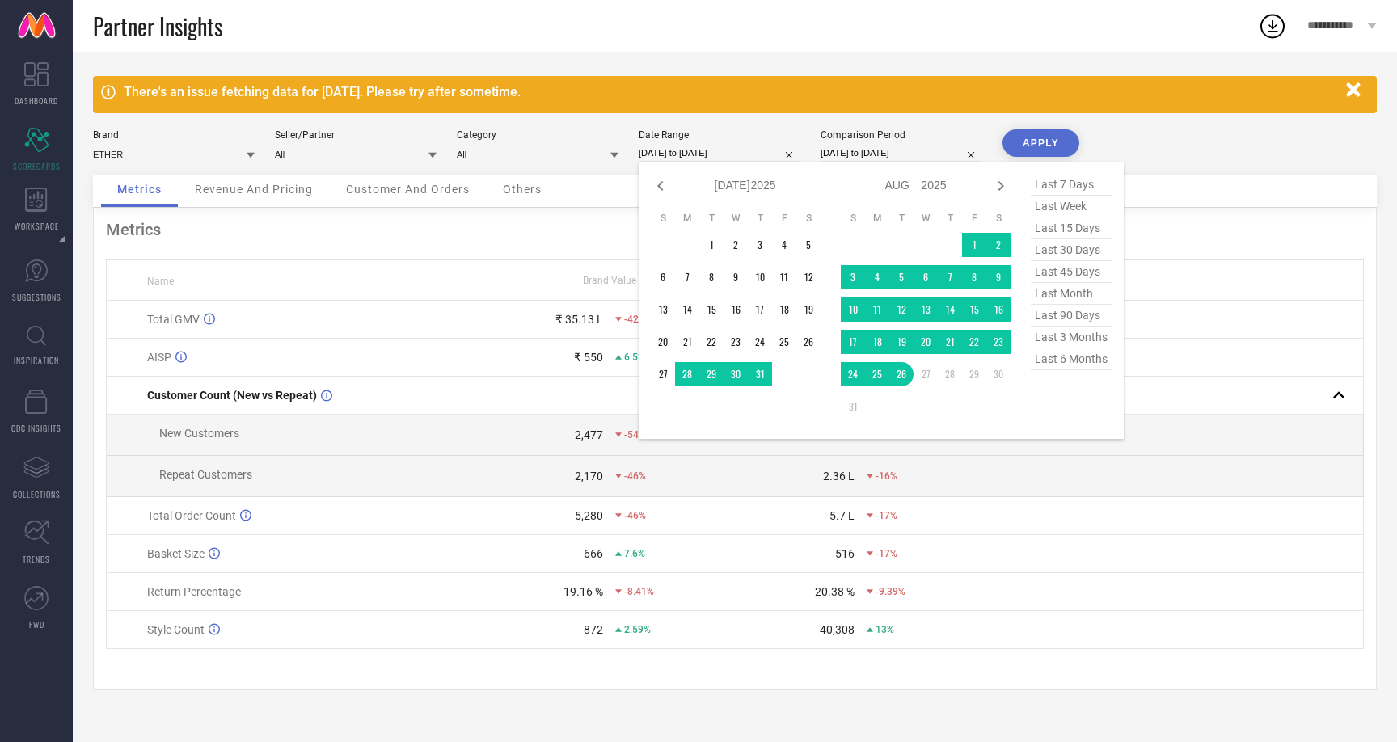
click at [1063, 225] on span "last 15 days" at bounding box center [1071, 228] width 81 height 22
type input "[DATE] to [DATE]"
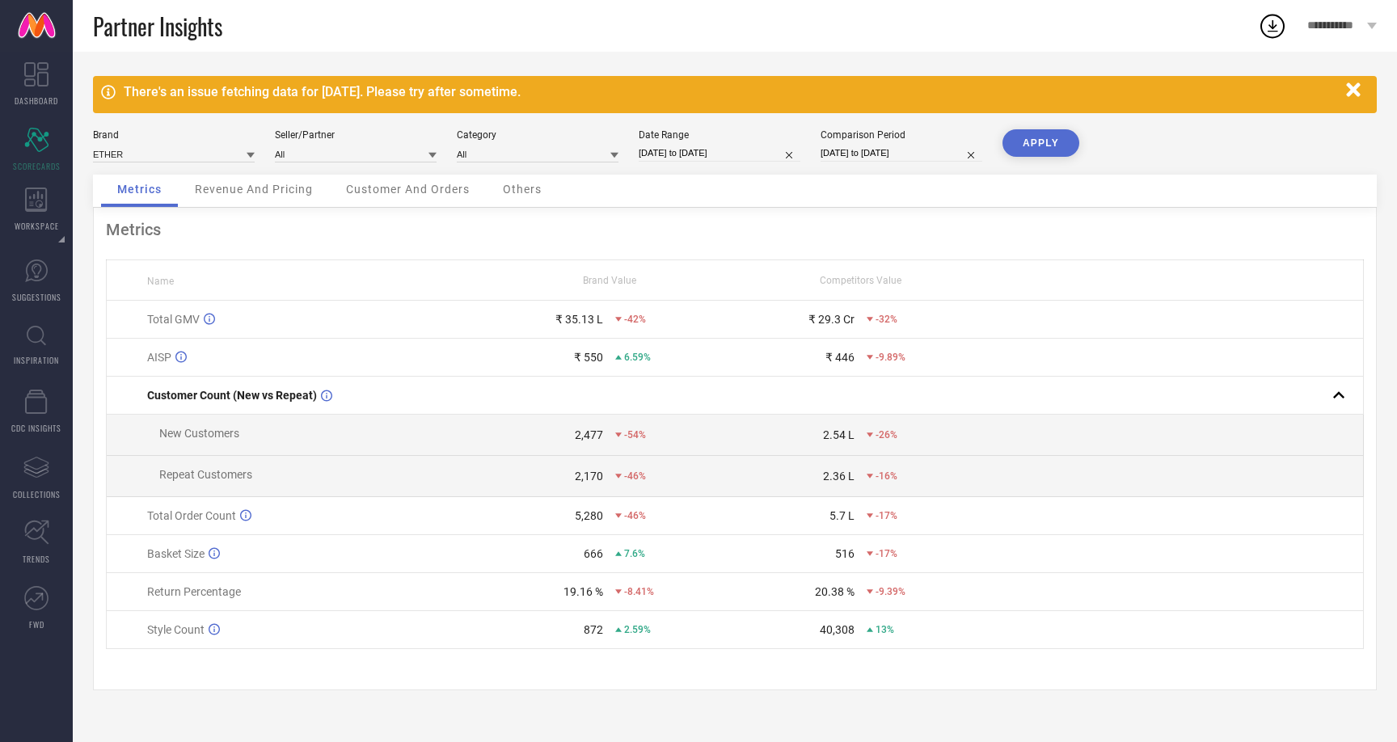
click at [899, 158] on input "[DATE] to [DATE]" at bounding box center [901, 153] width 162 height 17
select select "6"
select select "2024"
select select "7"
select select "2024"
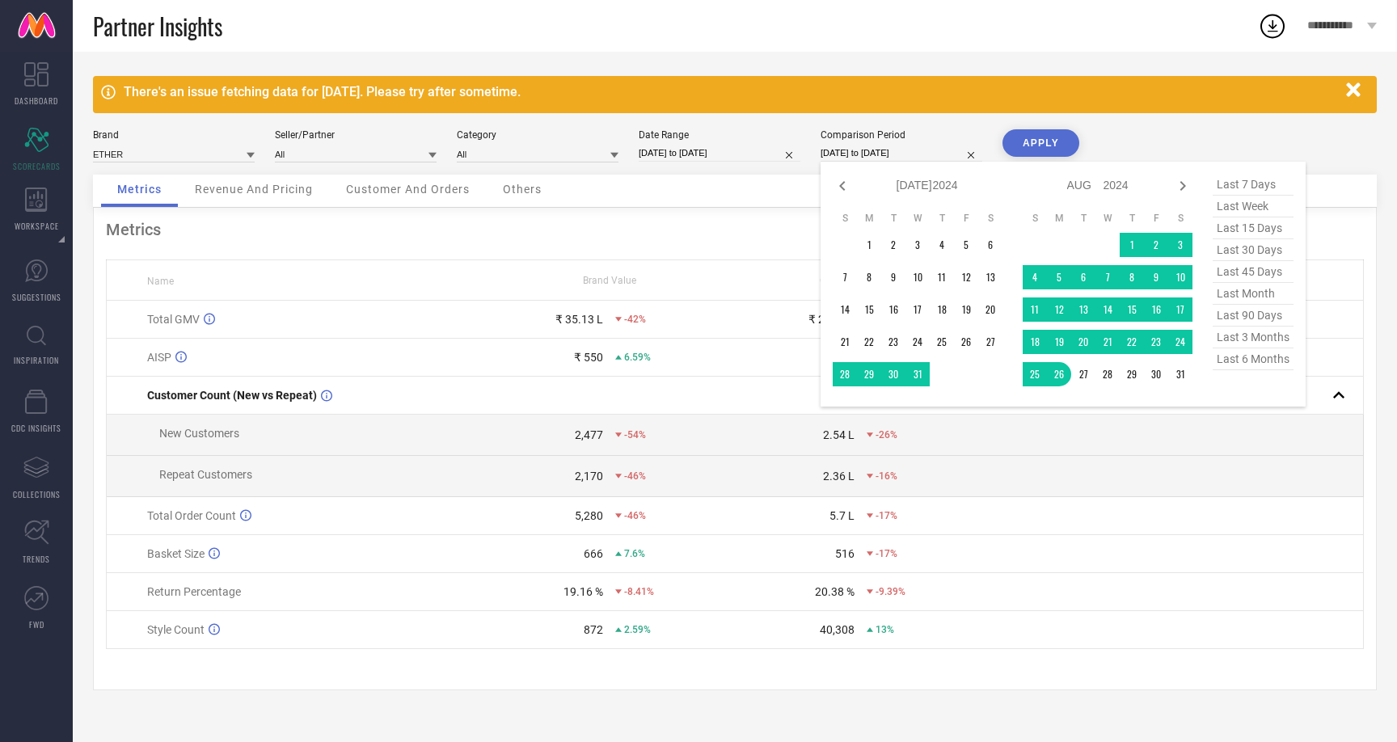
click at [1240, 228] on span "last 15 days" at bounding box center [1252, 228] width 81 height 22
type input "[DATE] to [DATE]"
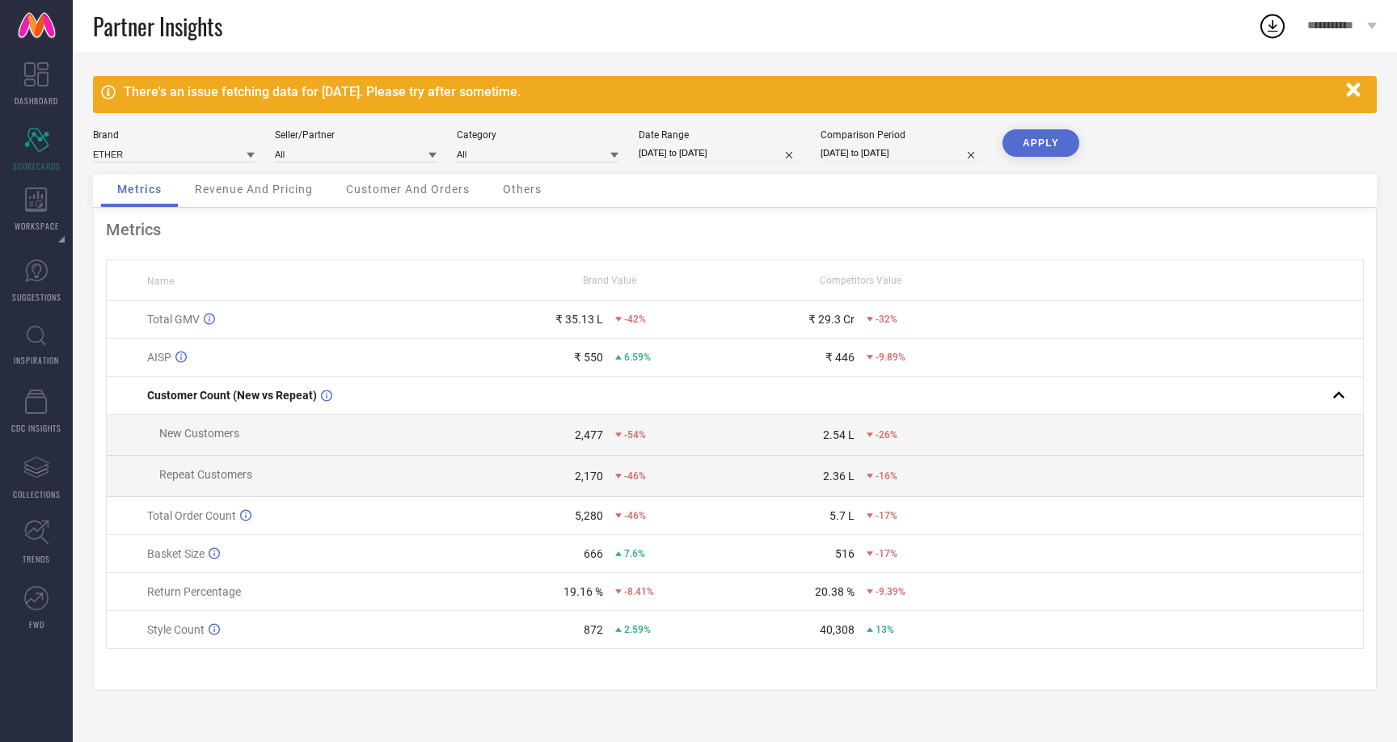
click at [1050, 150] on button "APPLY" at bounding box center [1040, 142] width 77 height 27
click at [758, 152] on input "[DATE] to [DATE]" at bounding box center [720, 153] width 162 height 17
select select "7"
select select "2025"
select select "8"
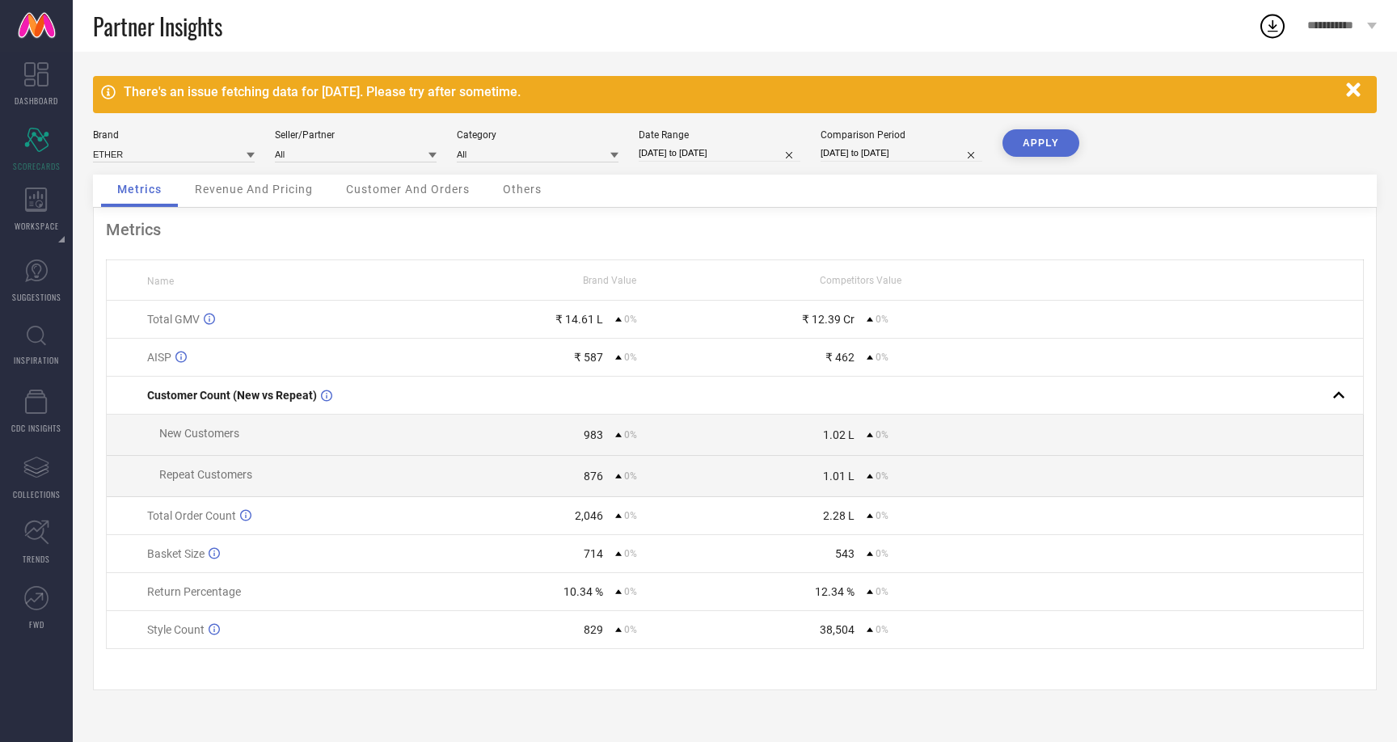
select select "2025"
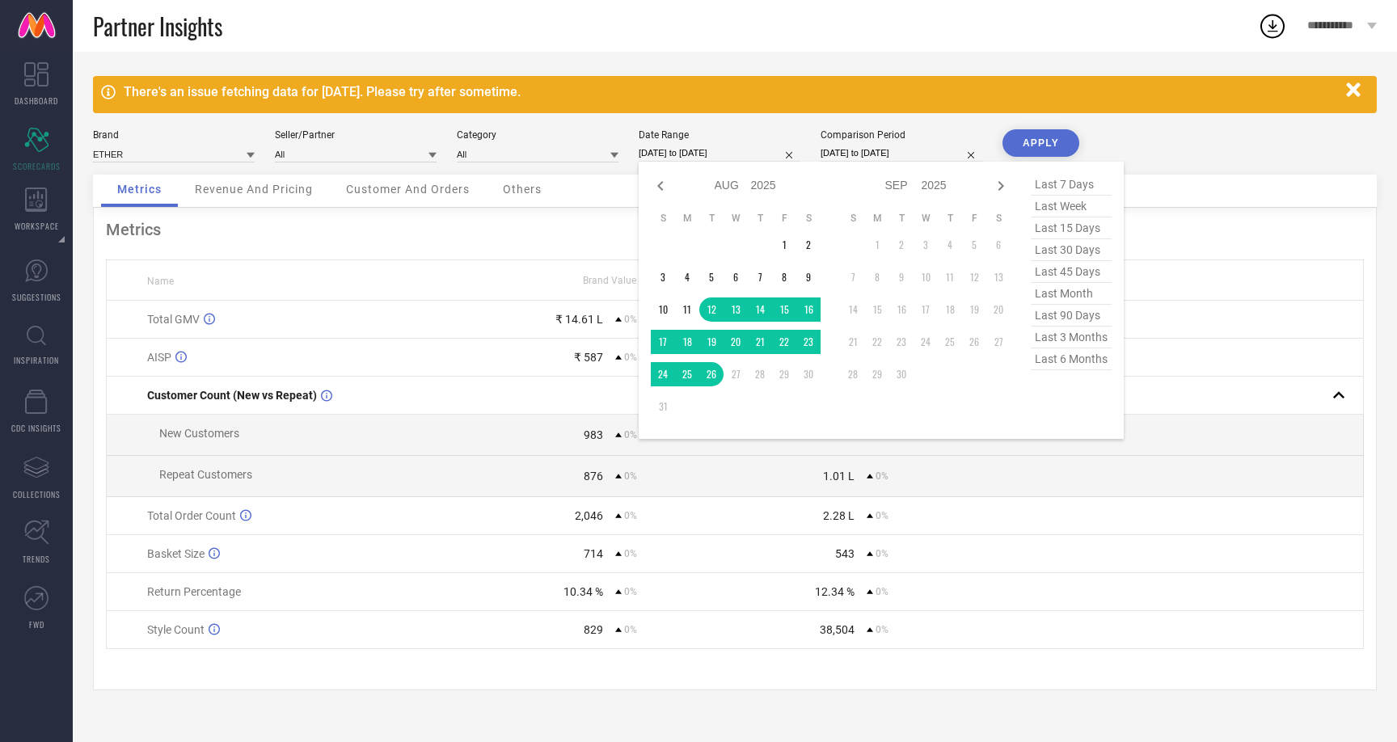
click at [1090, 274] on span "last 45 days" at bounding box center [1071, 272] width 81 height 22
type input "[DATE] to [DATE]"
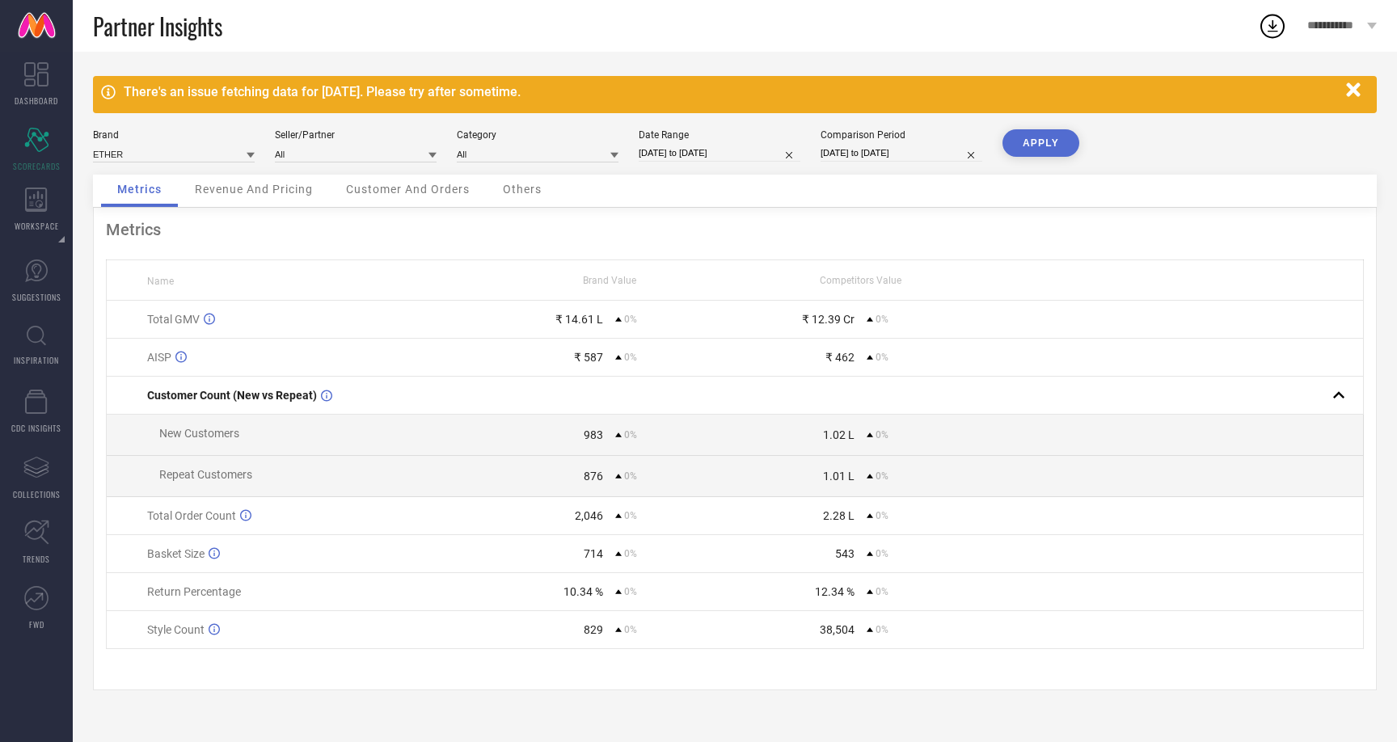
click at [923, 151] on input "[DATE] to [DATE]" at bounding box center [901, 153] width 162 height 17
select select "7"
select select "2025"
select select "8"
select select "2025"
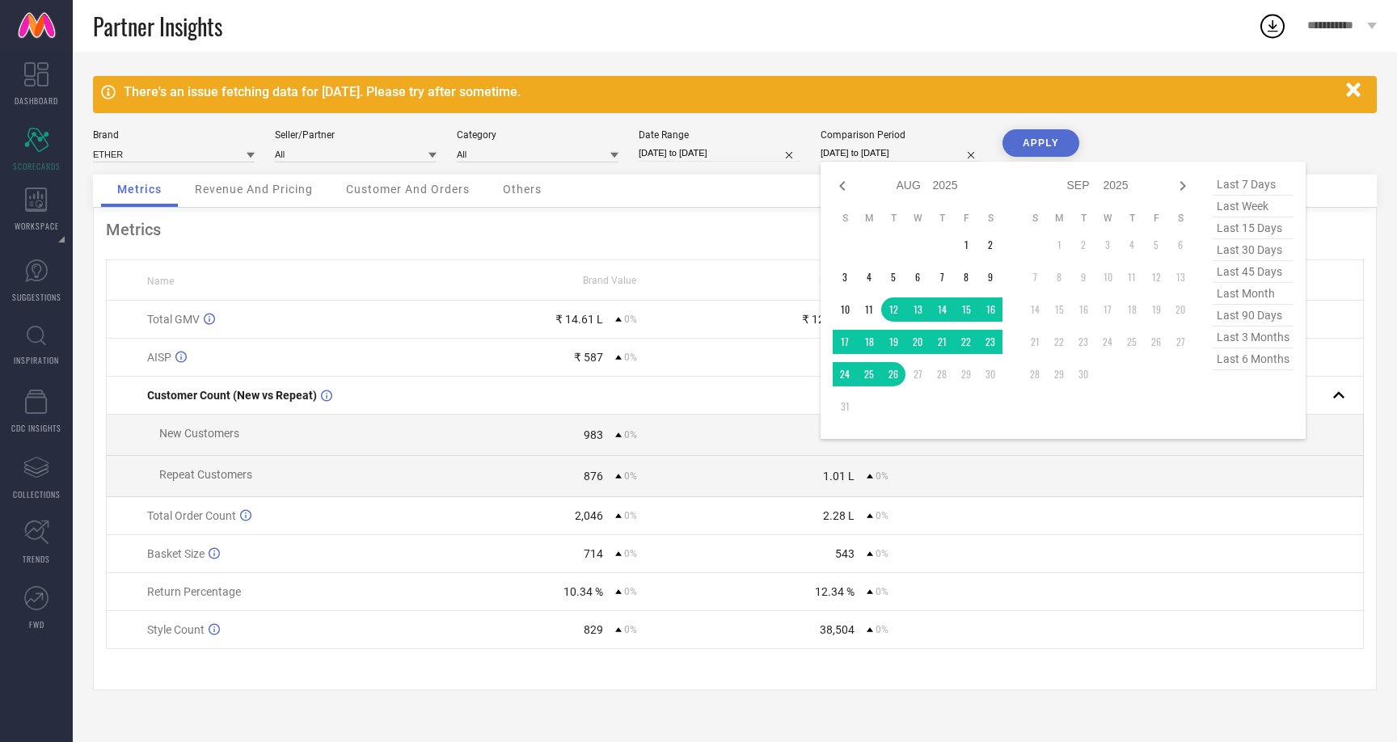
click at [1229, 272] on span "last 45 days" at bounding box center [1252, 272] width 81 height 22
type input "[DATE] to [DATE]"
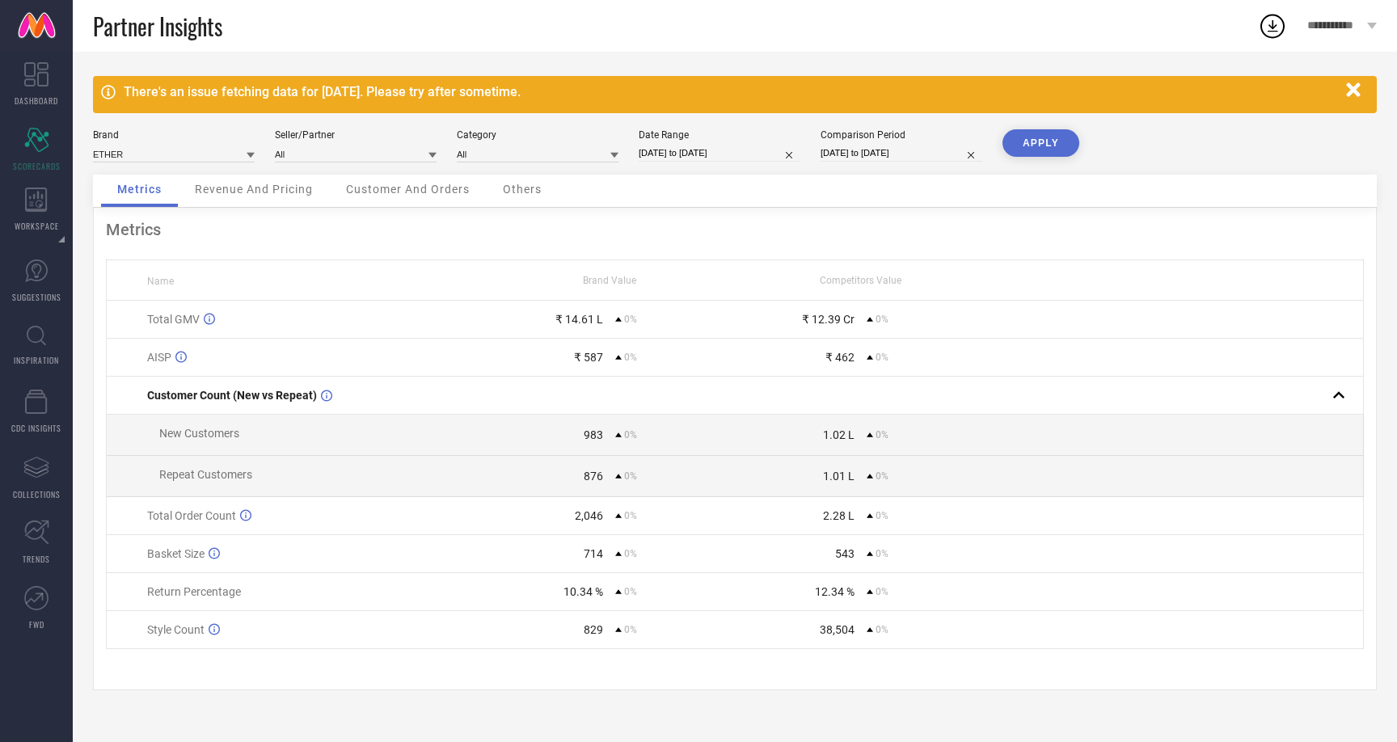
click at [1044, 141] on button "APPLY" at bounding box center [1040, 142] width 77 height 27
click at [742, 158] on input "[DATE] to [DATE]" at bounding box center [720, 153] width 162 height 17
select select "6"
select select "2025"
select select "7"
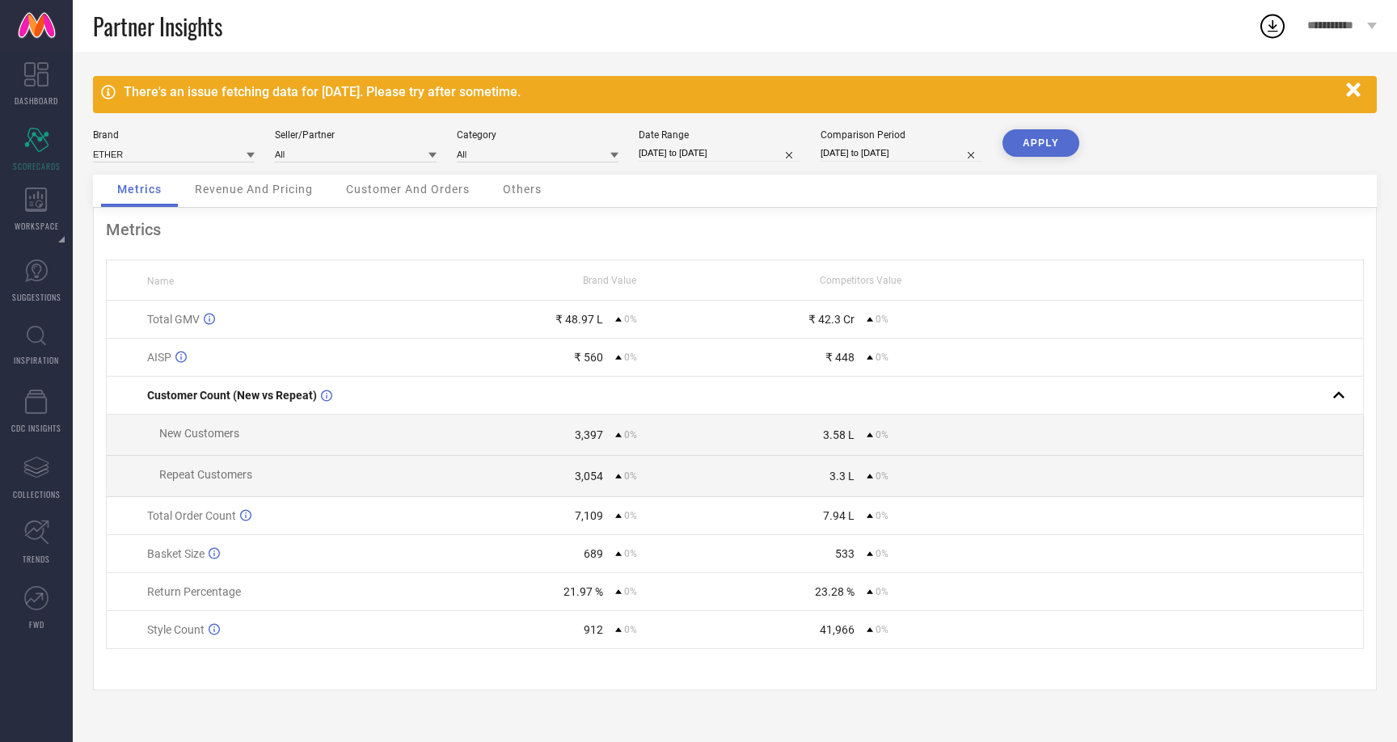
select select "2025"
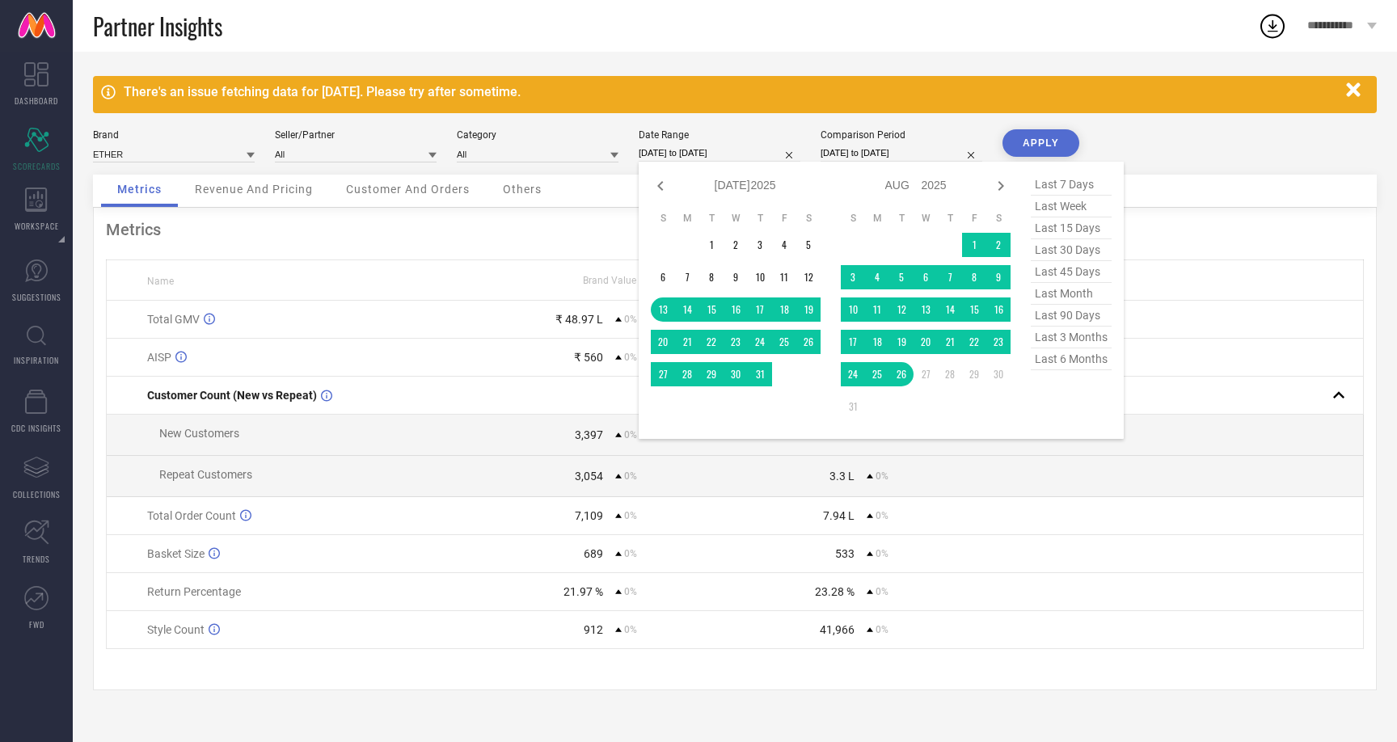
click at [1075, 342] on span "last 3 months" at bounding box center [1071, 338] width 81 height 22
type input "[DATE] to [DATE]"
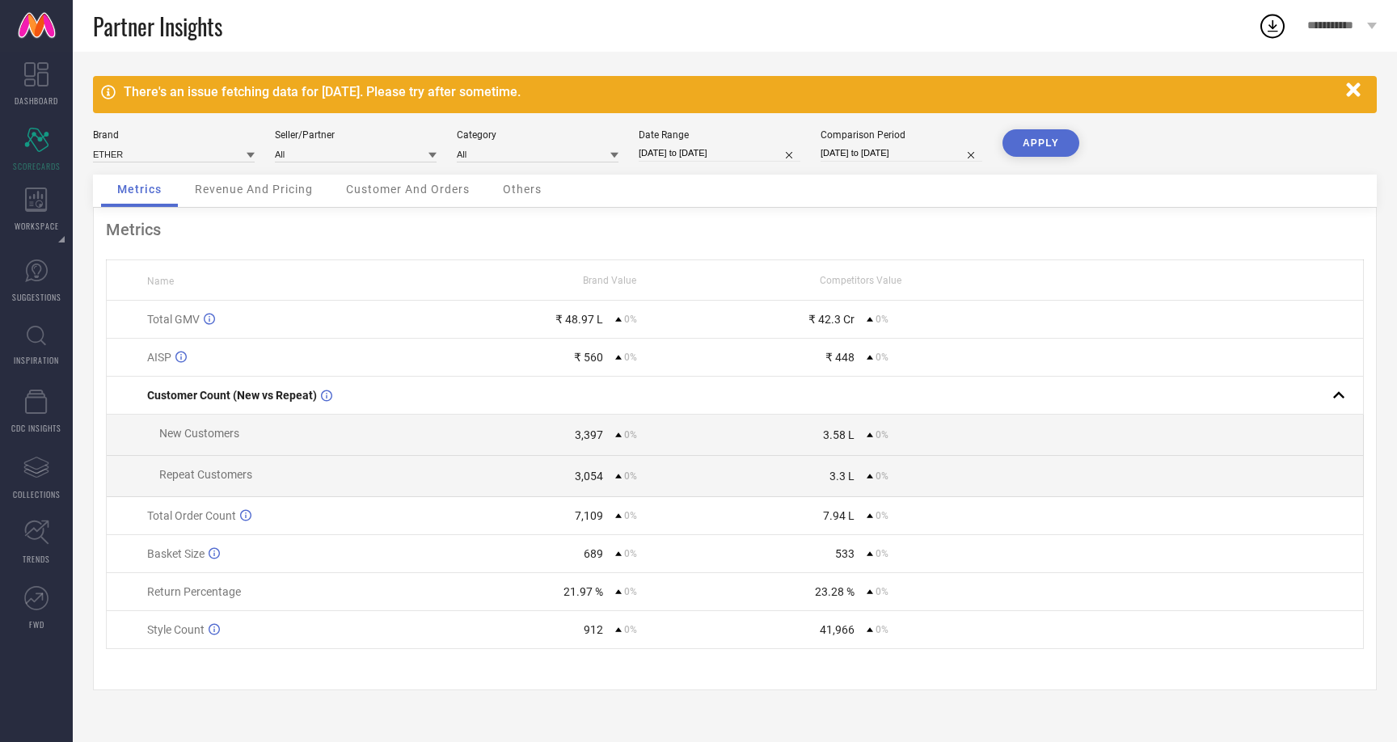
click at [900, 155] on input "[DATE] to [DATE]" at bounding box center [901, 153] width 162 height 17
select select "6"
select select "2025"
select select "7"
select select "2025"
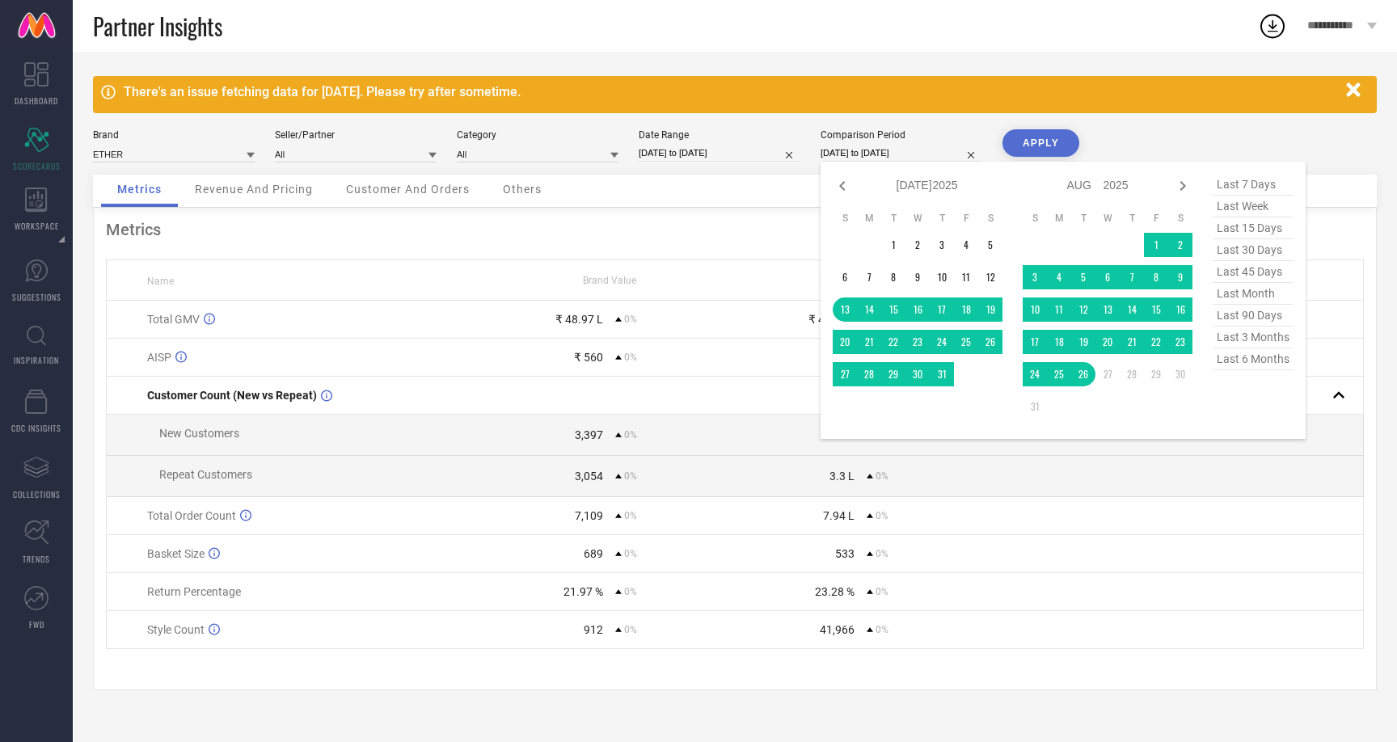
click at [1259, 344] on span "last 3 months" at bounding box center [1252, 338] width 81 height 22
type input "[DATE] to [DATE]"
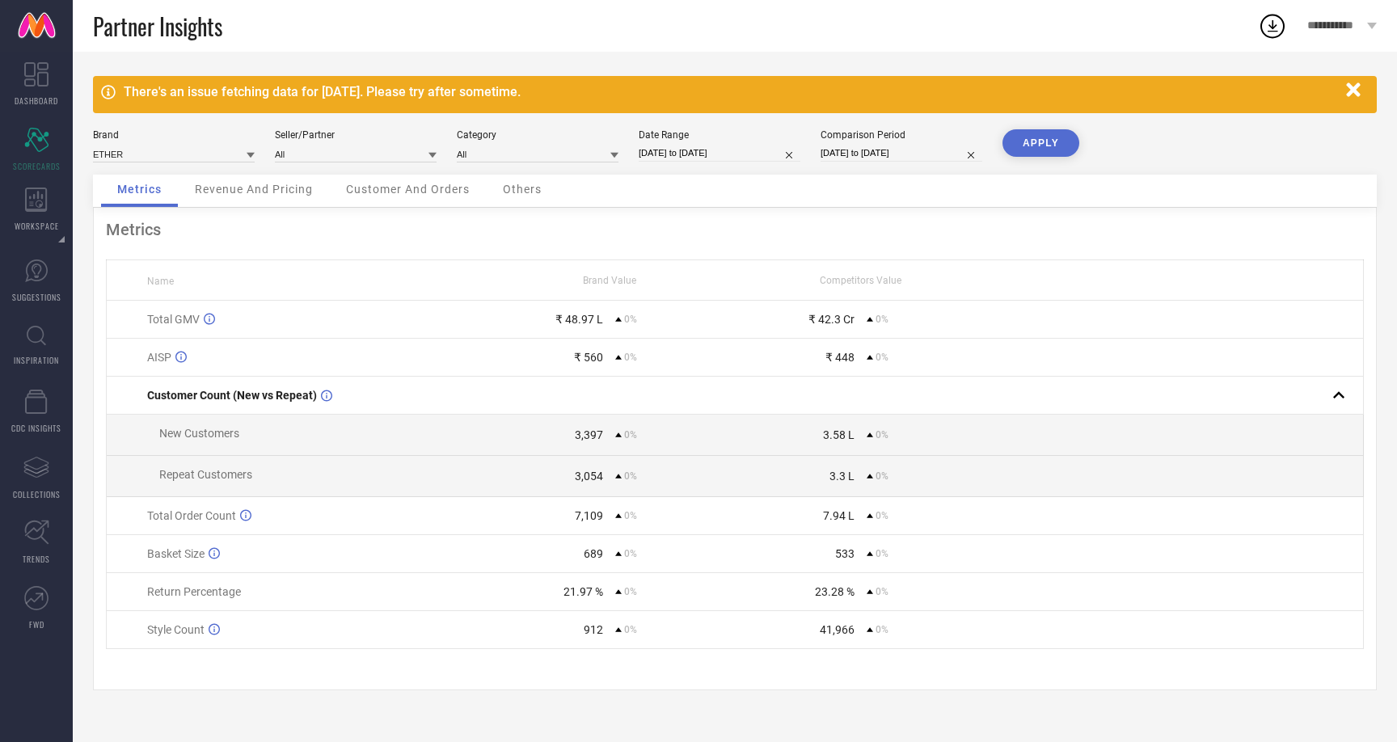
click at [1048, 149] on button "APPLY" at bounding box center [1040, 142] width 77 height 27
click at [242, 200] on div "Revenue And Pricing" at bounding box center [254, 191] width 150 height 32
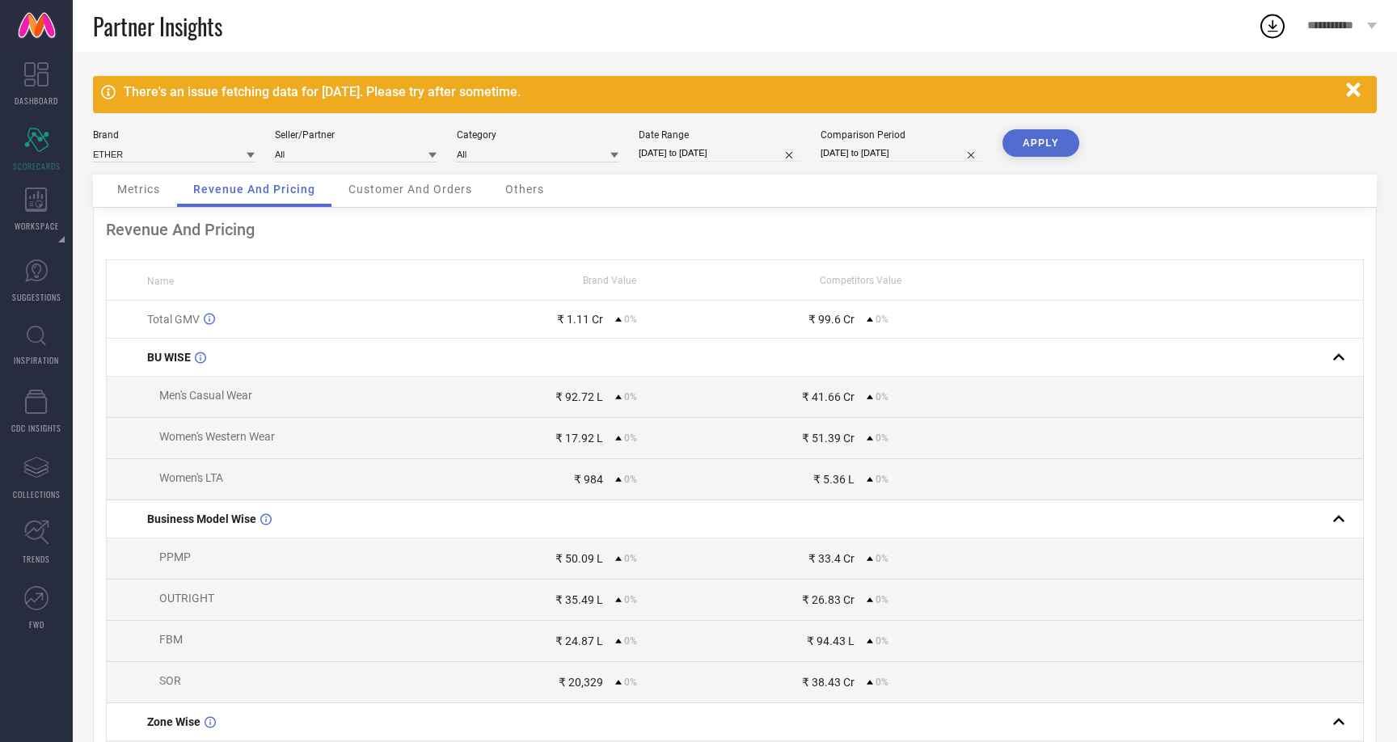
click at [380, 196] on span "Customer And Orders" at bounding box center [410, 189] width 124 height 13
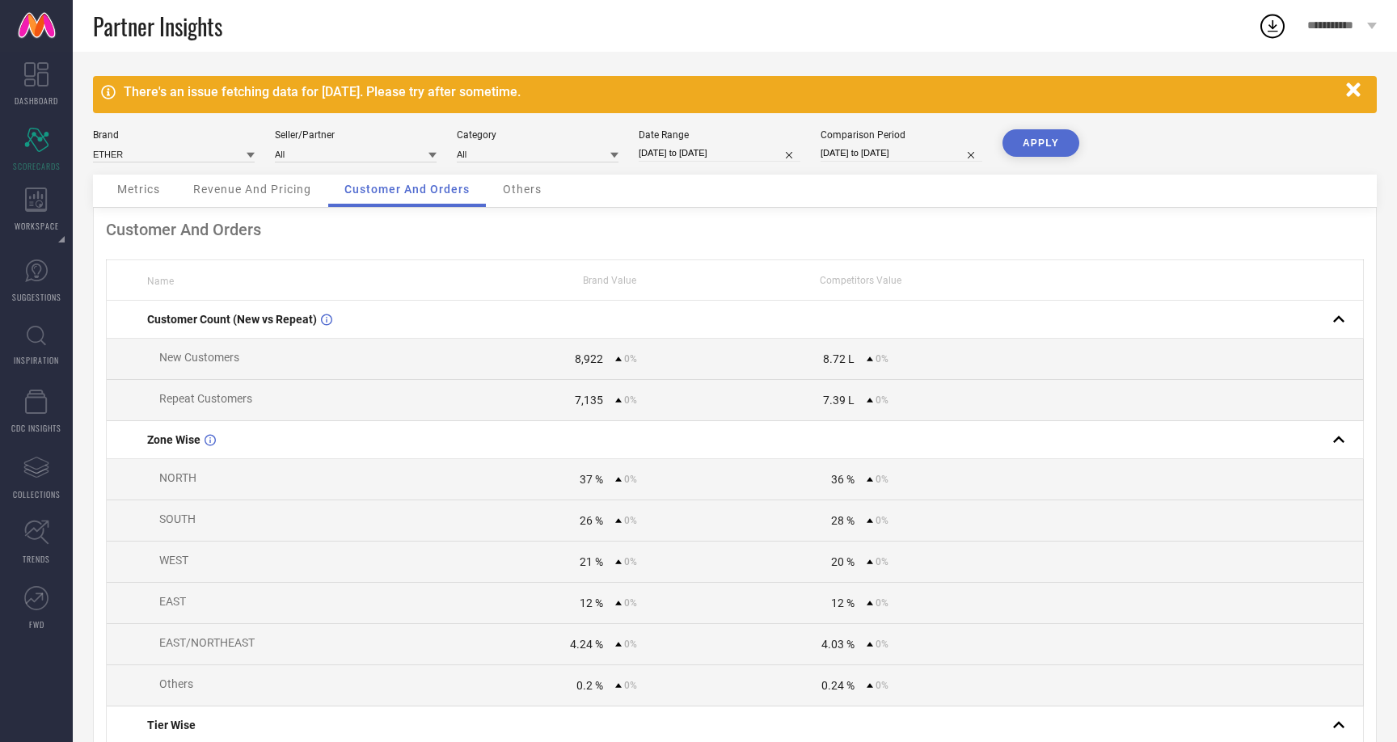
click at [165, 190] on div "Metrics" at bounding box center [138, 191] width 75 height 32
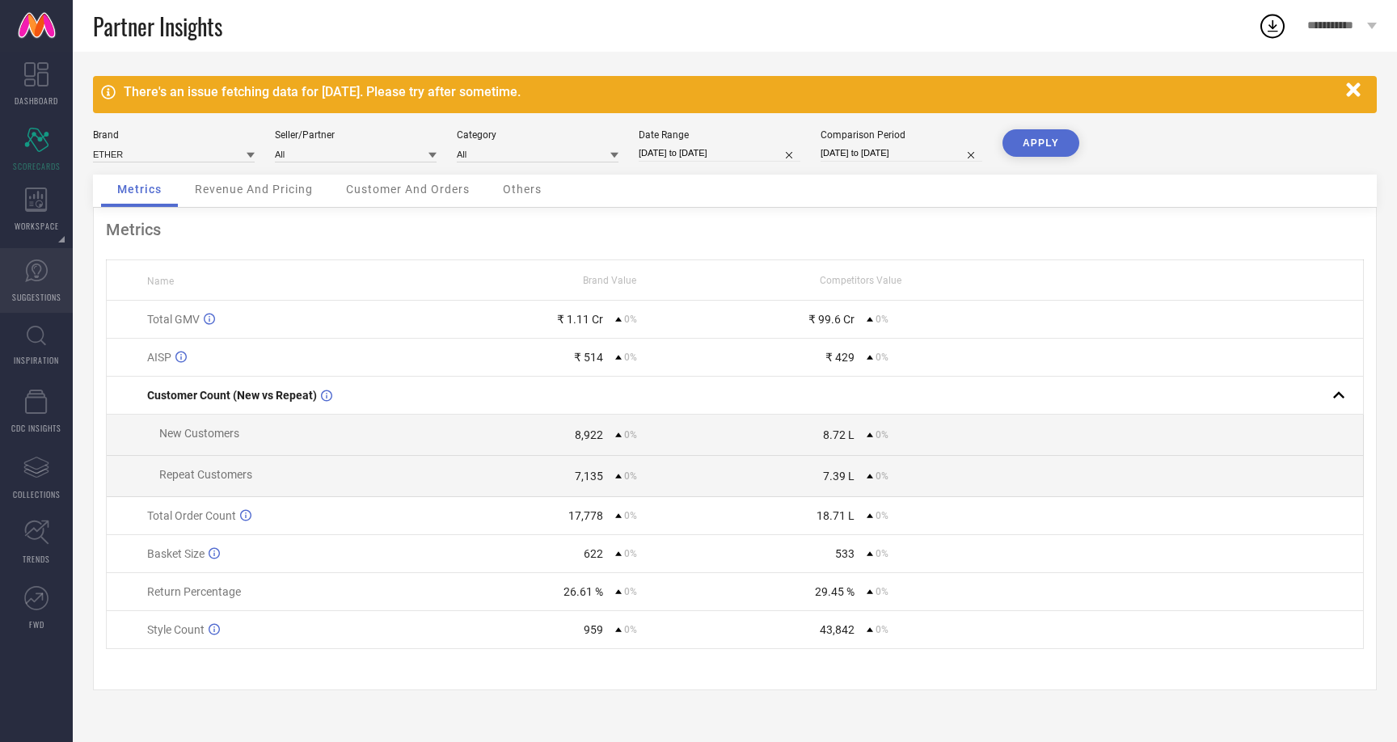
click at [41, 291] on span "SUGGESTIONS" at bounding box center [36, 297] width 49 height 12
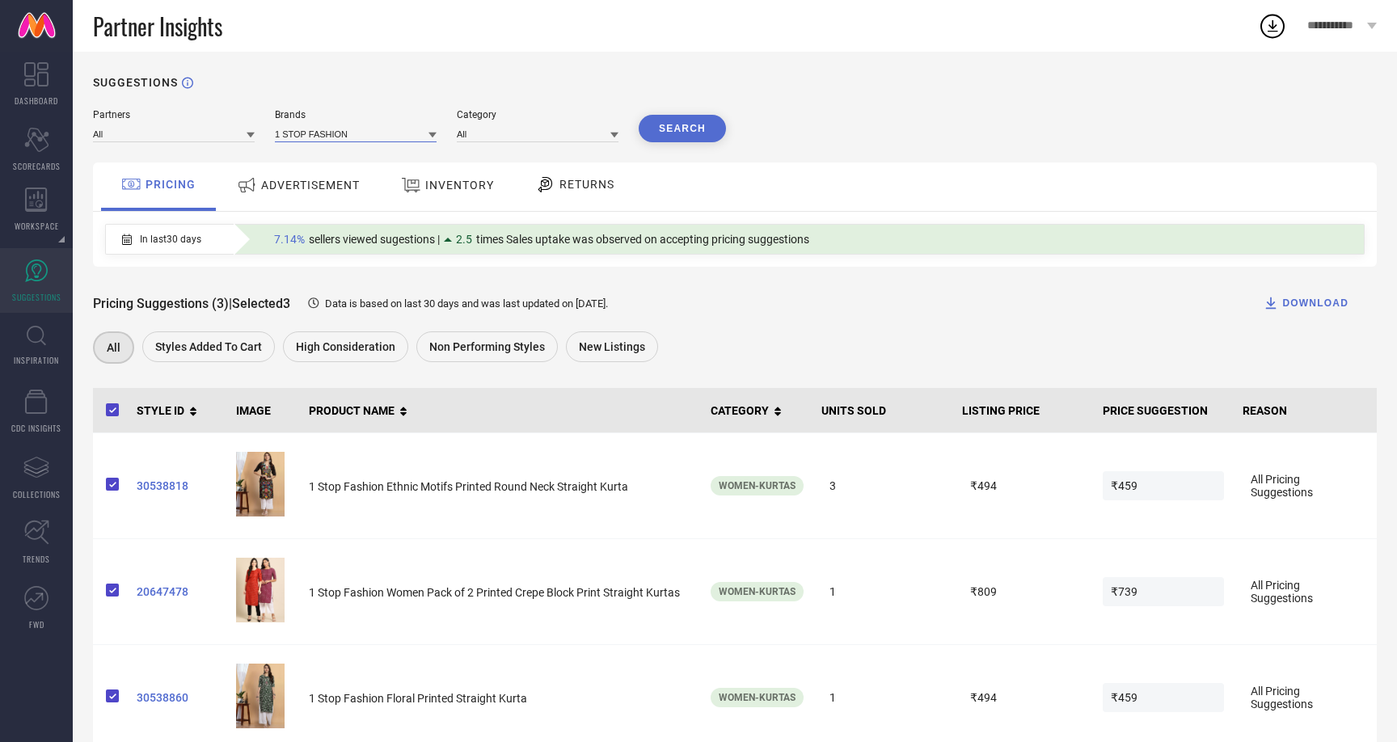
click at [361, 133] on input at bounding box center [356, 133] width 162 height 17
type input "ether"
click at [382, 153] on div "ETHER" at bounding box center [356, 155] width 162 height 27
click at [671, 124] on button "Search" at bounding box center [682, 128] width 87 height 27
click at [536, 137] on input at bounding box center [538, 133] width 162 height 17
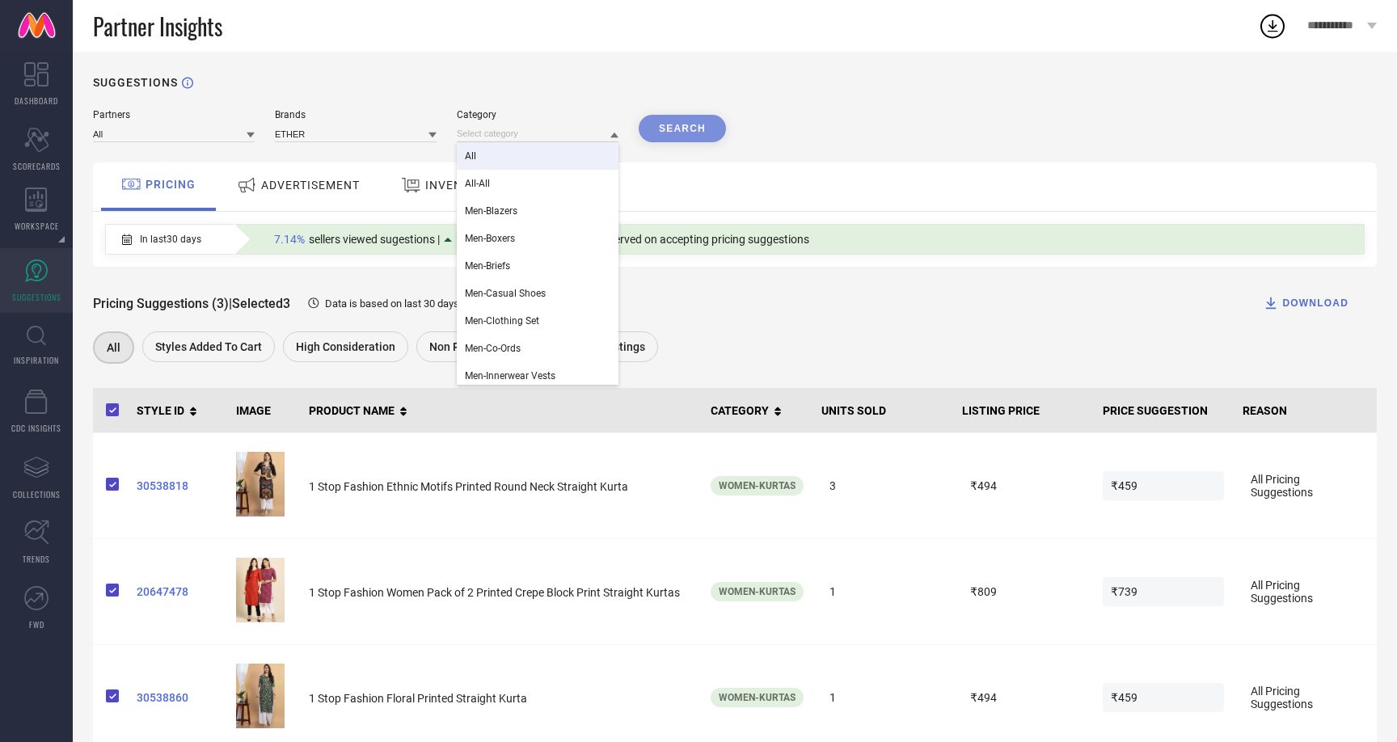
click at [462, 161] on div "All" at bounding box center [538, 155] width 162 height 27
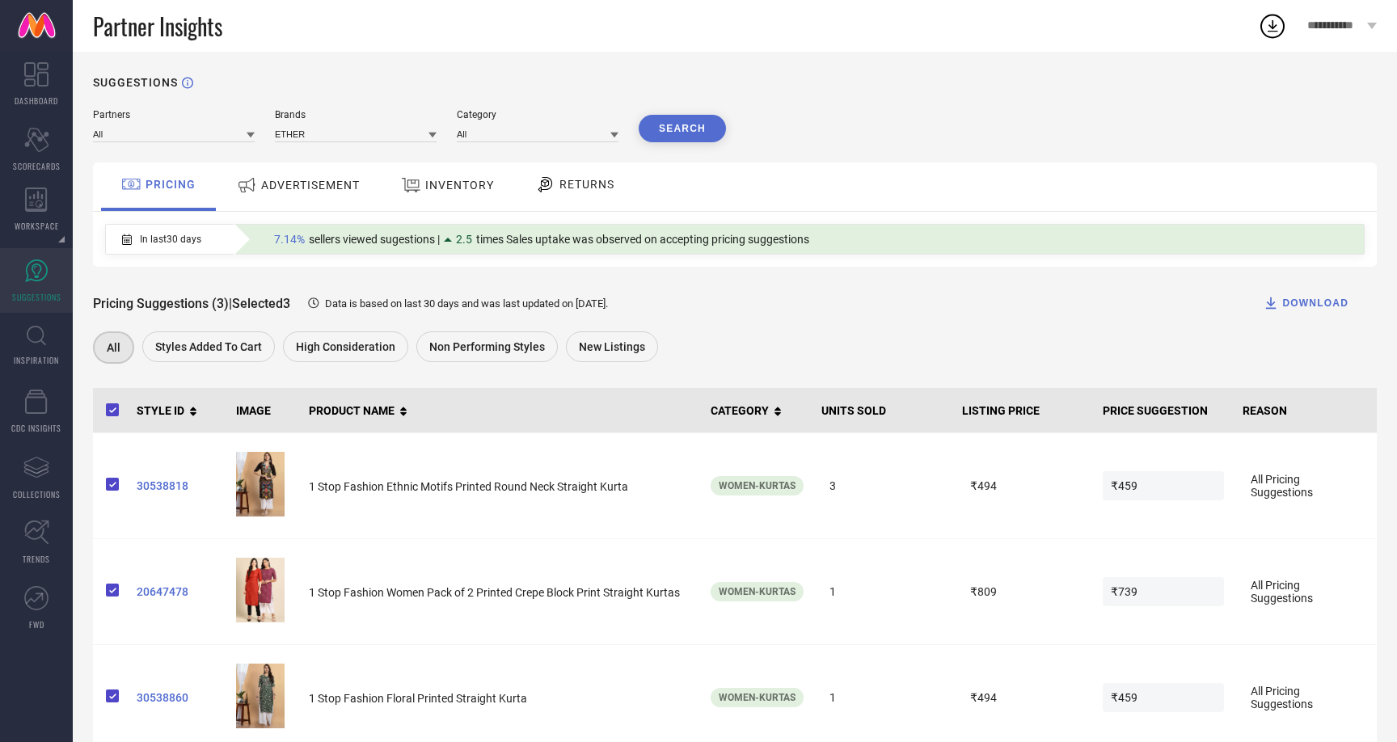
click at [702, 130] on button "Search" at bounding box center [682, 128] width 87 height 27
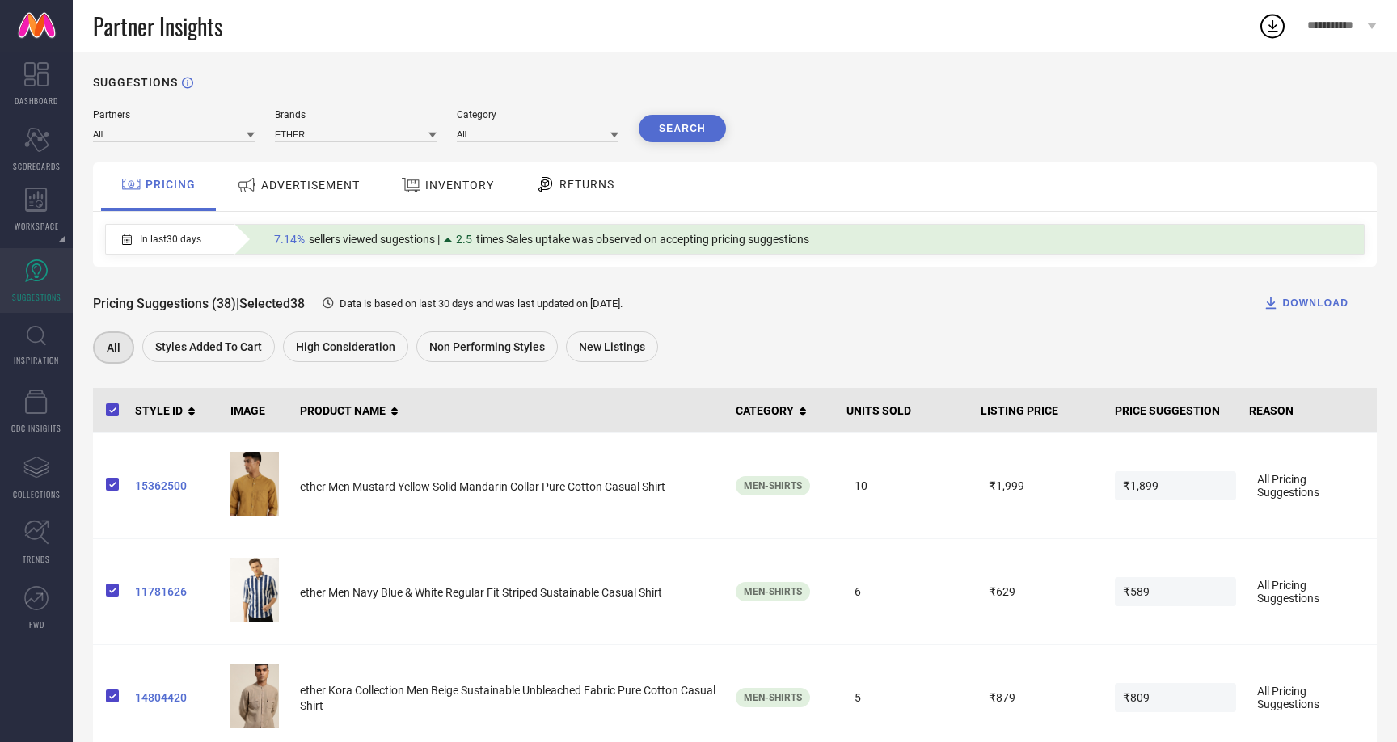
click at [289, 176] on div "ADVERTISEMENT" at bounding box center [298, 185] width 131 height 29
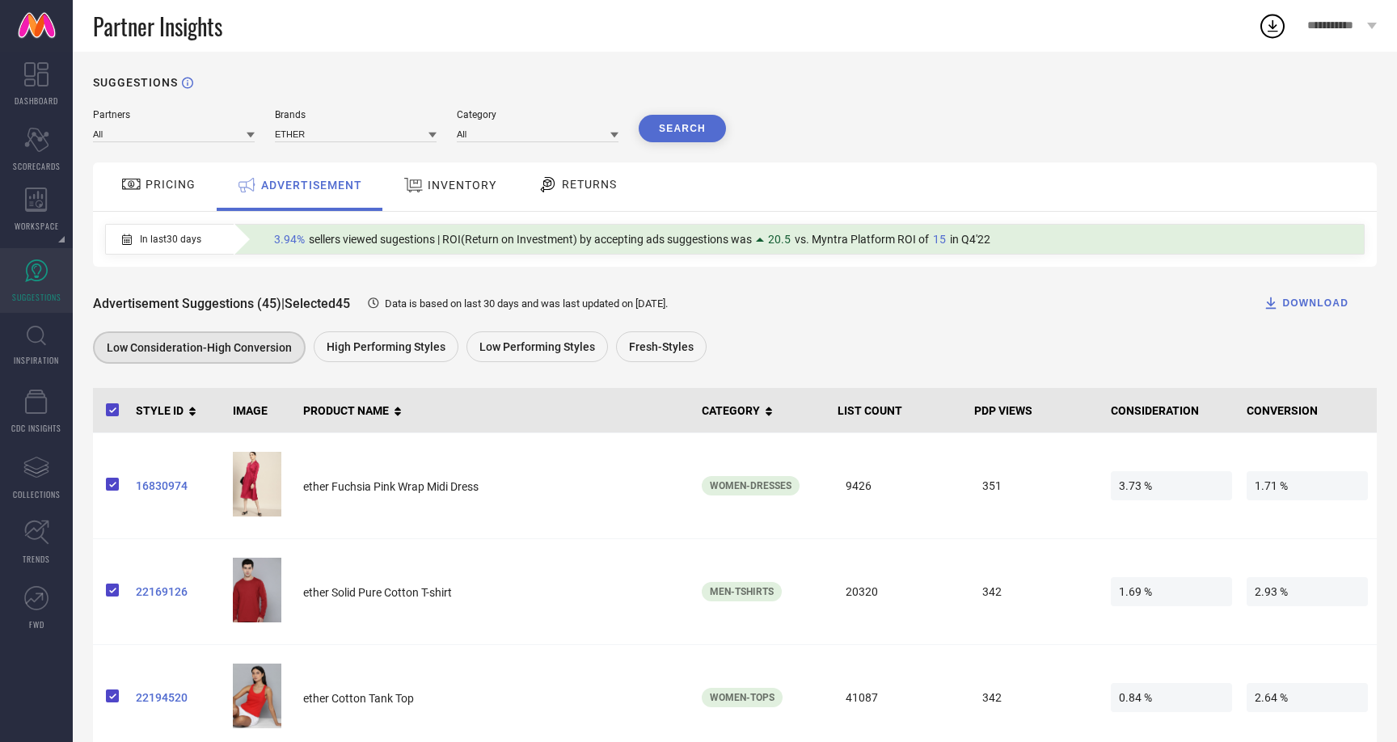
click at [475, 181] on span "INVENTORY" at bounding box center [462, 185] width 69 height 13
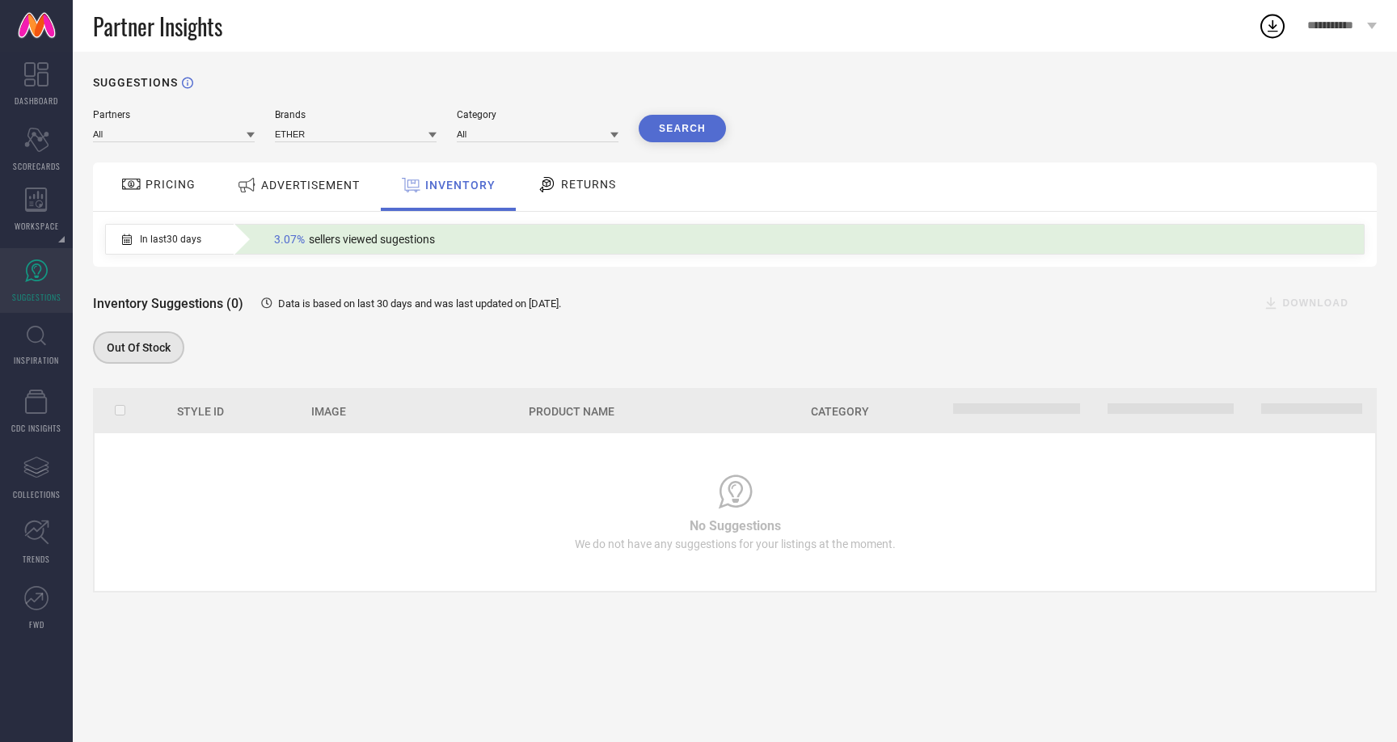
click at [566, 188] on span "RETURNS" at bounding box center [588, 184] width 55 height 13
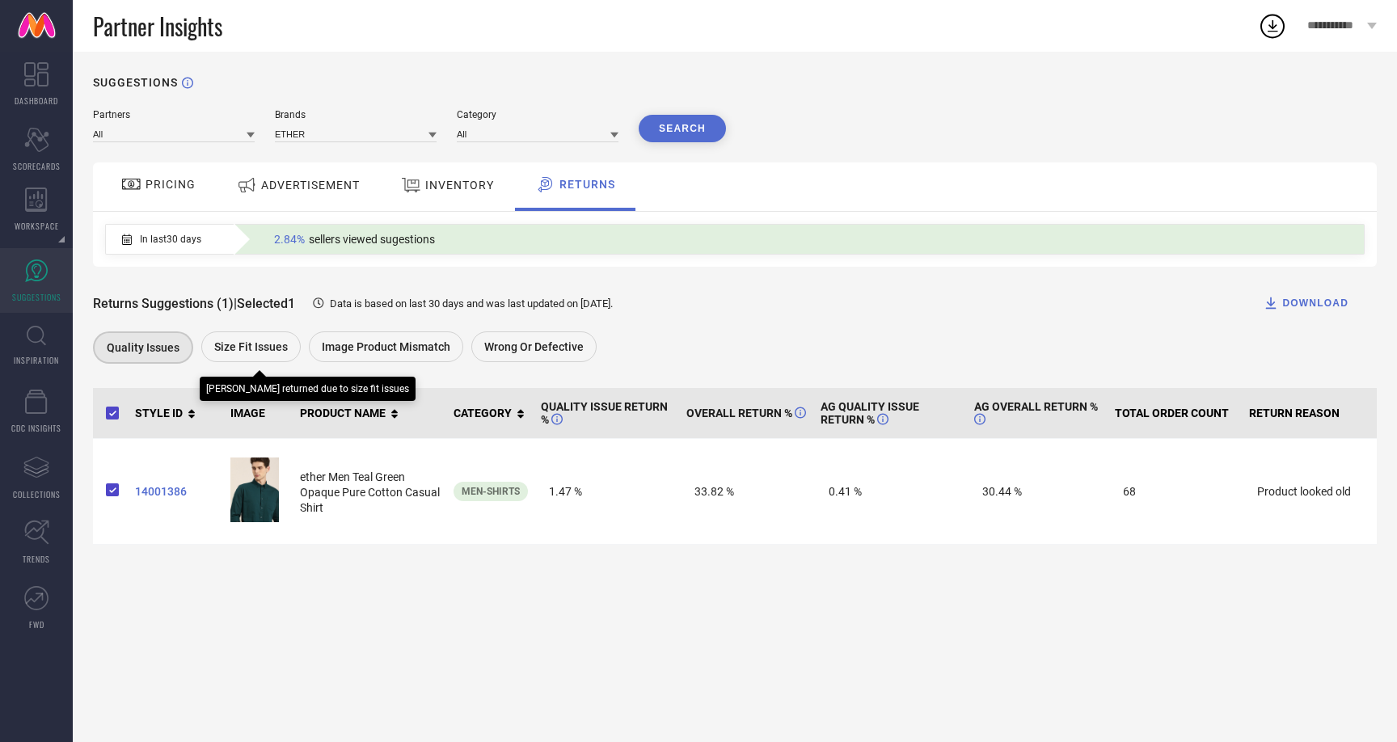
click at [244, 342] on span "Size fit issues" at bounding box center [251, 346] width 74 height 13
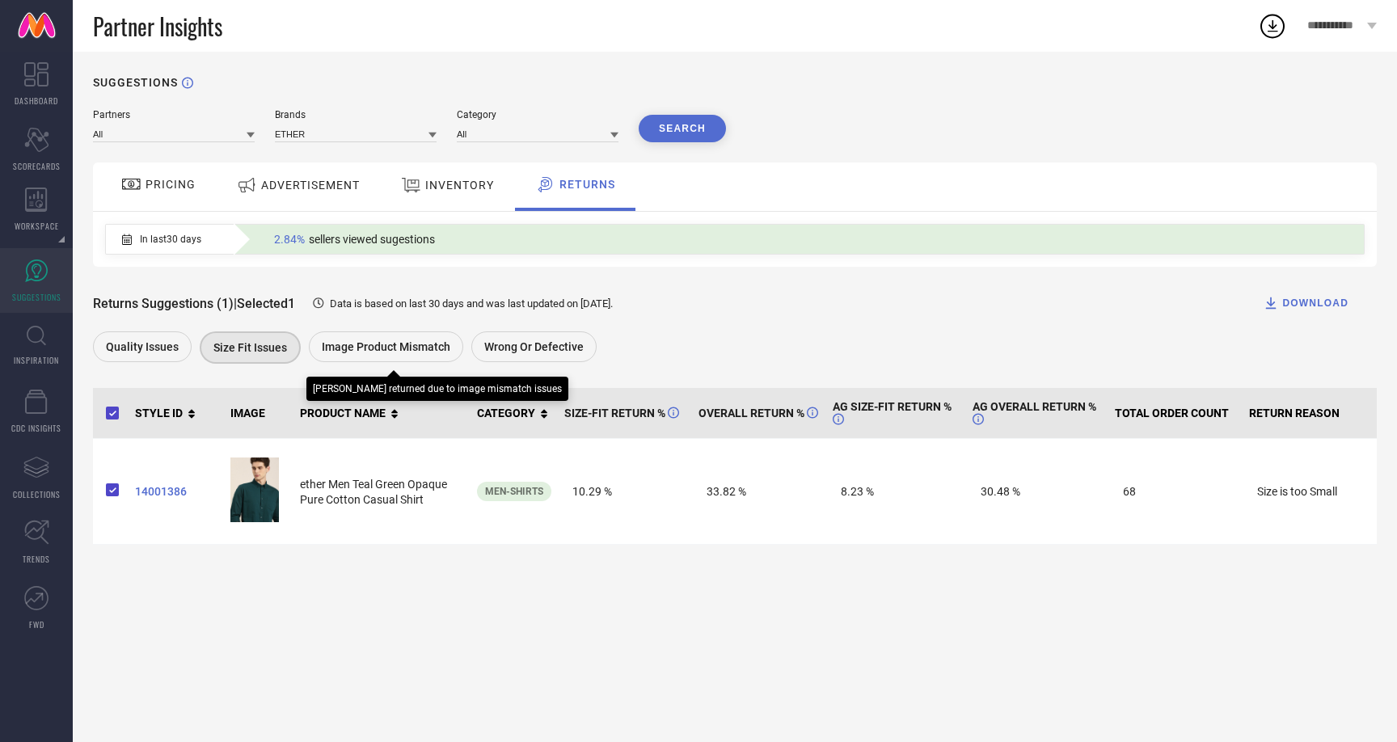
click at [381, 345] on span "Image product mismatch" at bounding box center [386, 346] width 129 height 13
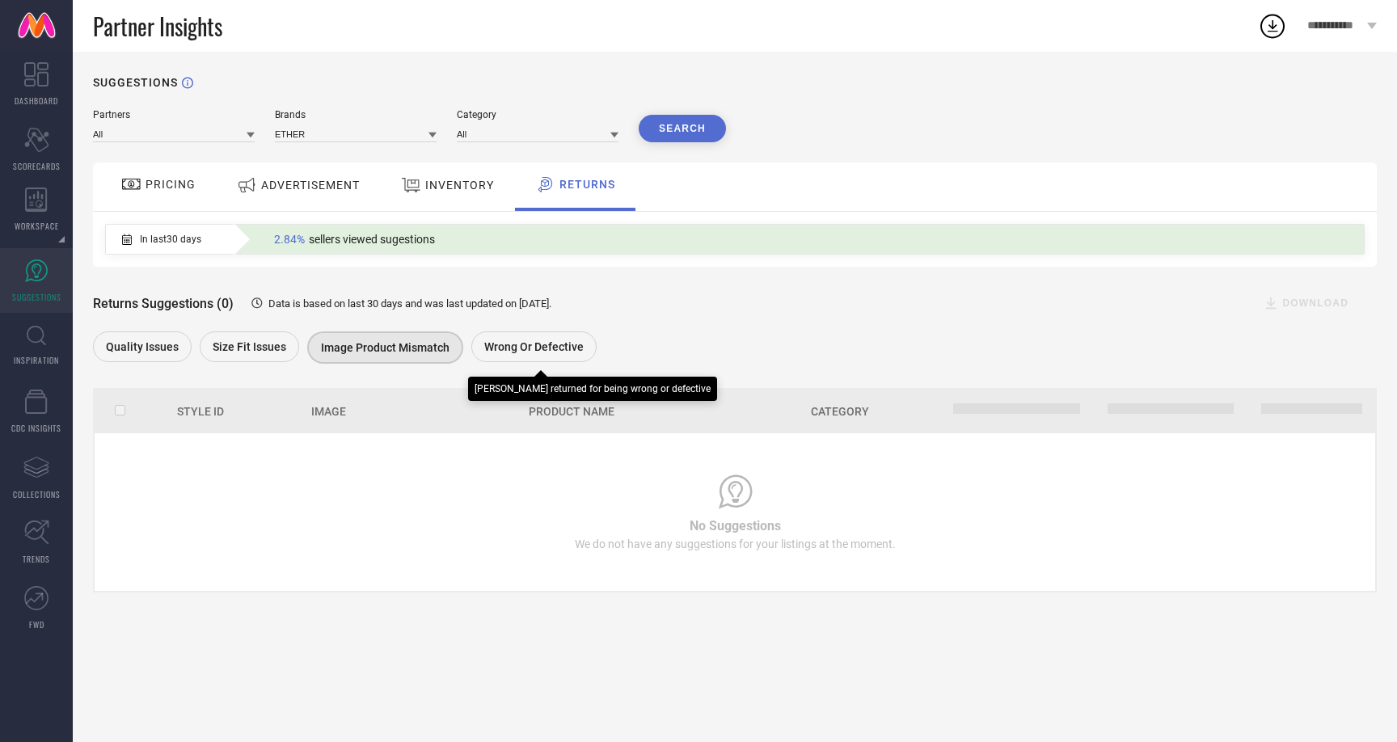
click at [484, 348] on span "Wrong or Defective" at bounding box center [533, 346] width 99 height 13
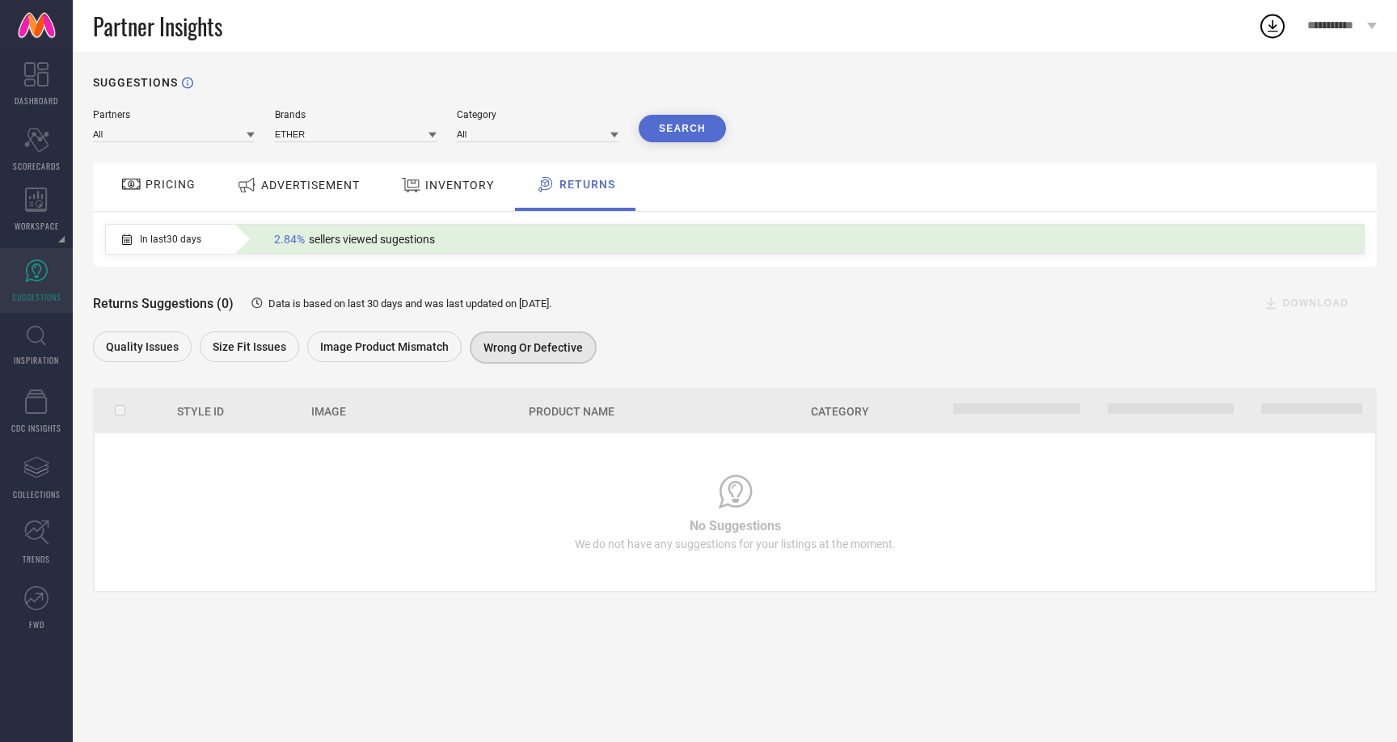
click at [458, 190] on span "INVENTORY" at bounding box center [459, 185] width 69 height 13
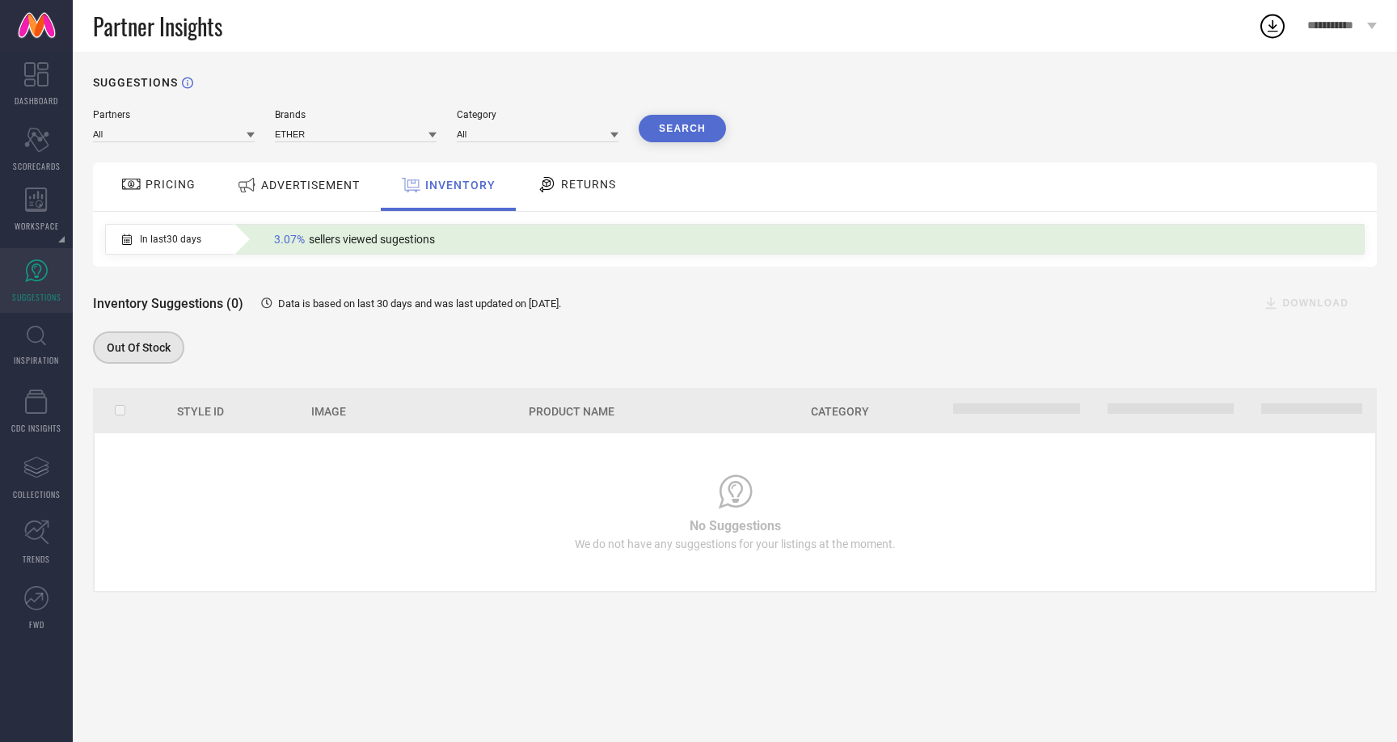
click at [293, 193] on div "ADVERTISEMENT" at bounding box center [298, 185] width 131 height 29
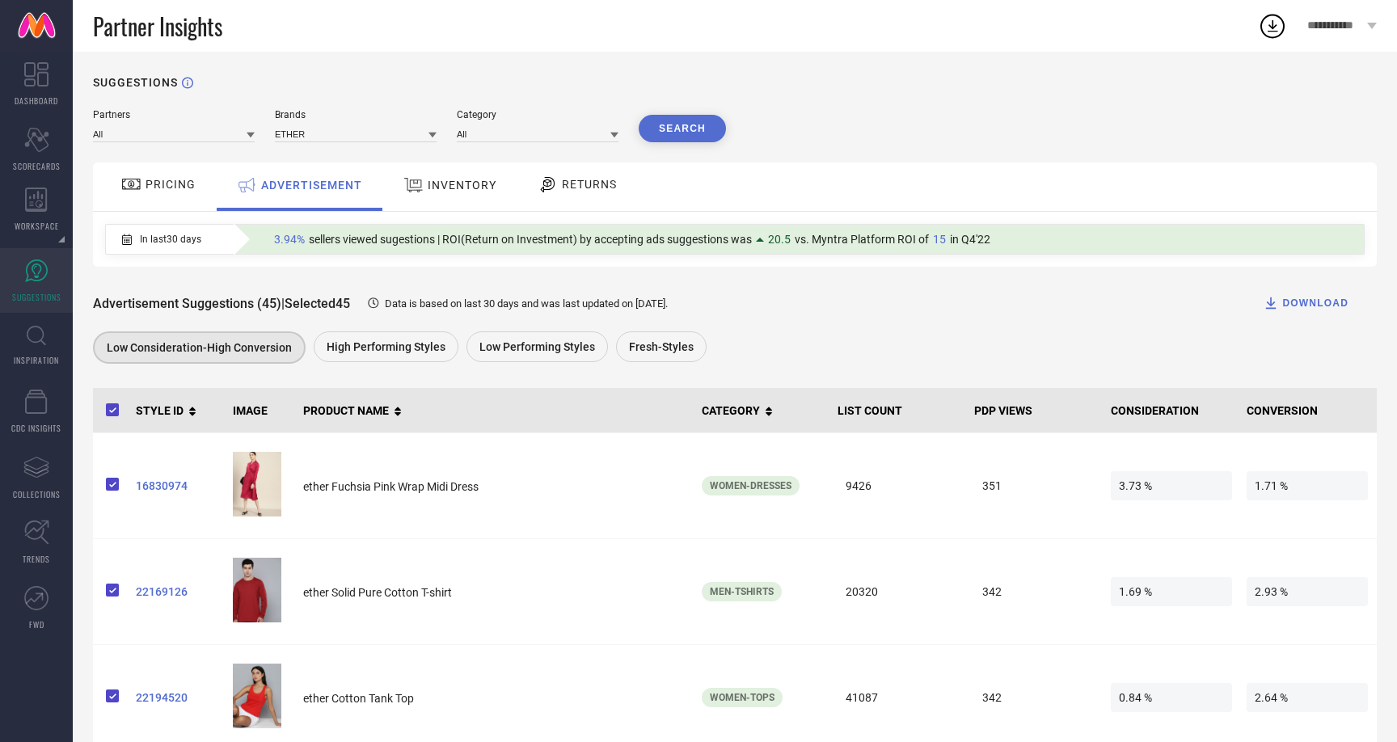
click at [139, 187] on icon at bounding box center [131, 184] width 18 height 11
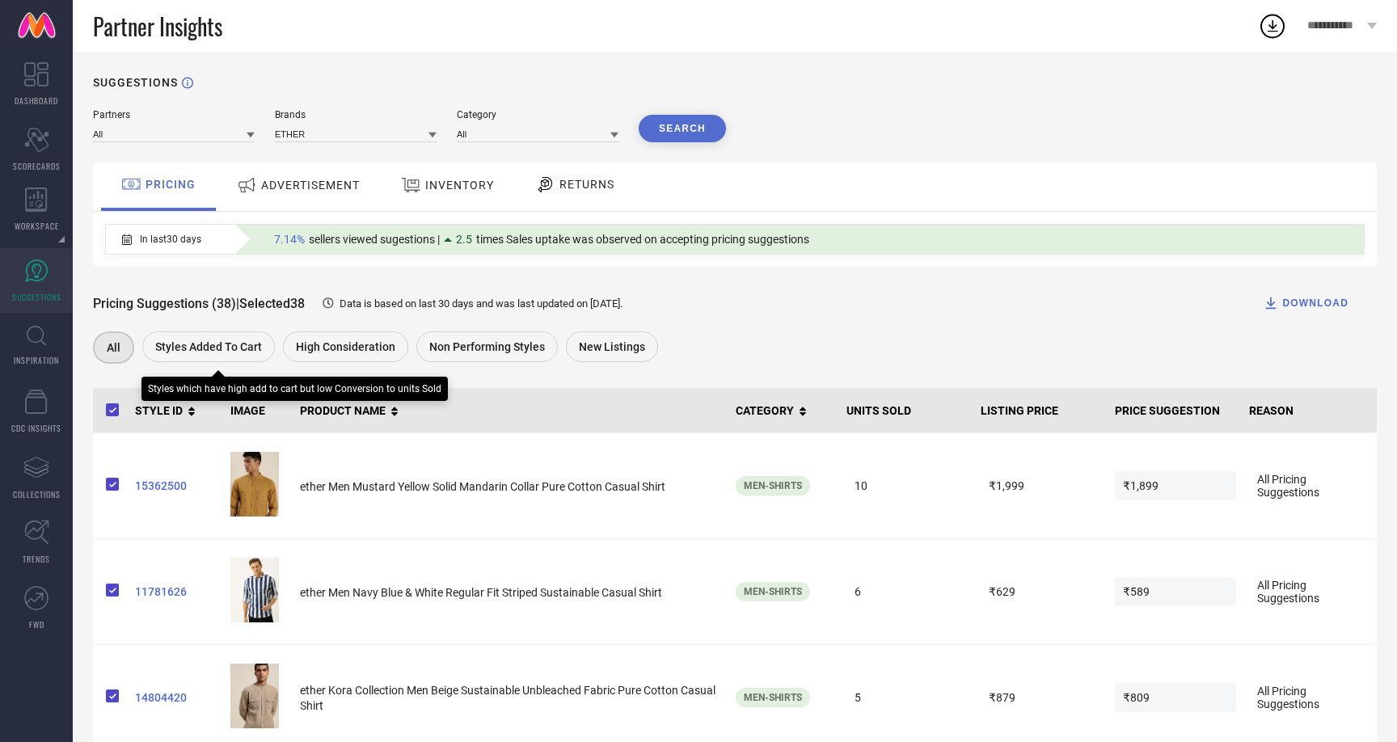
click at [185, 357] on div "Styles Added To Cart" at bounding box center [208, 346] width 133 height 31
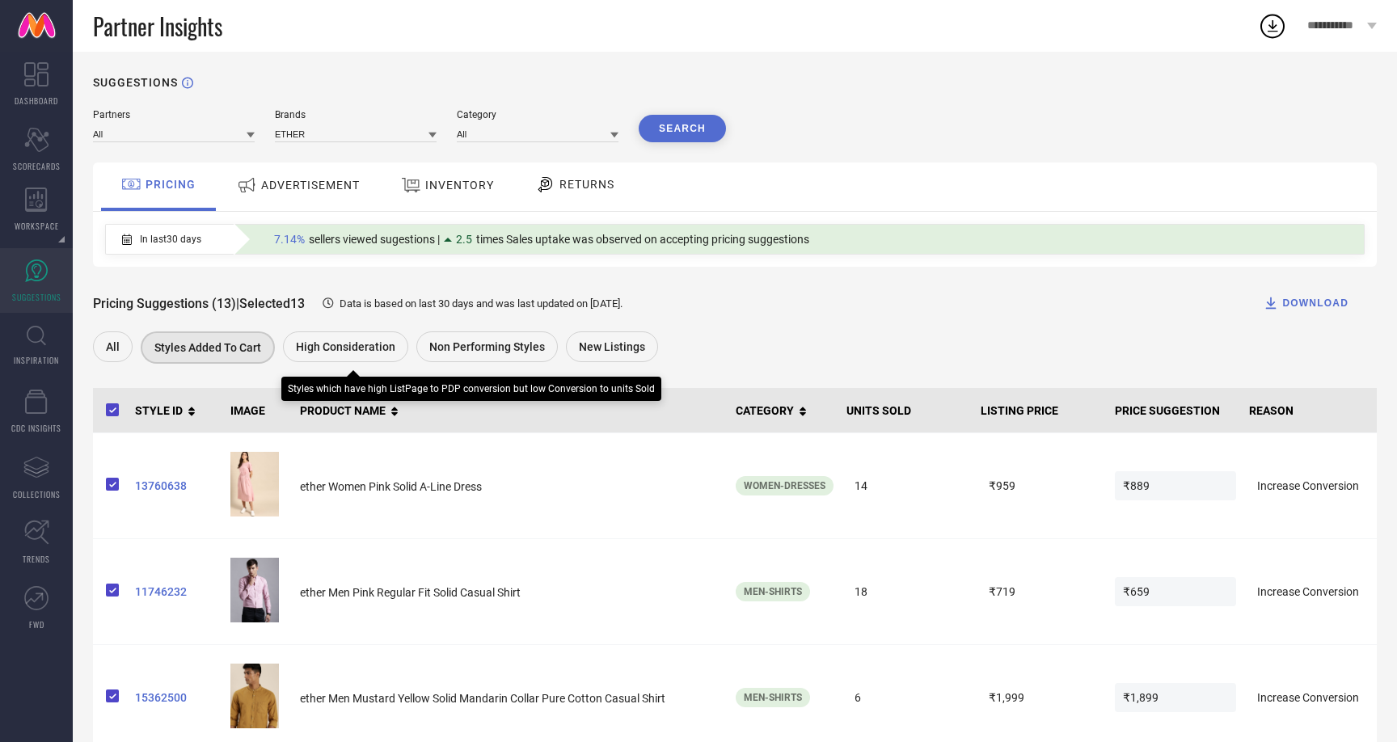
click at [328, 353] on span "High Consideration" at bounding box center [345, 346] width 99 height 13
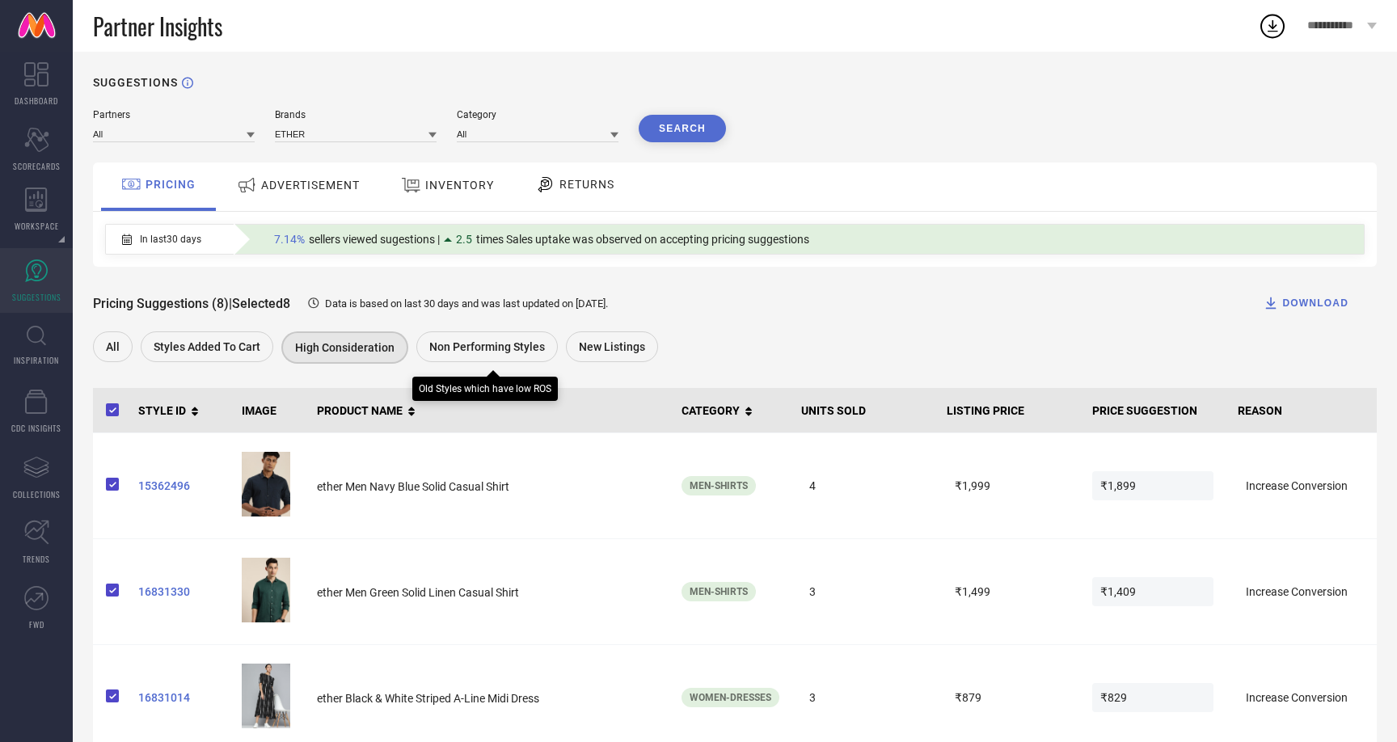
click at [451, 338] on div "Non Performing Styles" at bounding box center [486, 346] width 141 height 31
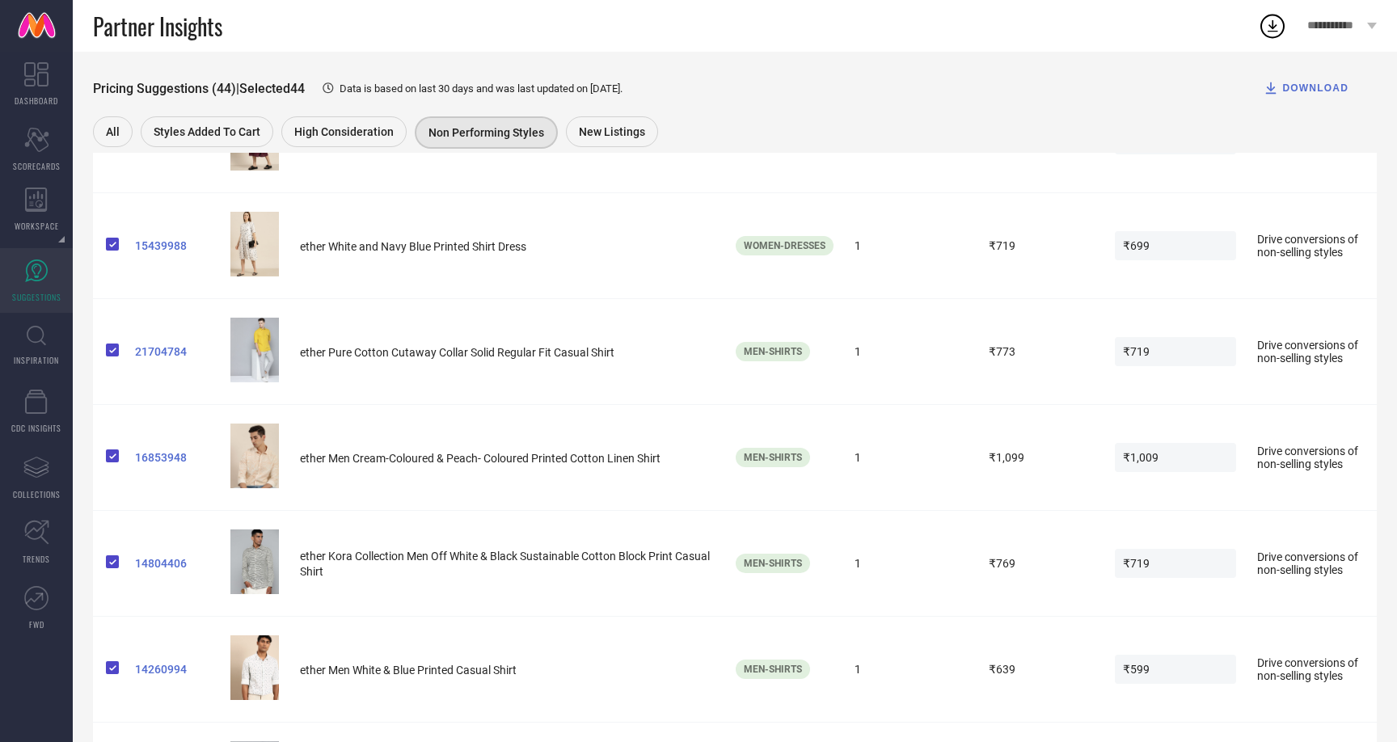
scroll to position [4377, 0]
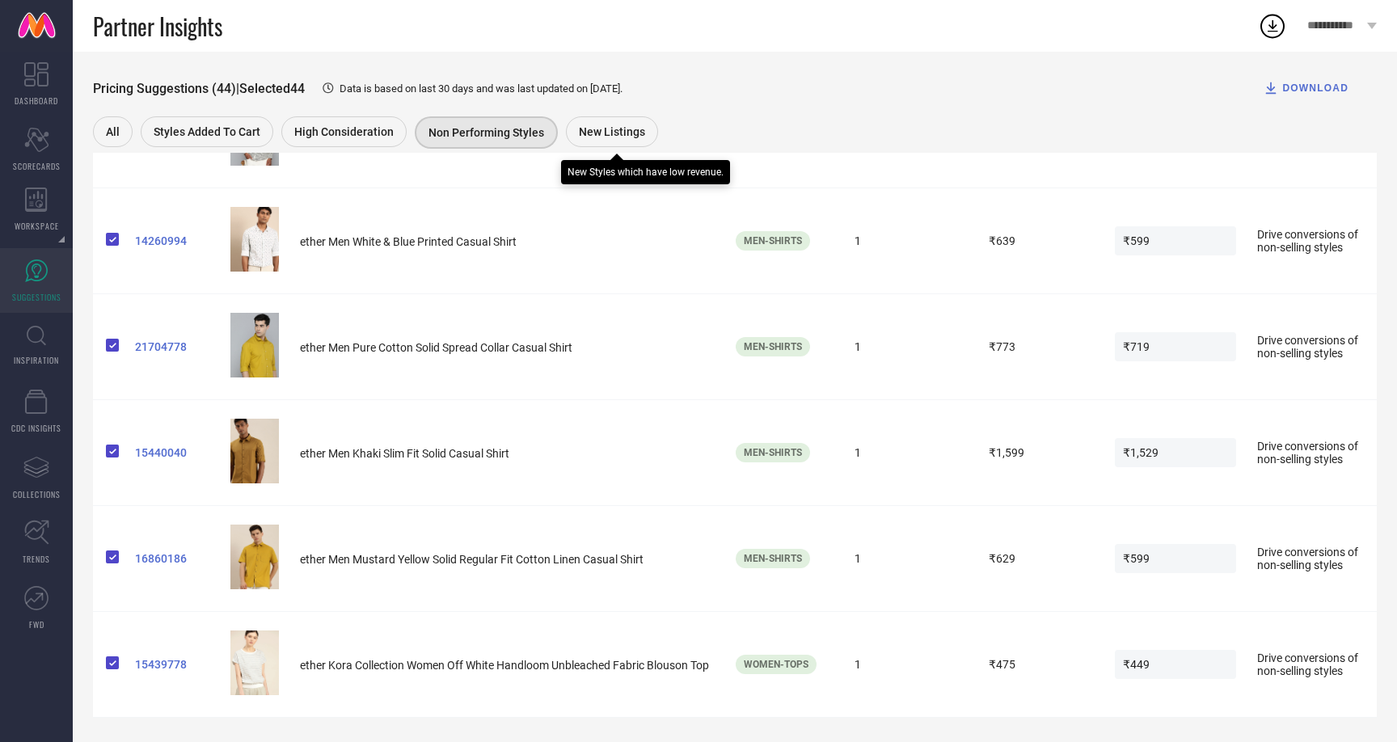
click at [609, 129] on span "New Listings" at bounding box center [612, 131] width 66 height 13
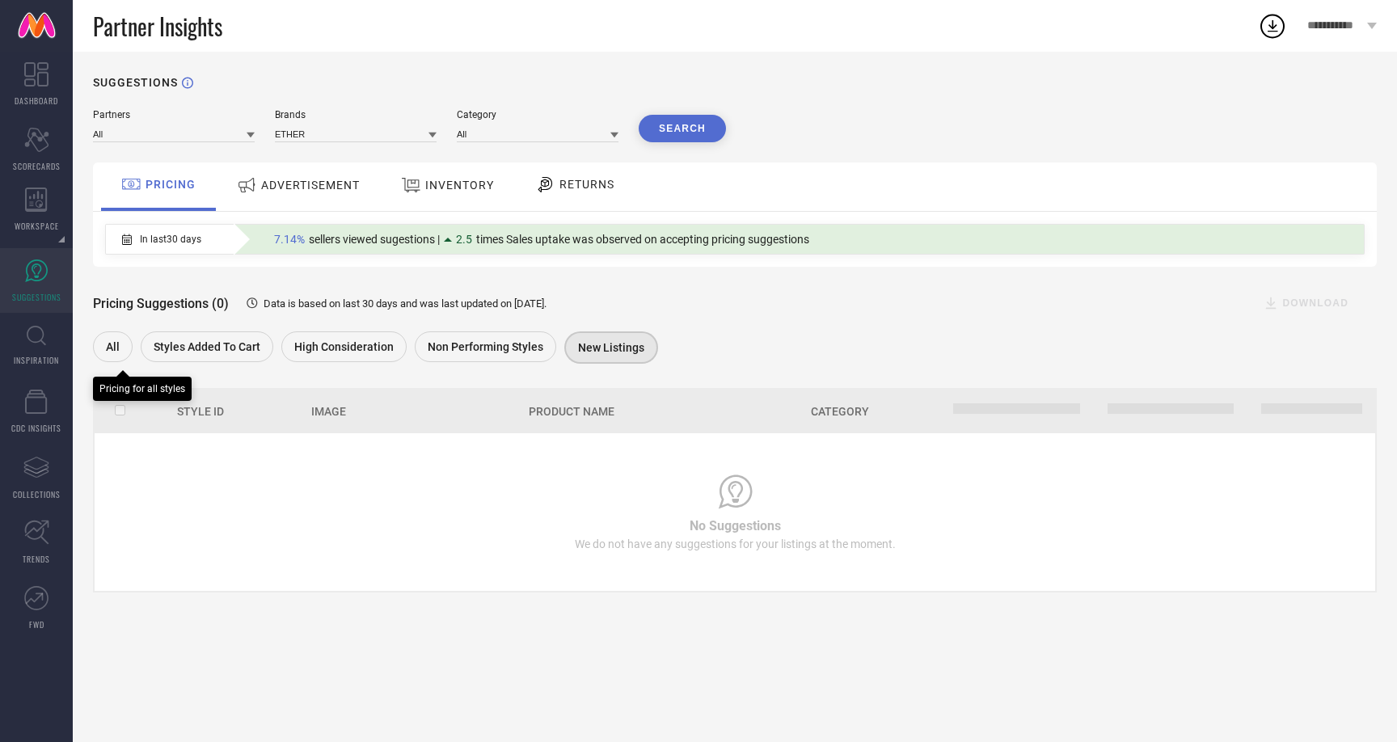
click at [96, 347] on div "All" at bounding box center [113, 346] width 40 height 31
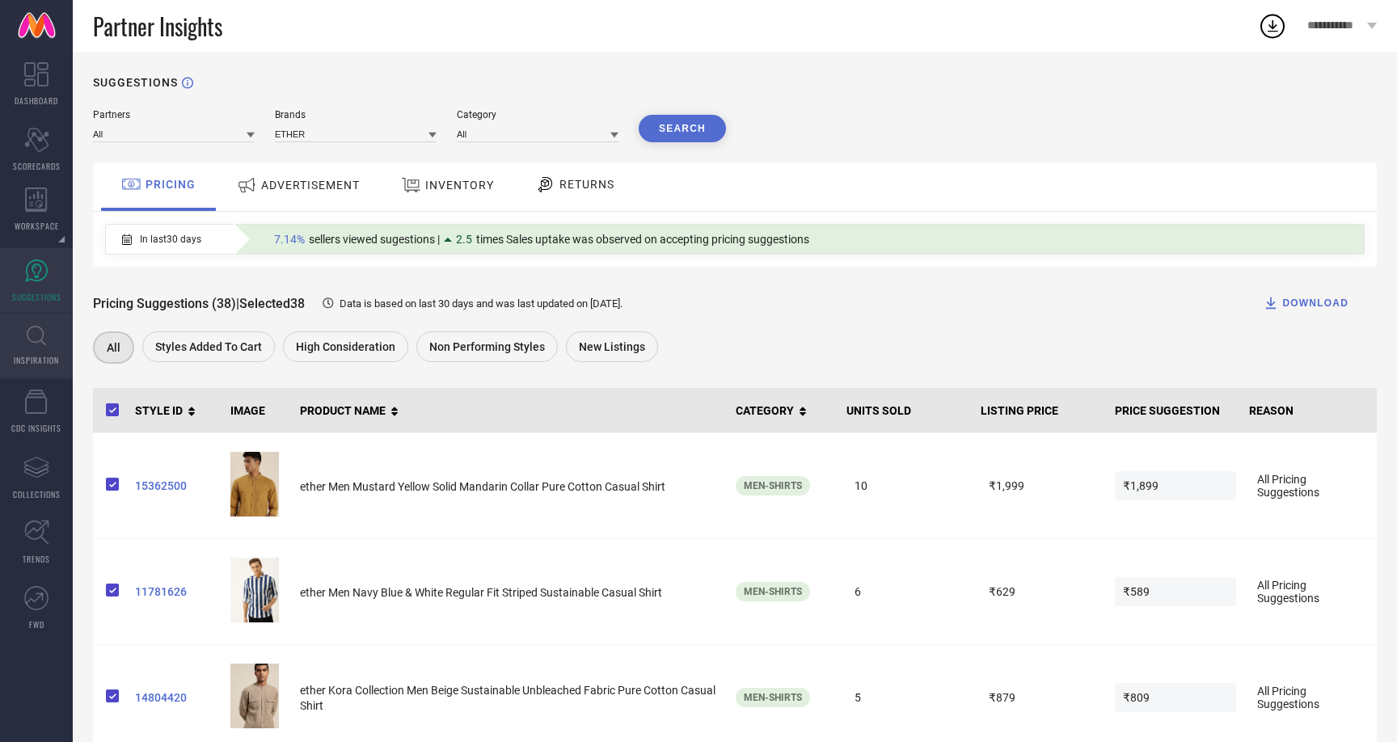
click at [28, 321] on link "INSPIRATION" at bounding box center [36, 346] width 73 height 65
